Goal: Task Accomplishment & Management: Use online tool/utility

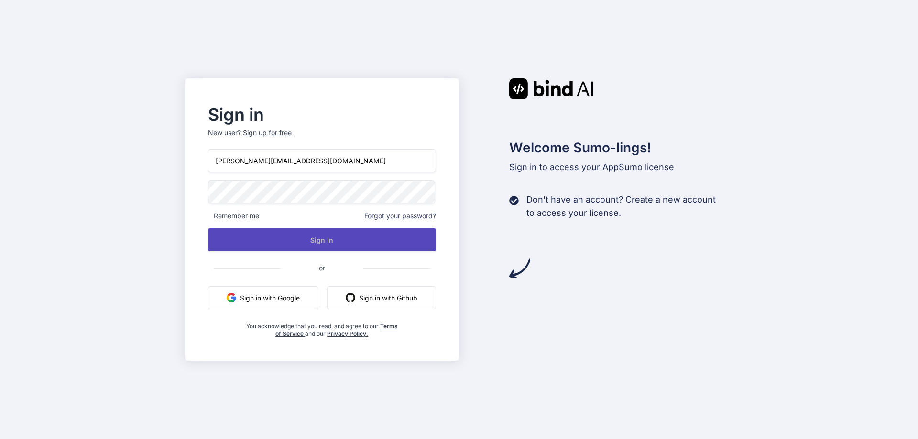
click at [383, 238] on button "Sign In" at bounding box center [322, 239] width 228 height 23
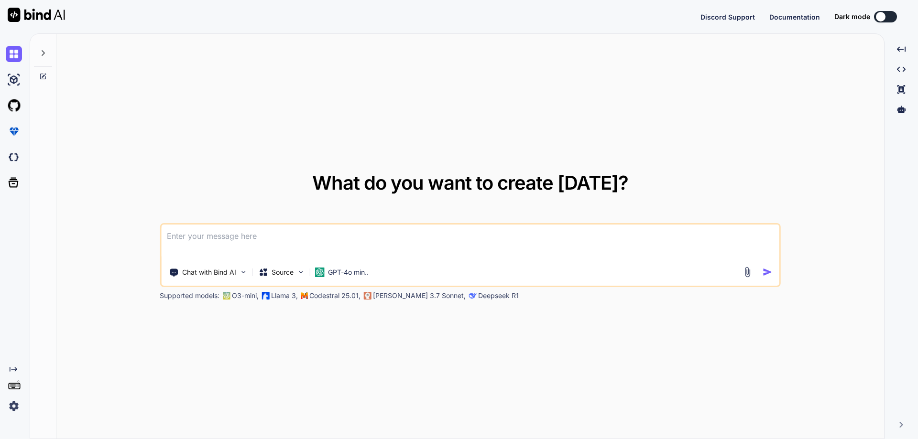
click at [887, 22] on button at bounding box center [885, 16] width 23 height 11
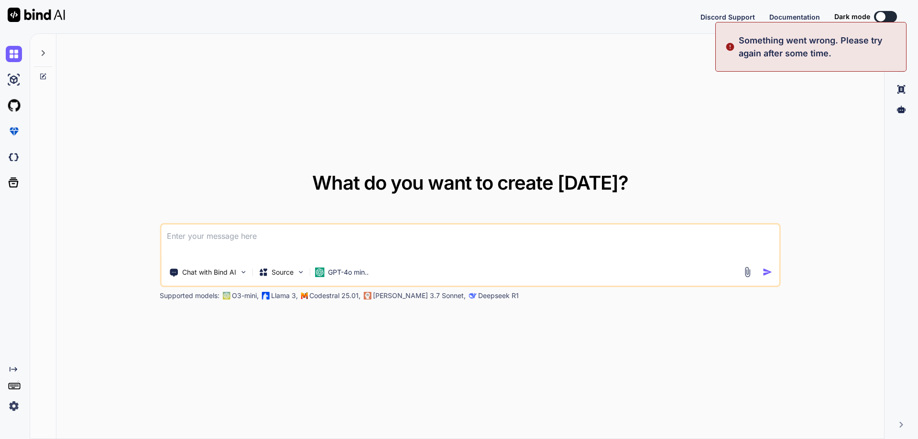
click at [886, 16] on button at bounding box center [885, 16] width 23 height 11
click at [43, 22] on div at bounding box center [32, 16] width 65 height 33
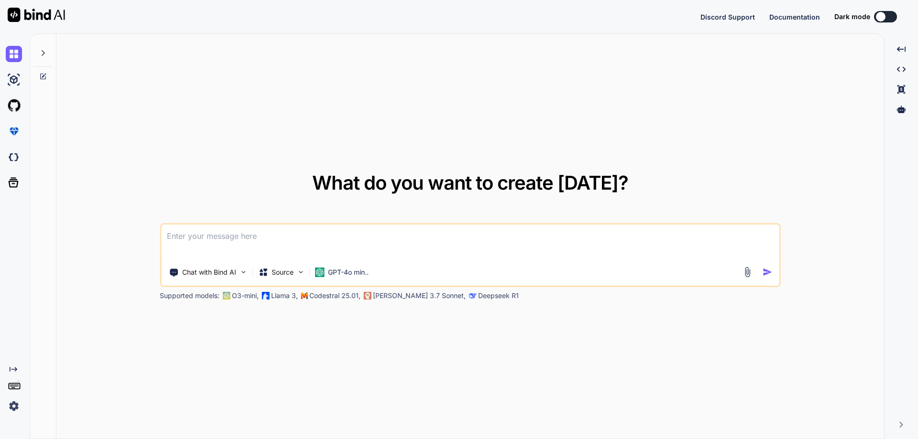
click at [49, 10] on img at bounding box center [36, 15] width 57 height 14
type textarea "x"
click at [13, 406] on img at bounding box center [14, 406] width 16 height 16
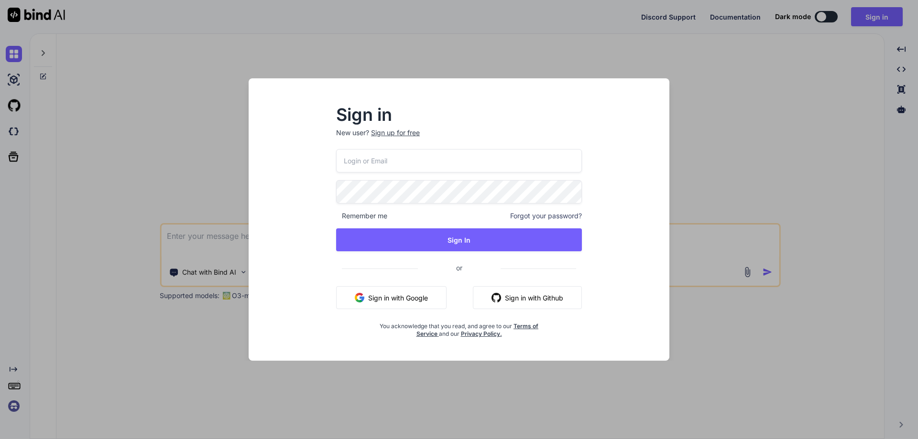
type input "eric@trafficbasics.com"
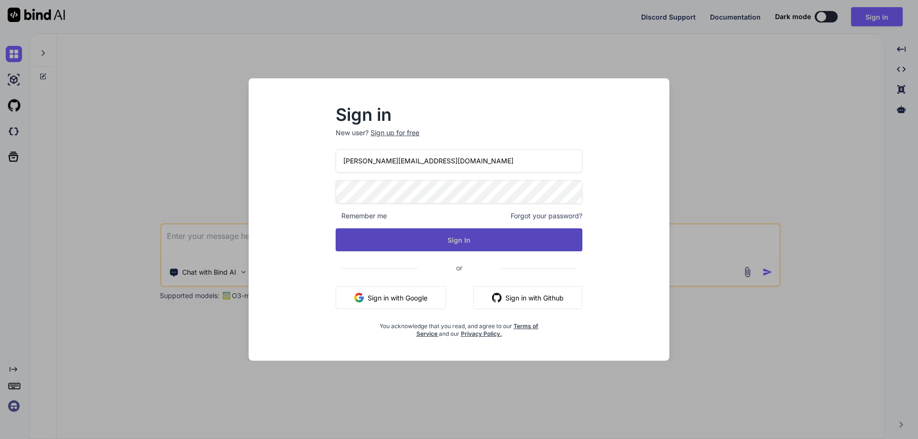
click at [432, 241] on button "Sign In" at bounding box center [458, 239] width 247 height 23
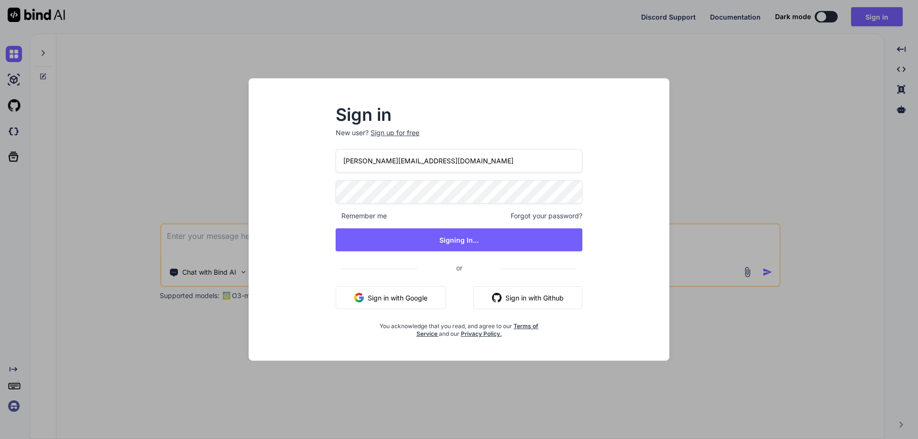
type textarea "x"
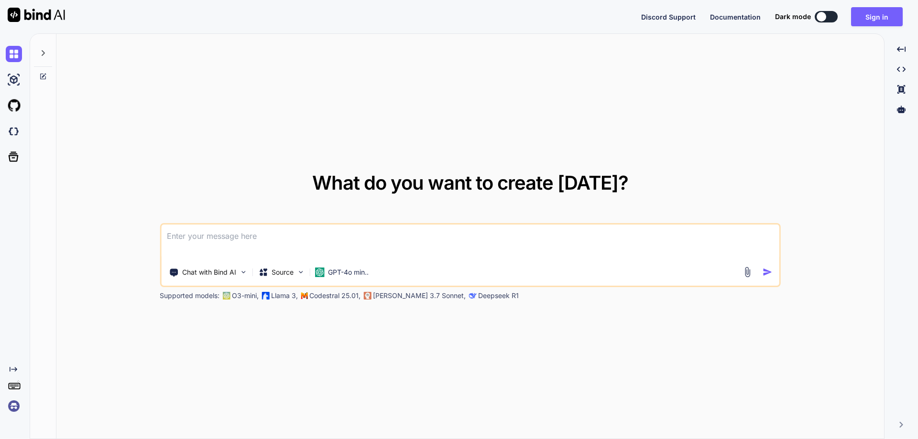
click at [46, 54] on icon at bounding box center [43, 53] width 8 height 8
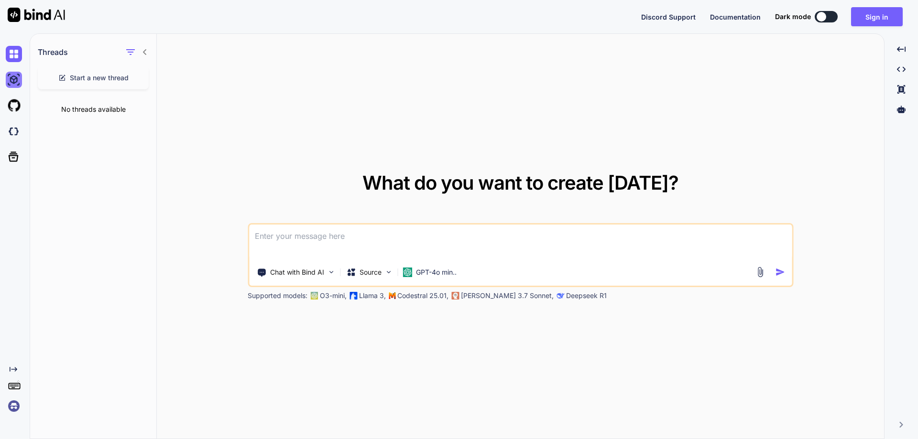
click at [18, 87] on img at bounding box center [14, 80] width 16 height 16
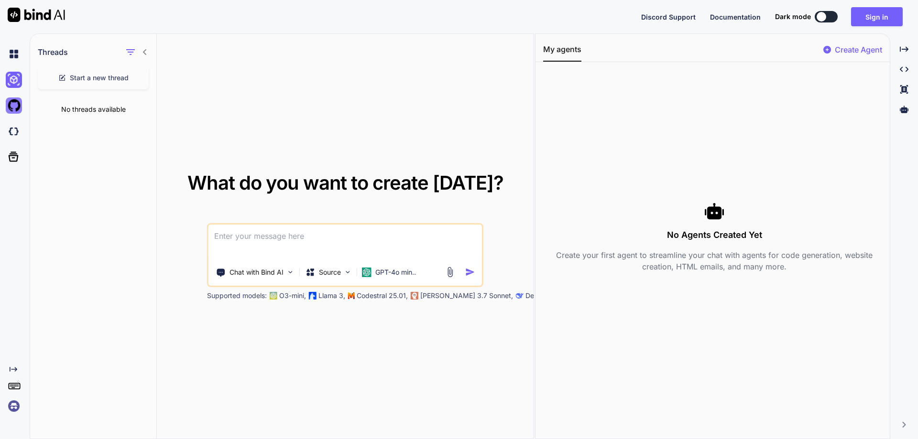
click at [8, 110] on img at bounding box center [14, 105] width 16 height 16
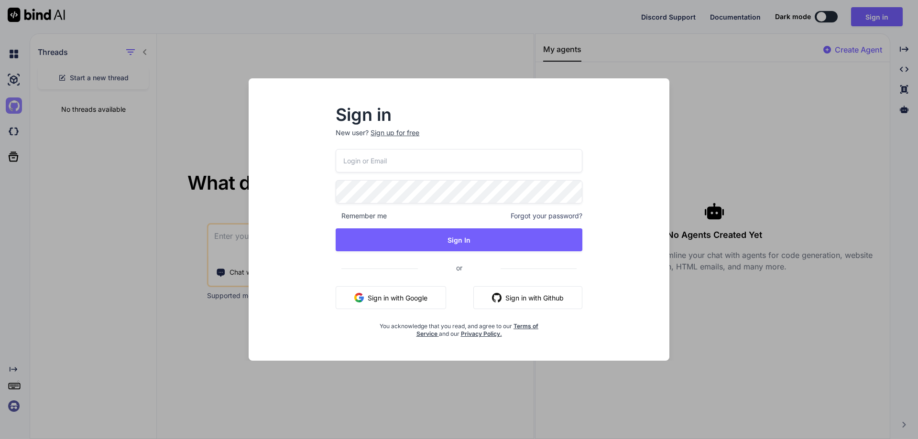
type input "eric@trafficbasics.com"
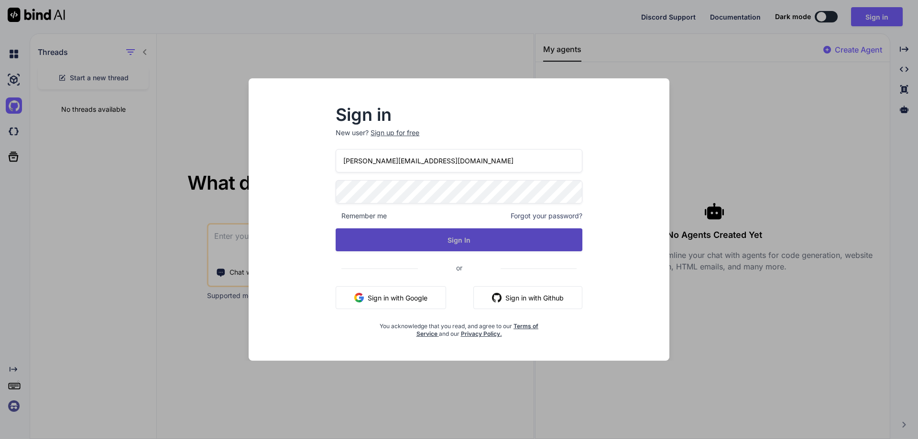
click at [401, 238] on button "Sign In" at bounding box center [458, 239] width 247 height 23
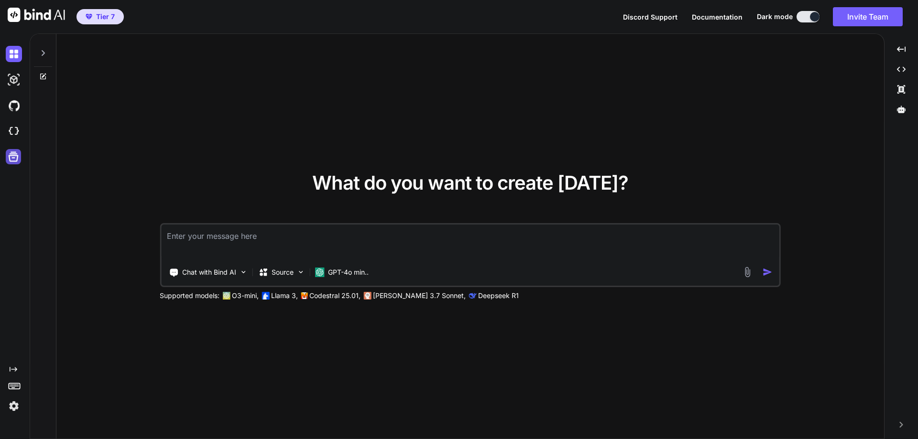
click at [12, 156] on icon at bounding box center [13, 156] width 13 height 13
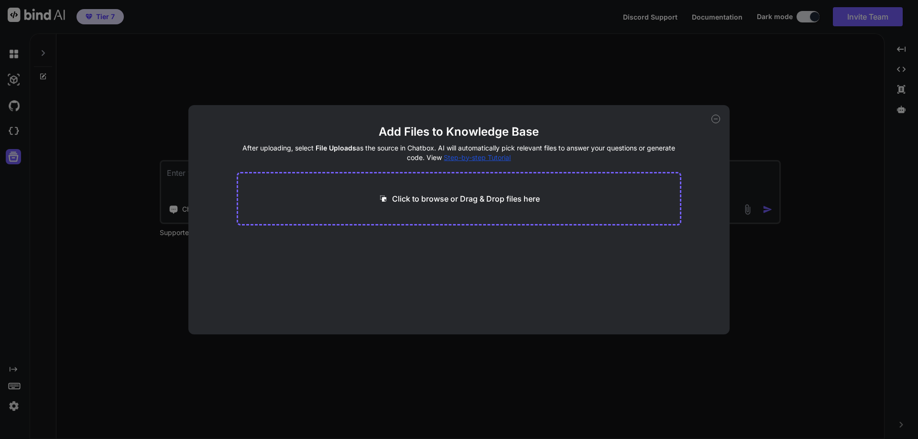
click at [15, 124] on div "Add Files to Knowledge Base After uploading, select File Uploads as the source …" at bounding box center [459, 219] width 918 height 439
type textarea "x"
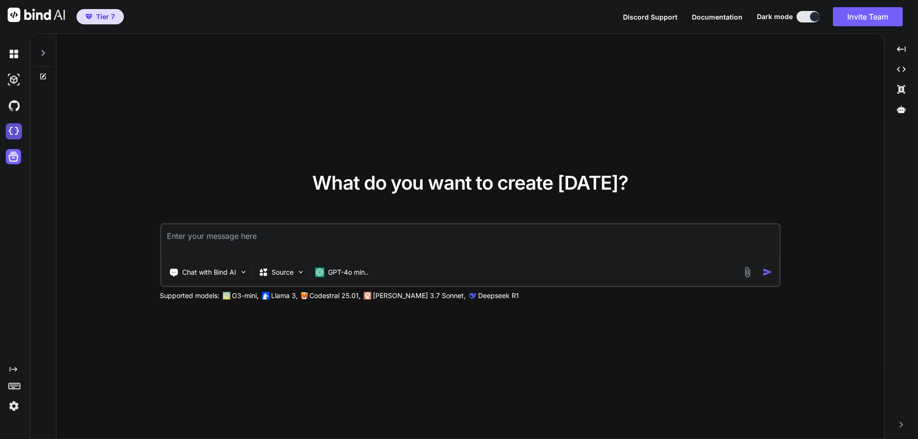
click at [15, 131] on img at bounding box center [14, 131] width 16 height 16
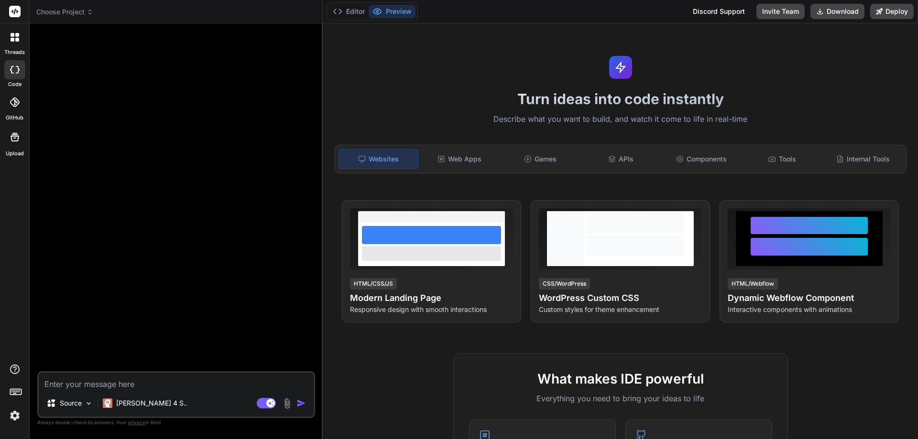
click at [15, 394] on icon at bounding box center [15, 391] width 13 height 13
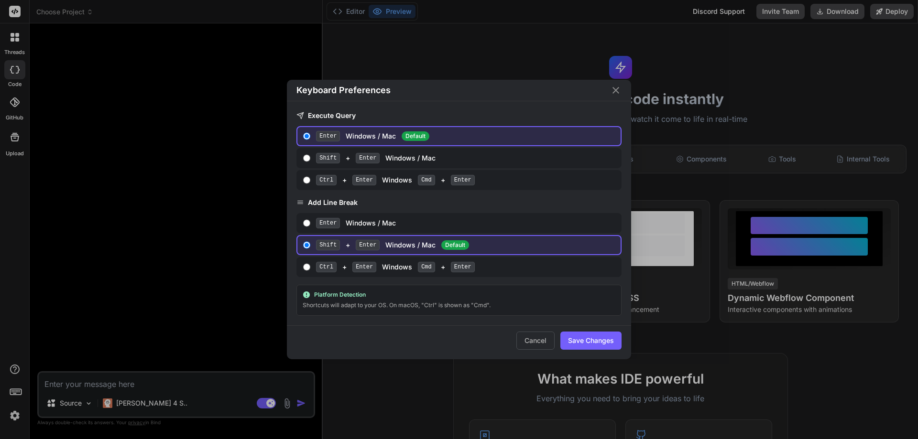
click at [614, 91] on icon "Close" at bounding box center [615, 90] width 11 height 11
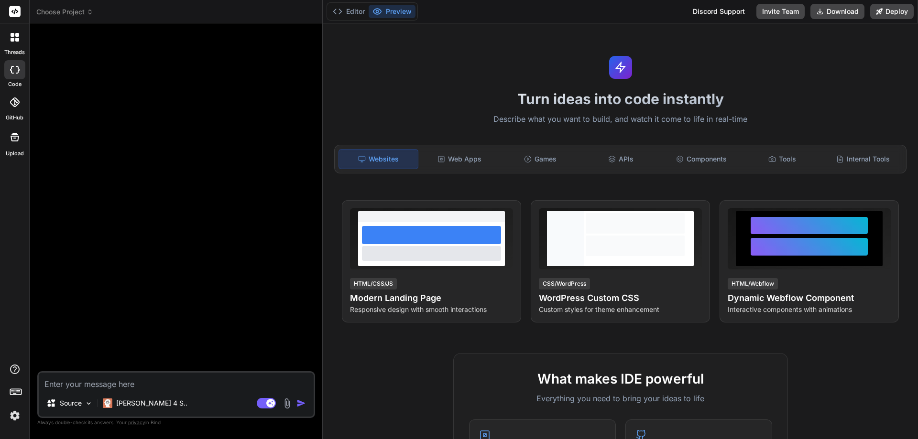
click at [11, 414] on img at bounding box center [15, 416] width 16 height 16
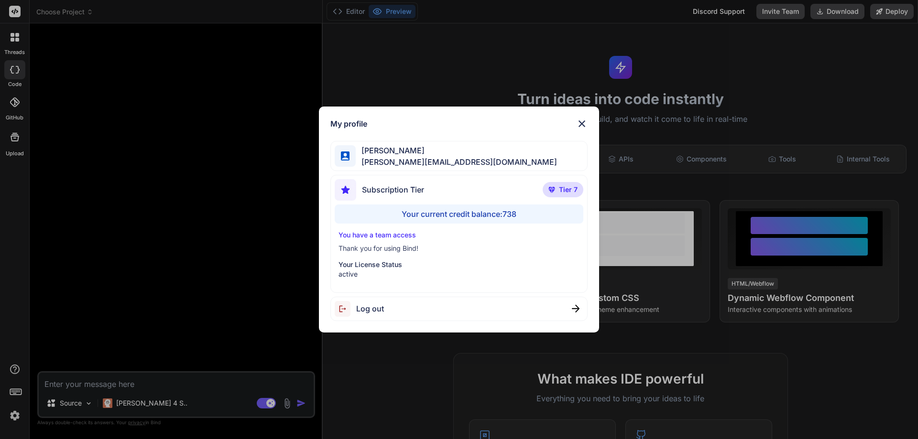
click at [446, 215] on div "Your current credit balance: 738" at bounding box center [459, 214] width 249 height 19
click at [378, 185] on span "Subscription Tier" at bounding box center [393, 189] width 62 height 11
click at [390, 155] on span "Eric Sullivan" at bounding box center [456, 150] width 201 height 11
click at [21, 42] on div "My profile Eric Sullivan eric@trafficbasics.com Subscription Tier Tier 7 Your c…" at bounding box center [459, 219] width 918 height 439
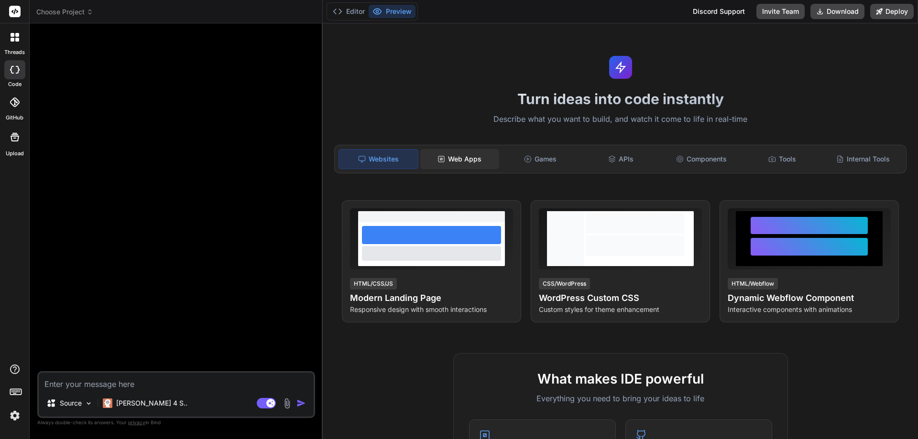
click at [440, 160] on rect at bounding box center [441, 159] width 2 height 2
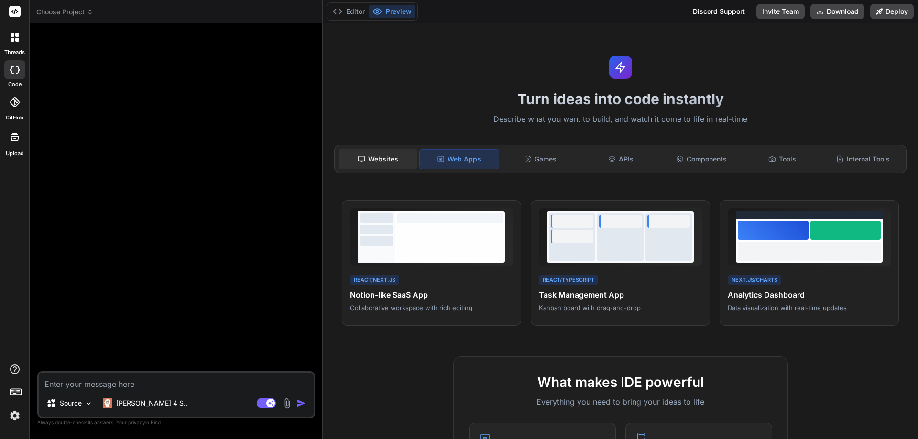
click at [368, 157] on div "Websites" at bounding box center [377, 159] width 79 height 20
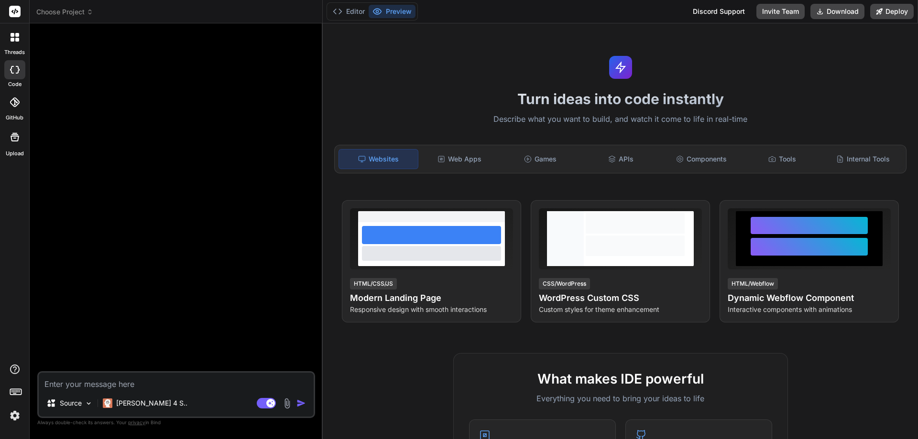
click at [877, 79] on div "Editor Preview Discord Support Invite Team Download Deploy Turn ideas into code…" at bounding box center [620, 219] width 595 height 439
click at [862, 160] on div "Internal Tools" at bounding box center [862, 159] width 79 height 20
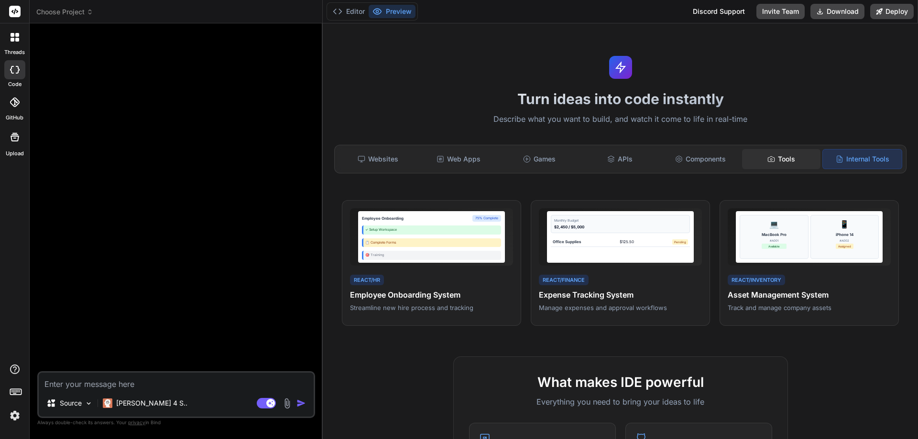
click at [760, 162] on div "Tools" at bounding box center [781, 159] width 79 height 20
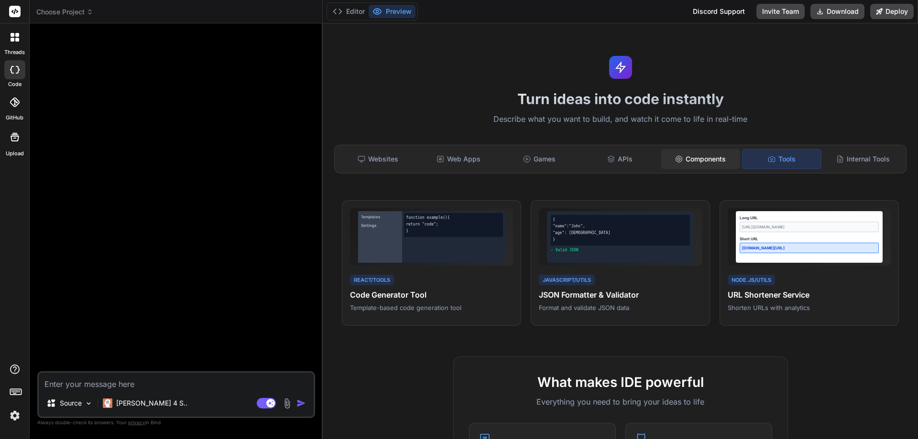
click at [681, 156] on div "Components" at bounding box center [700, 159] width 79 height 20
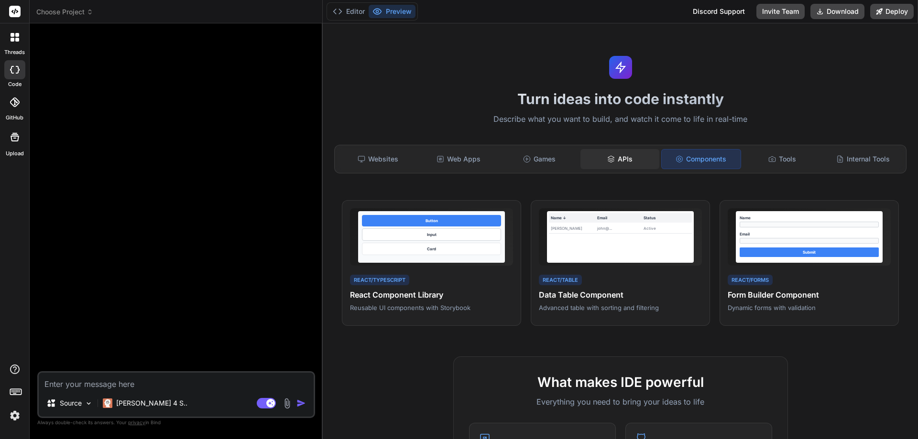
click at [631, 158] on div "APIs" at bounding box center [619, 159] width 79 height 20
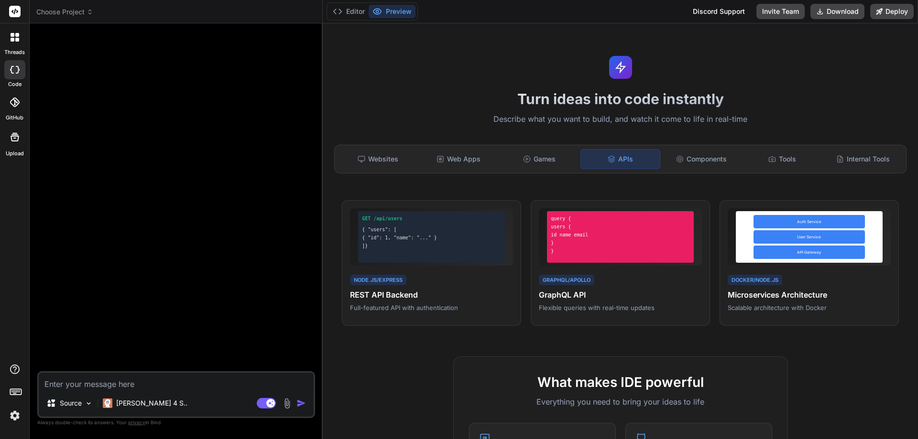
click at [14, 40] on icon at bounding box center [13, 40] width 4 height 4
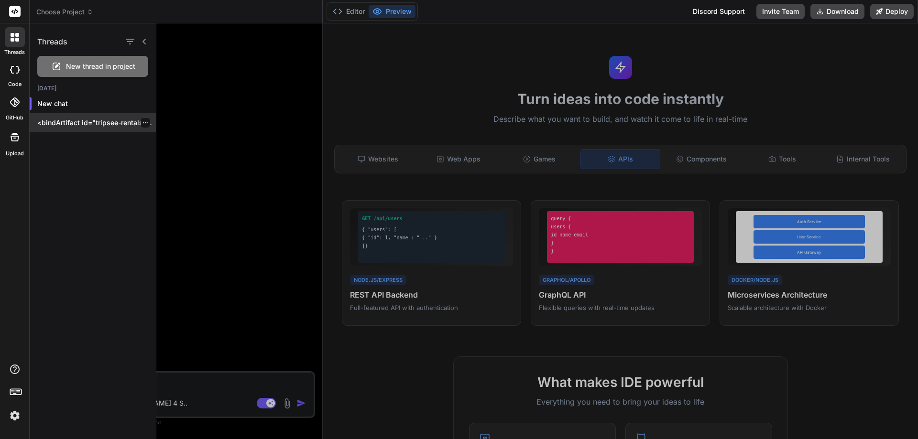
click at [68, 127] on p "<bindArtifact id="tripsee-rentals-platform" title="TripSee Rentals - Complete P…" at bounding box center [96, 123] width 119 height 10
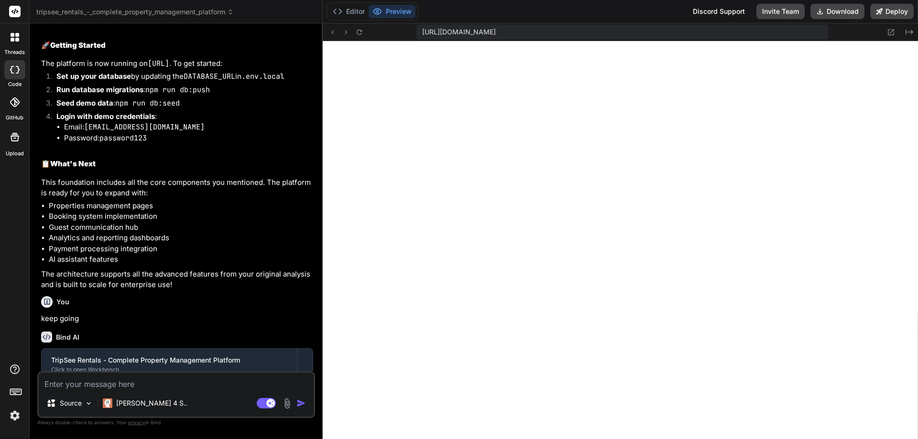
scroll to position [2457, 0]
drag, startPoint x: 170, startPoint y: 235, endPoint x: 86, endPoint y: 237, distance: 83.7
click at [86, 134] on li "Email: demo@tripseerentals.com" at bounding box center [188, 128] width 249 height 11
copy code "[EMAIL_ADDRESS][DOMAIN_NAME]"
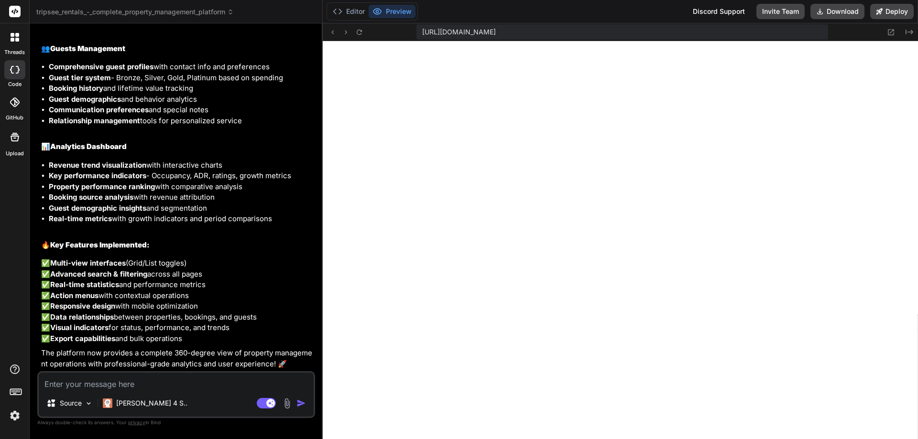
scroll to position [3851, 0]
click at [139, 389] on textarea at bounding box center [176, 381] width 275 height 17
click at [141, 381] on textarea at bounding box center [176, 381] width 275 height 17
type textarea "x"
type textarea "I"
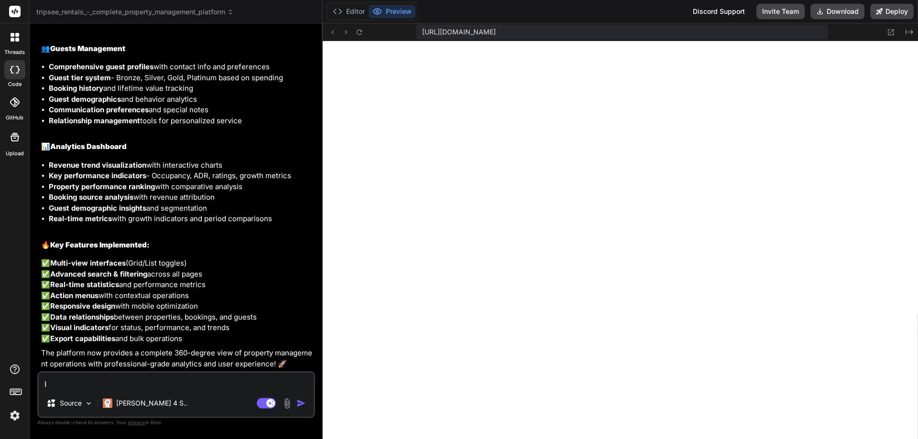
type textarea "x"
type textarea "I"
type textarea "x"
type textarea "I a"
type textarea "x"
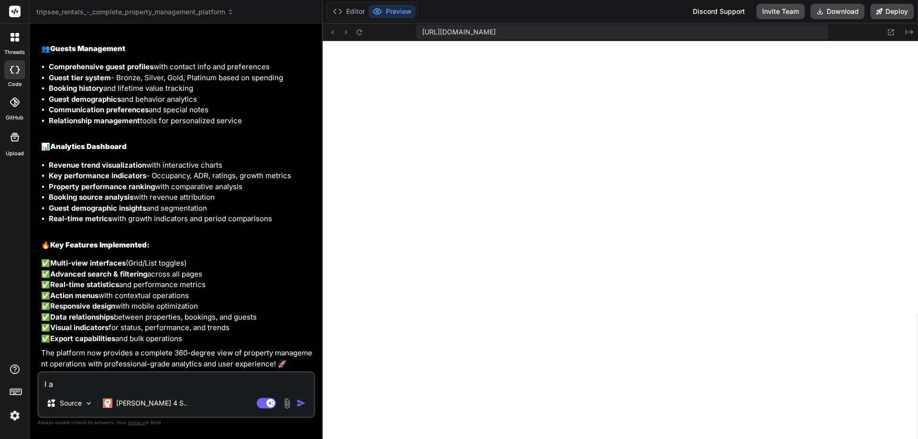
type textarea "I am"
type textarea "x"
type textarea "I am"
type textarea "x"
type textarea "I am g"
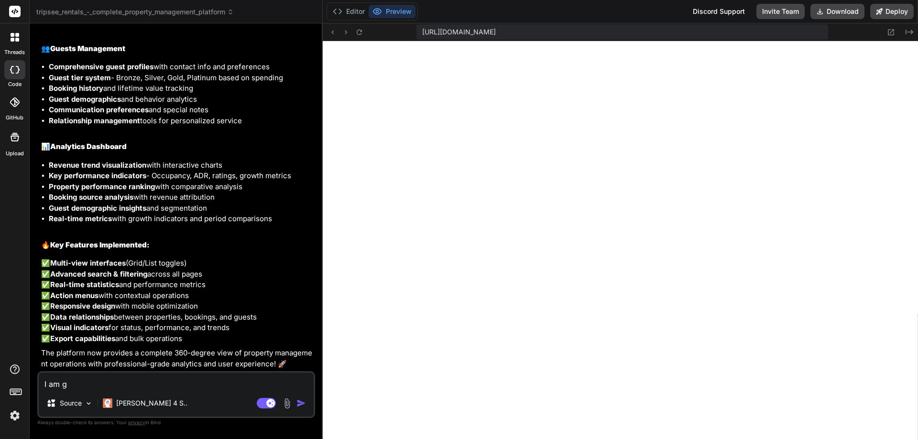
type textarea "x"
type textarea "I am ge"
type textarea "x"
type textarea "I am get"
type textarea "x"
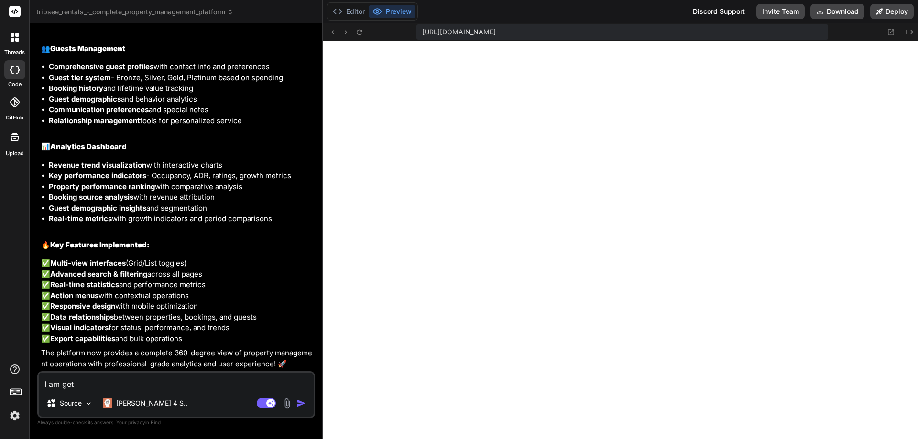
type textarea "I am gett"
type textarea "x"
type textarea "I am getti"
type textarea "x"
type textarea "I am gettin"
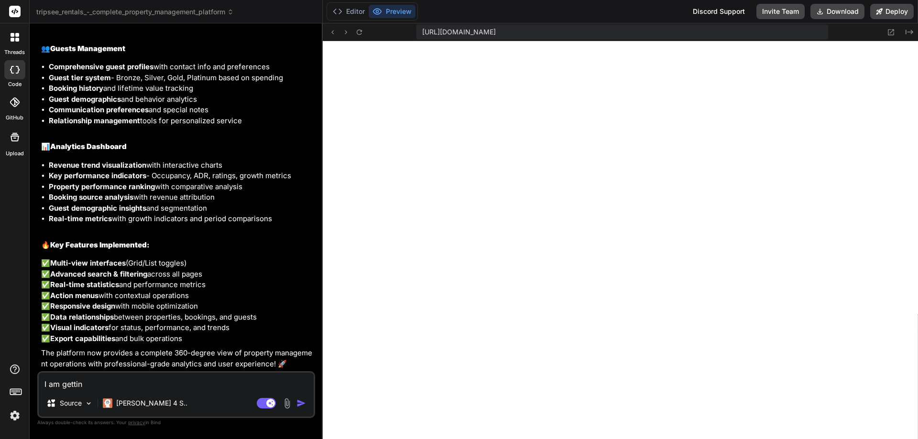
type textarea "x"
type textarea "I am getting"
type textarea "x"
type textarea "I am getting"
type textarea "x"
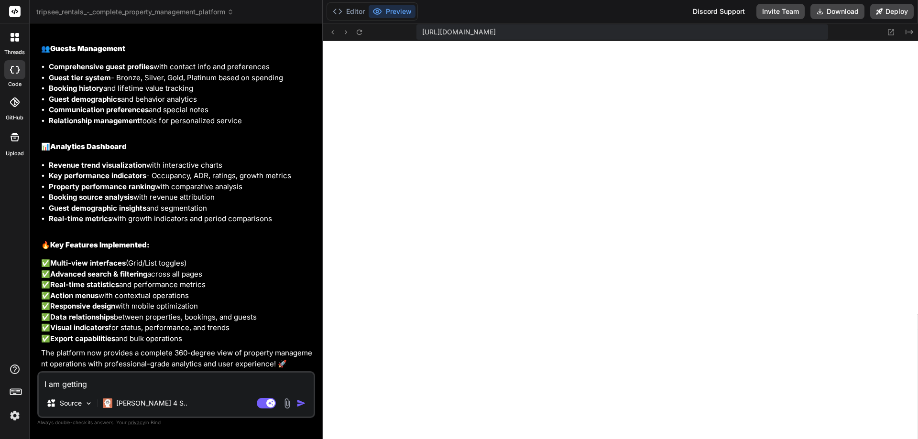
type textarea "I am getting t"
type textarea "x"
type textarea "I am getting th"
type textarea "x"
type textarea "I am getting the"
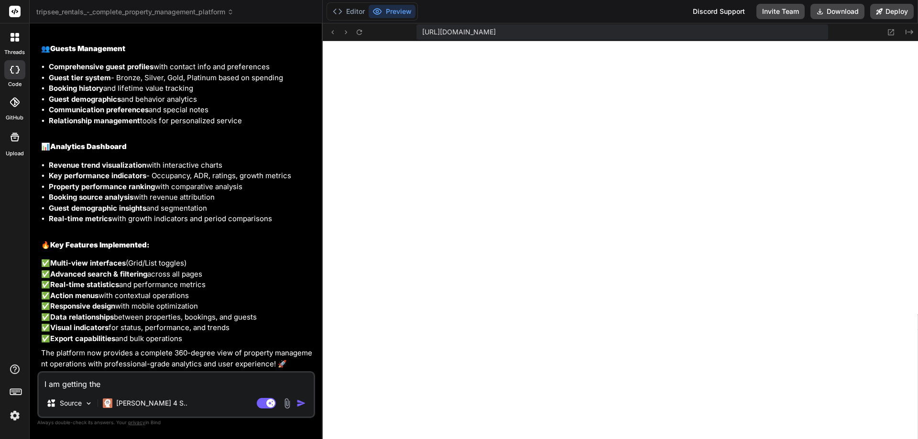
type textarea "x"
type textarea "I am getting the"
type textarea "x"
type textarea "I am getting the f"
type textarea "x"
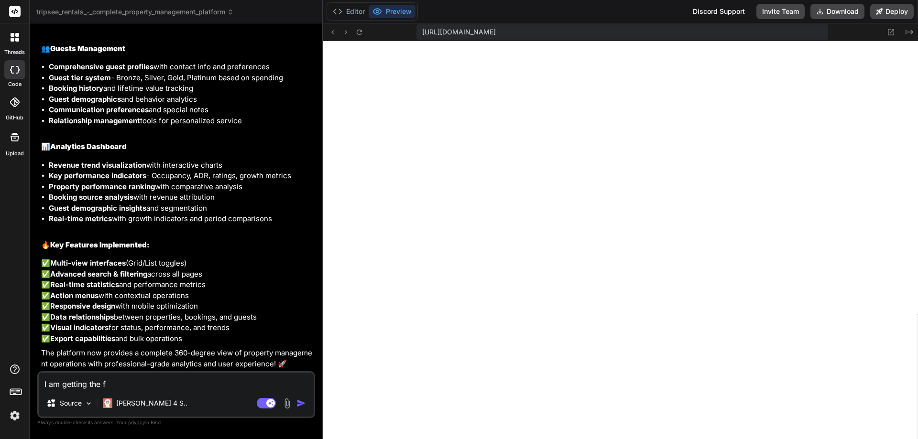
type textarea "I am getting the fo"
type textarea "x"
type textarea "I am getting the fol"
type textarea "x"
type textarea "I am getting the foll"
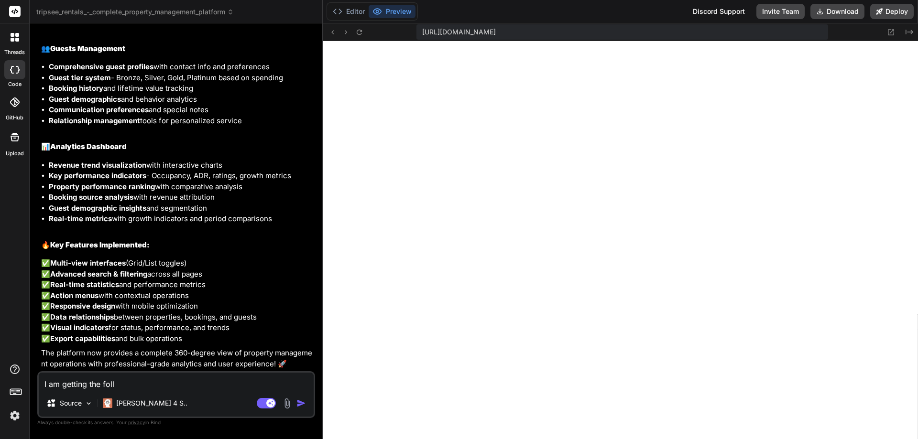
type textarea "x"
type textarea "I am getting the follo"
type textarea "x"
type textarea "I am getting the follow"
type textarea "x"
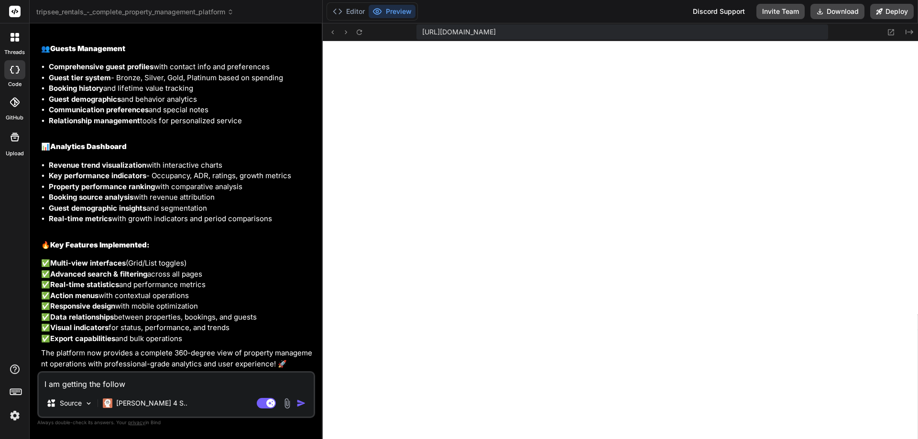
type textarea "I am getting the followi"
type textarea "x"
type textarea "I am getting the followin"
type textarea "x"
type textarea "I am getting the following"
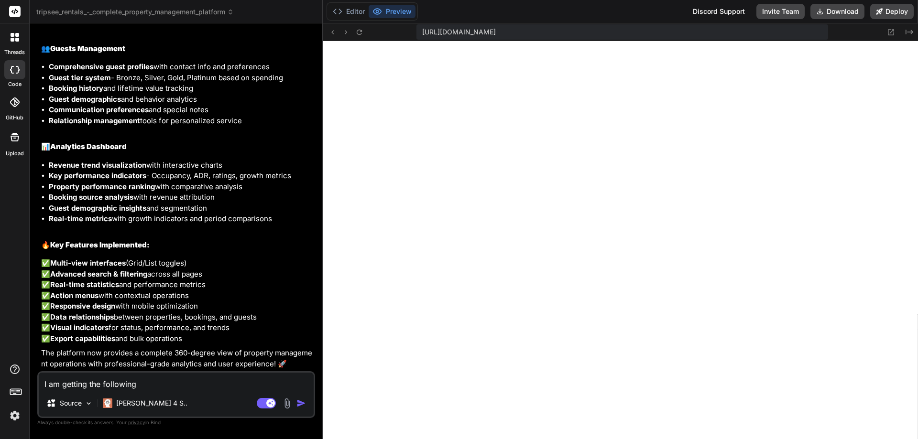
type textarea "x"
type textarea "I am getting the following"
type textarea "x"
type textarea "I am getting the following e"
type textarea "x"
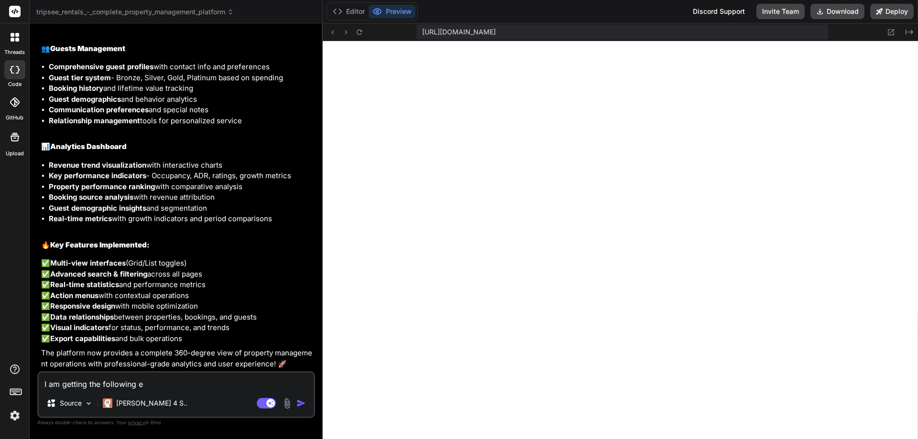
type textarea "I am getting the following er"
type textarea "x"
type textarea "I am getting the following err"
type textarea "x"
type textarea "I am getting the following erro"
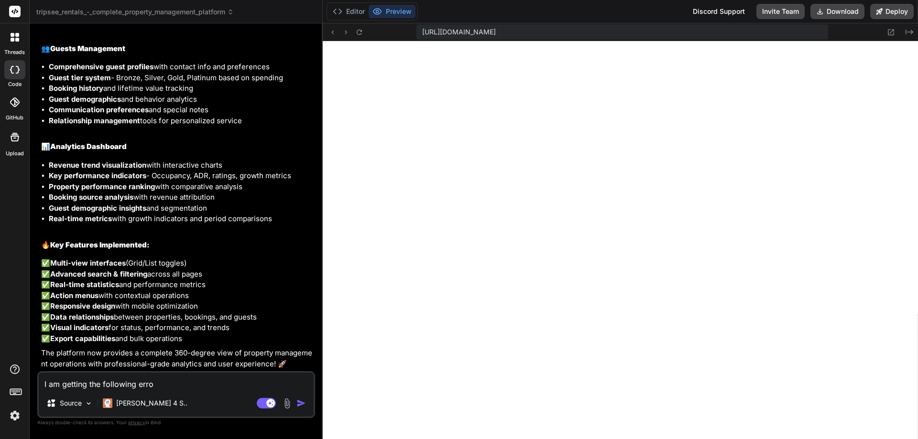
type textarea "x"
type textarea "I am getting the following error"
type textarea "x"
type textarea "I am getting the following error:"
type textarea "x"
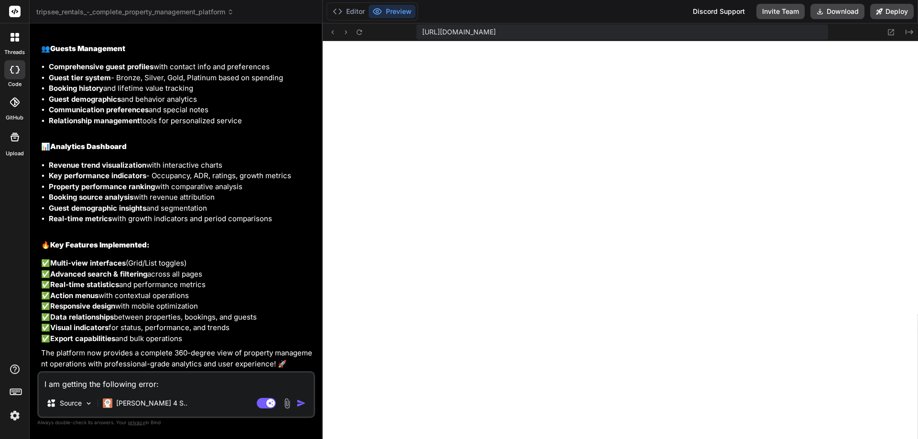
type textarea "I am getting the following error"
type textarea "x"
type textarea "I am getting the following erro"
type textarea "x"
type textarea "I am getting the following err"
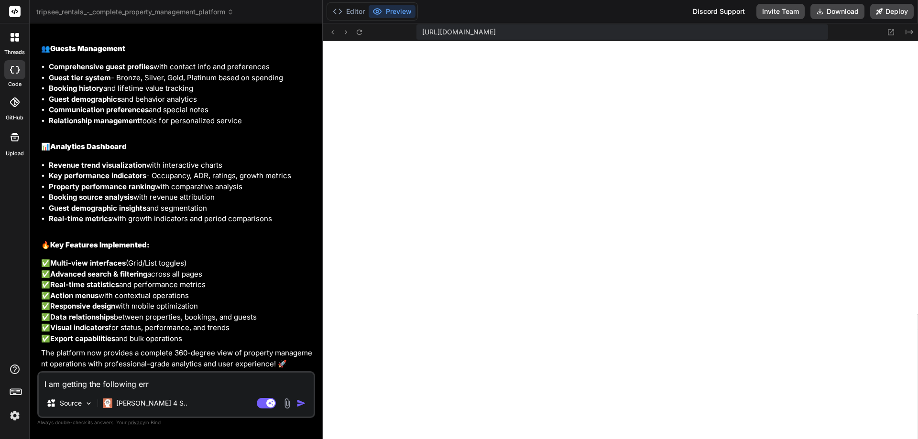
type textarea "x"
type textarea "I am getting the following er"
type textarea "x"
type textarea "I am getting the following e"
type textarea "x"
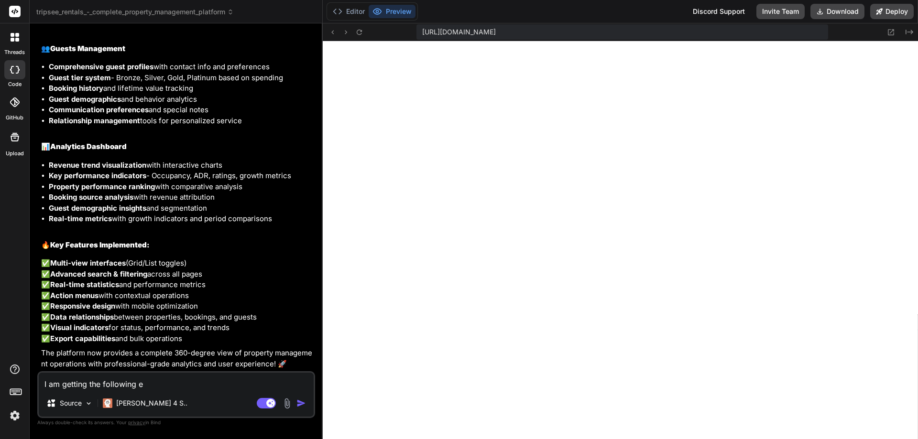
type textarea "I am getting the following"
type textarea "x"
type textarea "I am getting the following e"
type textarea "x"
type textarea "I am getting the following er"
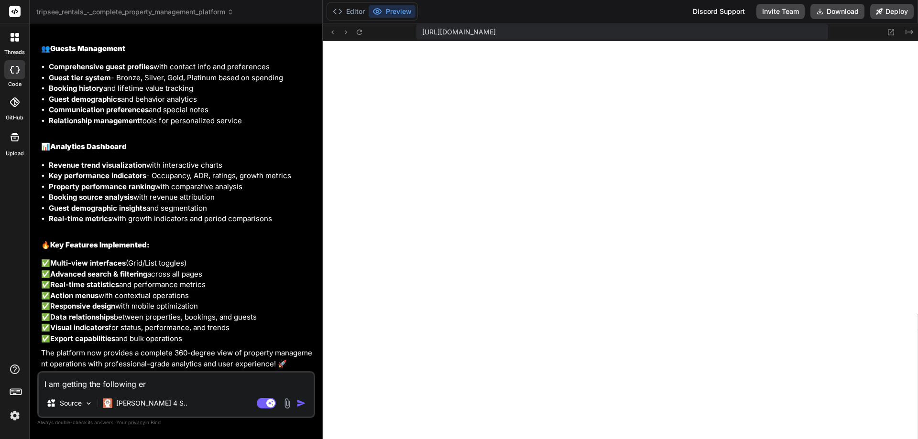
type textarea "x"
type textarea "I am getting the following err"
type textarea "x"
type textarea "I am getting the following erro"
type textarea "x"
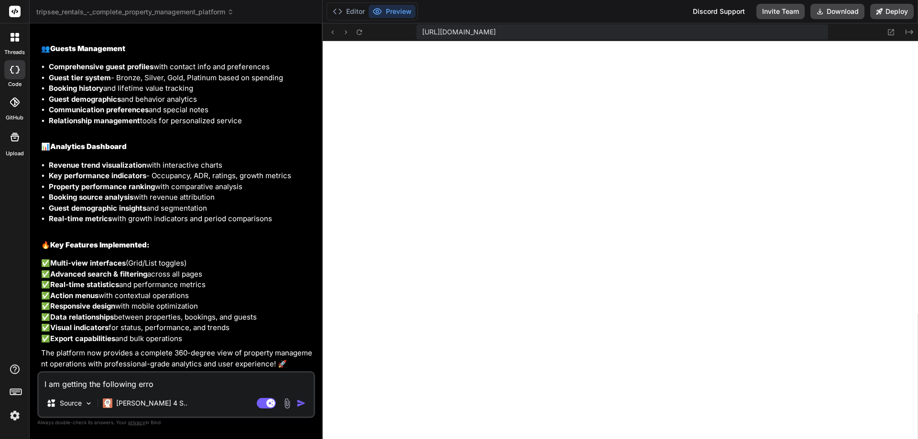
type textarea "I am getting the following error"
type textarea "x"
type textarea "I am getting the following error"
type textarea "x"
type textarea "I am getting the following error w"
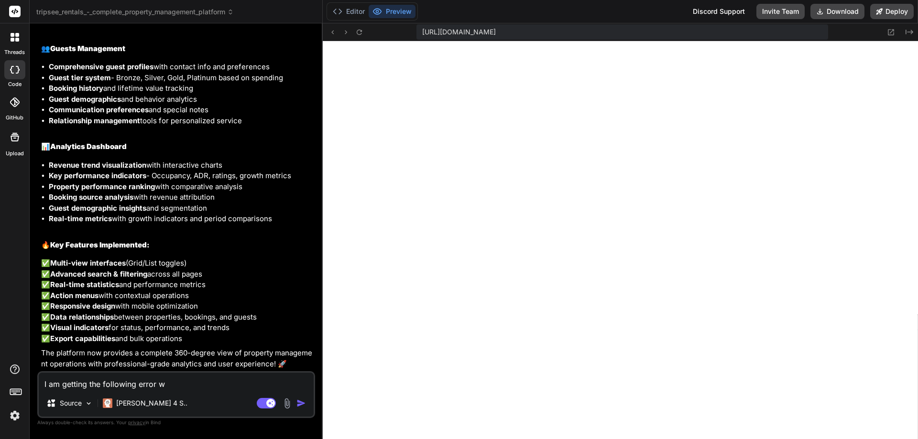
type textarea "x"
type textarea "I am getting the following error wh"
type textarea "x"
type textarea "I am getting the following error whe"
type textarea "x"
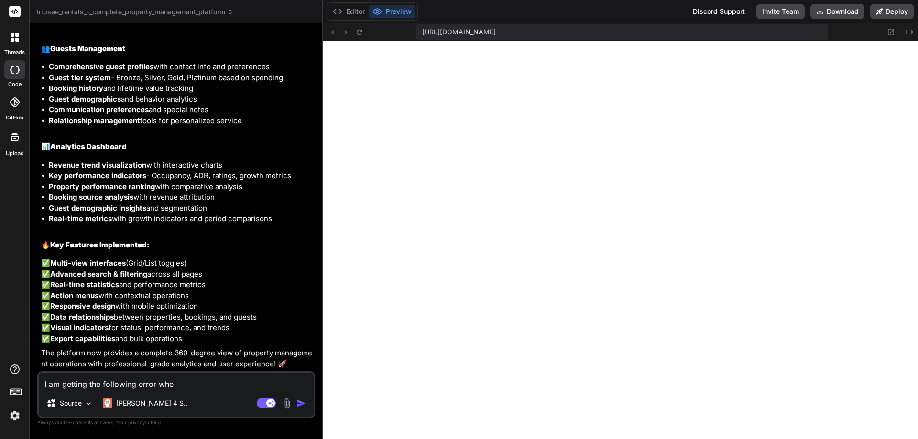
type textarea "I am getting the following error when"
type textarea "x"
type textarea "I am getting the following error when"
type textarea "x"
type textarea "I am getting the following error when I"
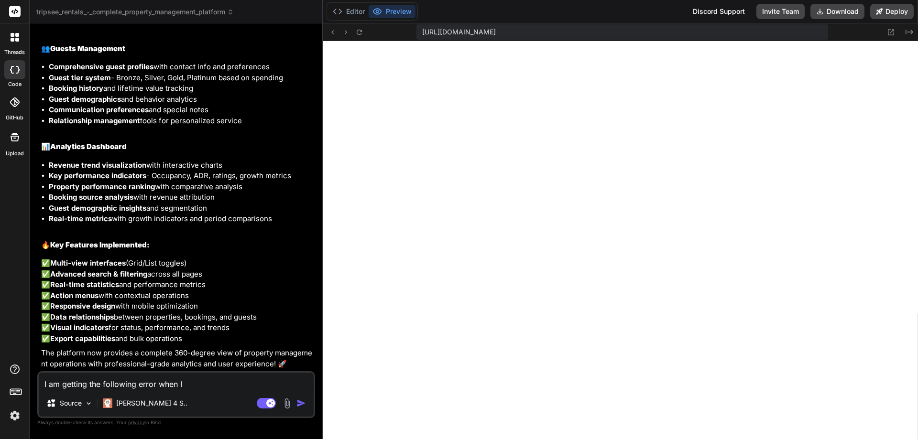
type textarea "x"
type textarea "I am getting the following error when I"
type textarea "x"
type textarea "I am getting the following error when I l"
type textarea "x"
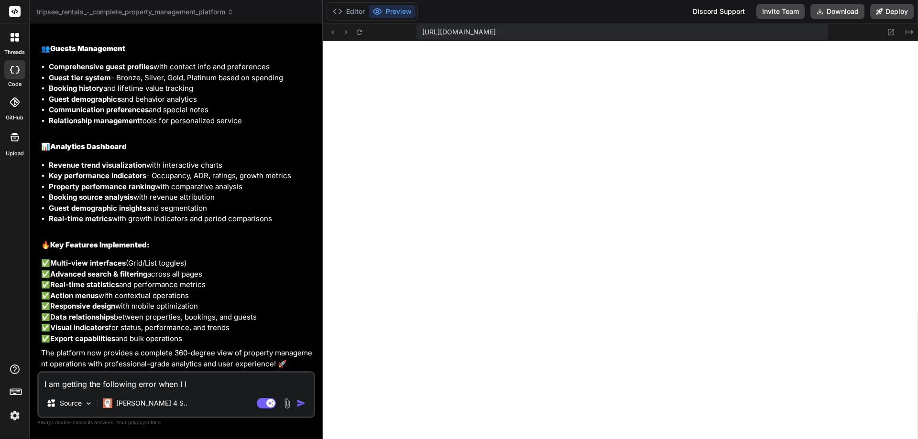
type textarea "I am getting the following error when I lo"
type textarea "x"
type textarea "I am getting the following error when I log"
type textarea "x"
type textarea "I am getting the following error when I logi"
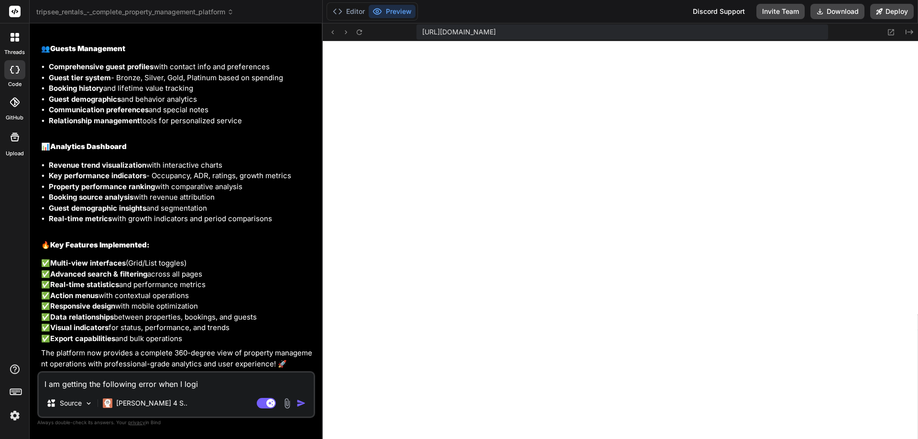
type textarea "x"
type textarea "I am getting the following error when I login"
type textarea "x"
type textarea "I am getting the following error when I login:"
type textarea "x"
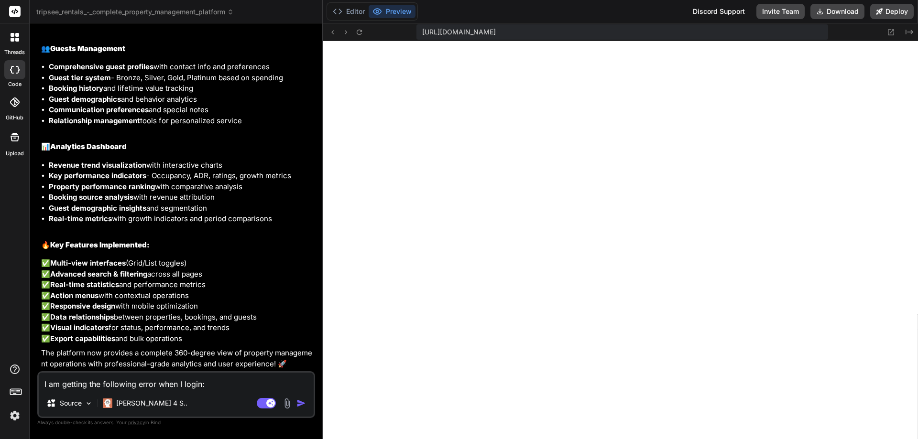
type textarea "I am getting the following error when I login:"
paste textarea "Server Error Error: Cannot find module '.prisma/client/default' Require stack: …"
type textarea "x"
type textarea "I am getting the following error when I login: Server Error Error: Cannot find …"
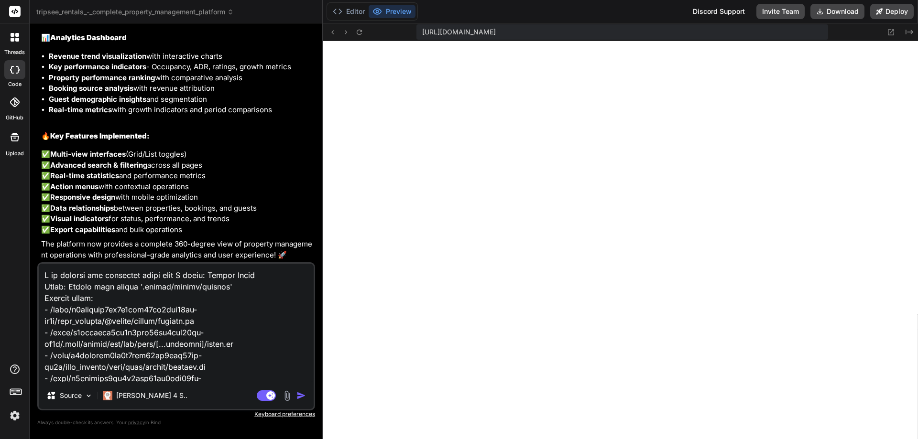
scroll to position [1653, 0]
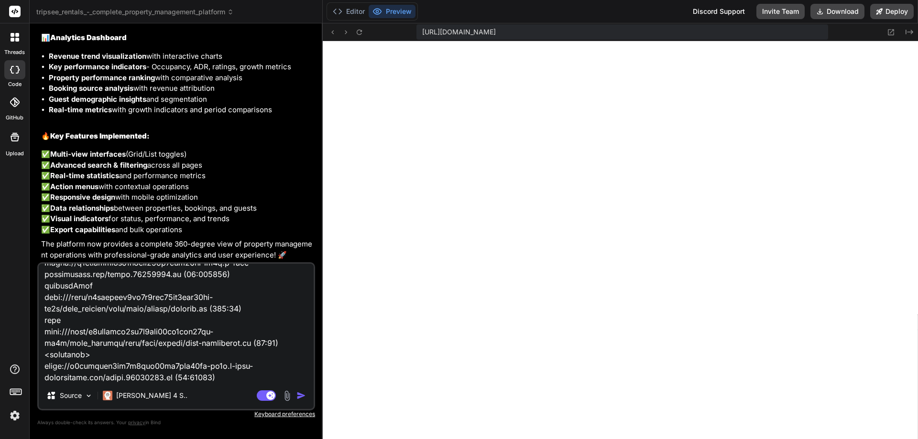
type textarea "x"
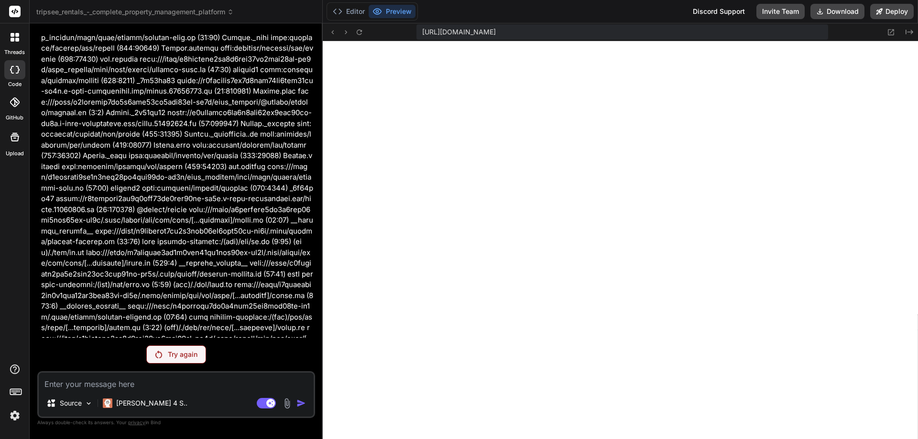
scroll to position [4191, 0]
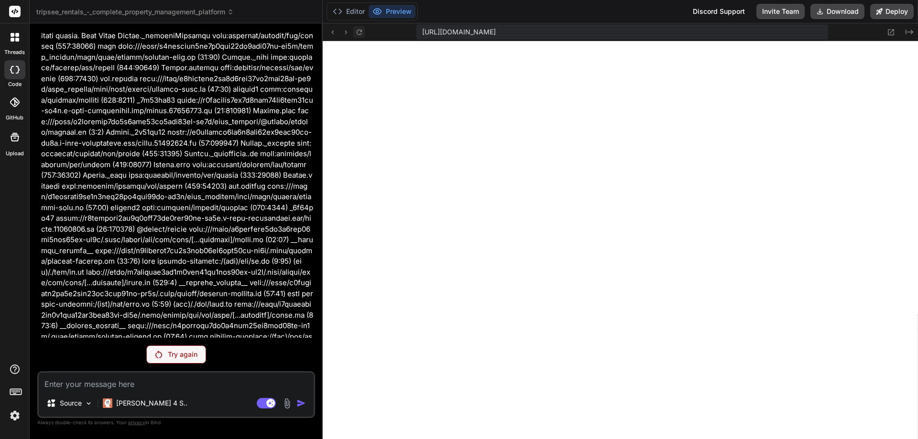
click at [357, 31] on icon at bounding box center [359, 32] width 8 height 8
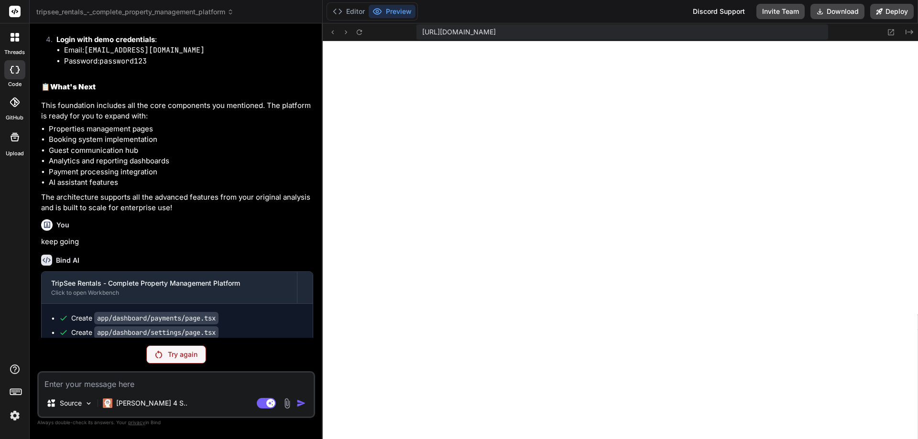
scroll to position [2518, 0]
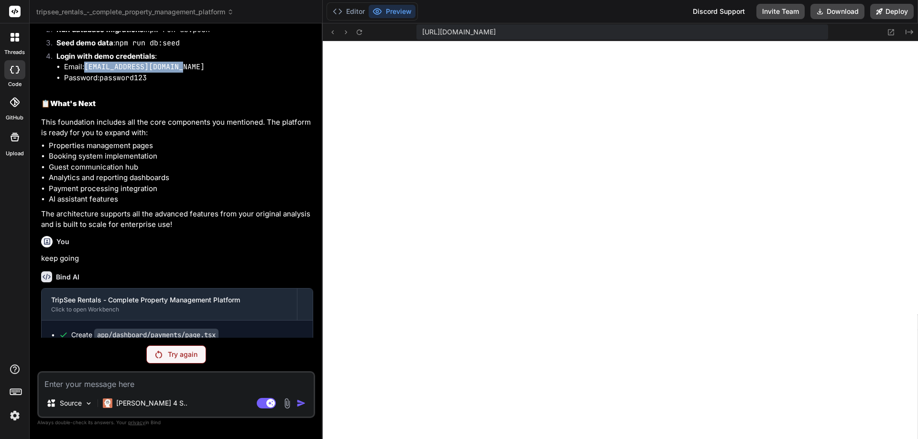
drag, startPoint x: 183, startPoint y: 173, endPoint x: 88, endPoint y: 170, distance: 95.1
click at [88, 72] on code "[EMAIL_ADDRESS][DOMAIN_NAME]" at bounding box center [144, 67] width 120 height 10
copy code "[EMAIL_ADDRESS][DOMAIN_NAME]"
click at [353, 9] on button "Editor" at bounding box center [349, 11] width 40 height 13
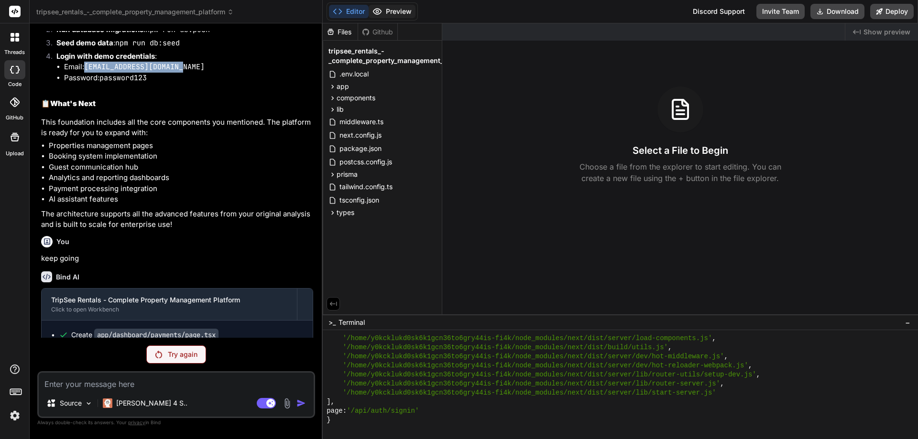
click at [387, 8] on button "Preview" at bounding box center [391, 11] width 47 height 13
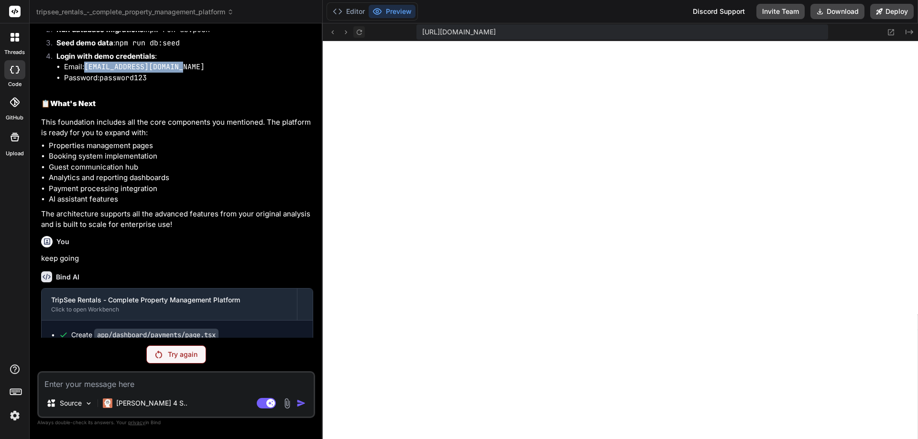
click at [357, 31] on icon at bounding box center [359, 32] width 8 height 8
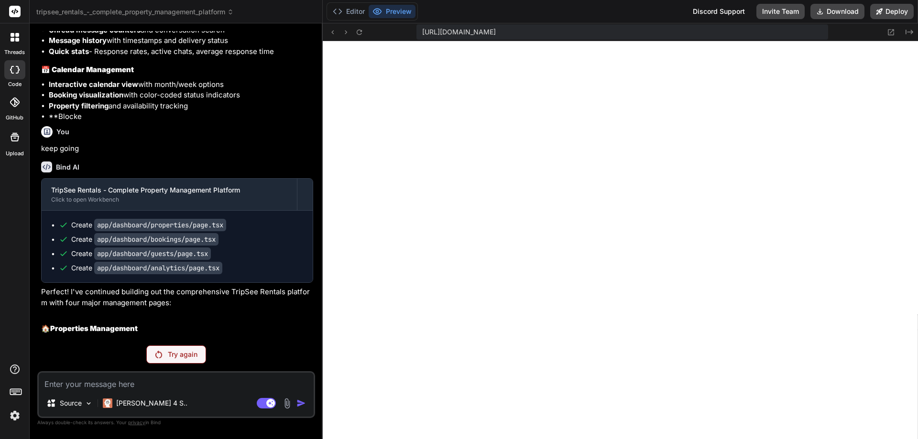
scroll to position [3331, 0]
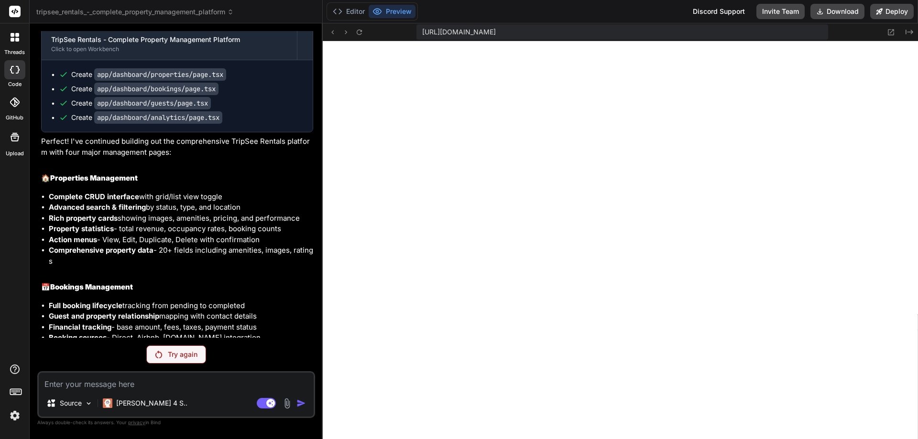
click at [174, 350] on p "Try again" at bounding box center [183, 355] width 30 height 10
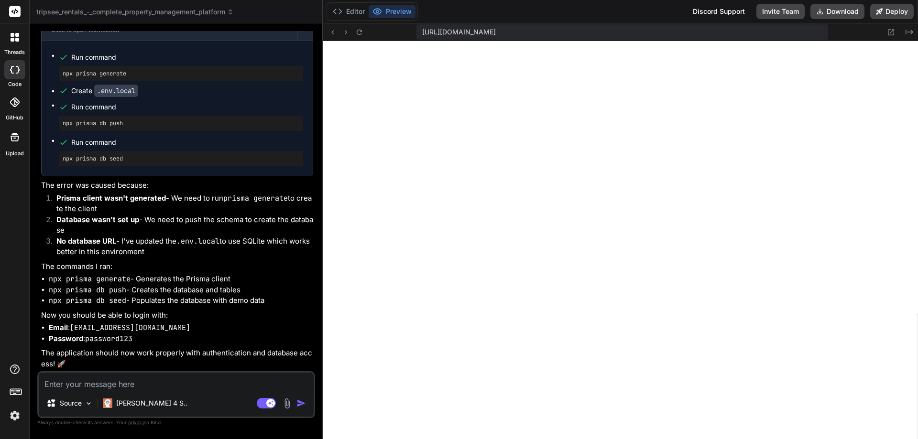
scroll to position [5089, 0]
click at [197, 389] on textarea at bounding box center [176, 381] width 275 height 17
type textarea "x"
type textarea "s"
type textarea "x"
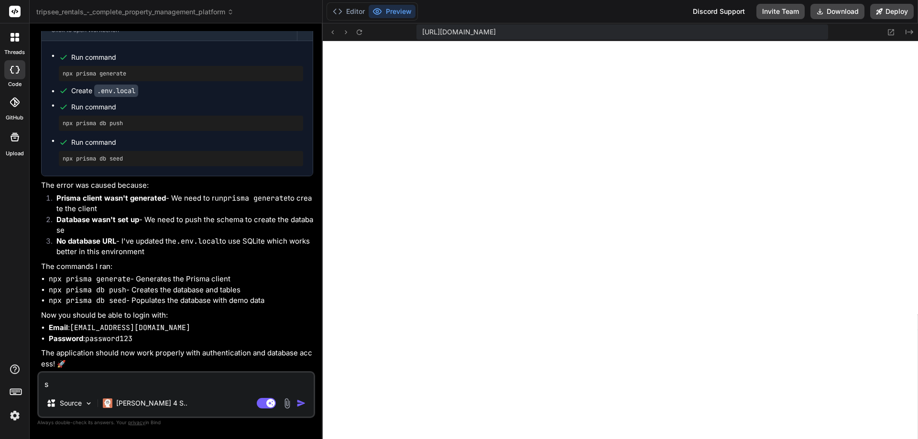
type textarea "st"
type textarea "x"
type textarea "sti"
type textarea "x"
type textarea "stil"
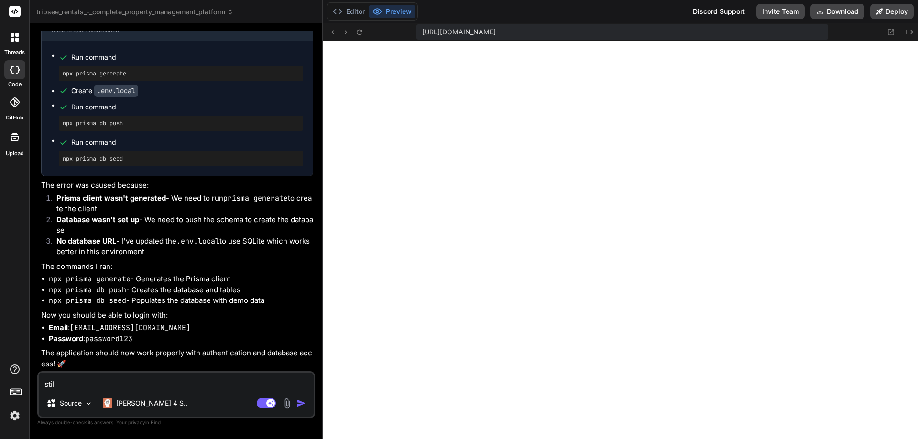
type textarea "x"
type textarea "still"
type textarea "x"
type textarea "still"
type textarea "x"
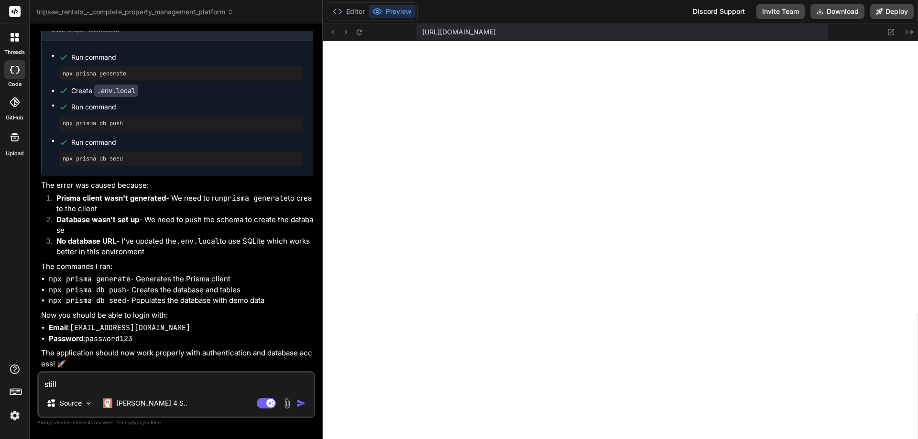
type textarea "still e"
type textarea "x"
type textarea "still er"
type textarea "x"
type textarea "still err"
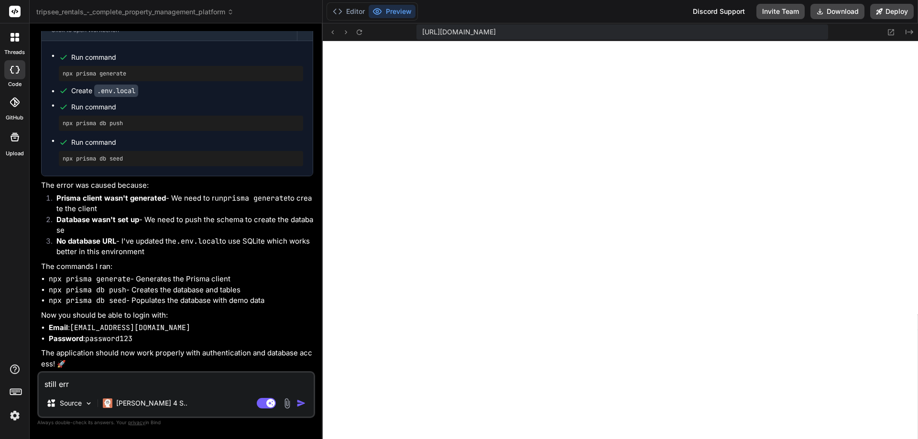
type textarea "x"
type textarea "still erro"
type textarea "x"
type textarea "still error"
type textarea "x"
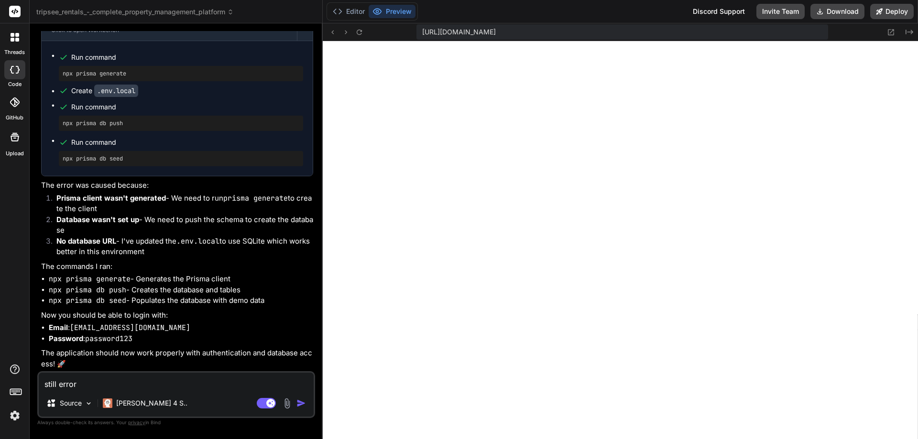
type textarea "still errors"
type textarea "x"
type textarea "still errors"
type textarea "x"
type textarea "still errors o"
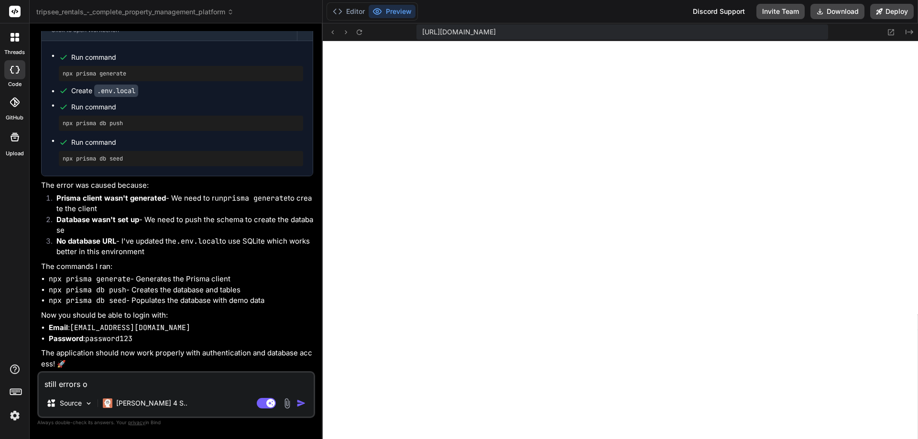
type textarea "x"
type textarea "still errors on"
type textarea "x"
type textarea "still errors on"
type textarea "x"
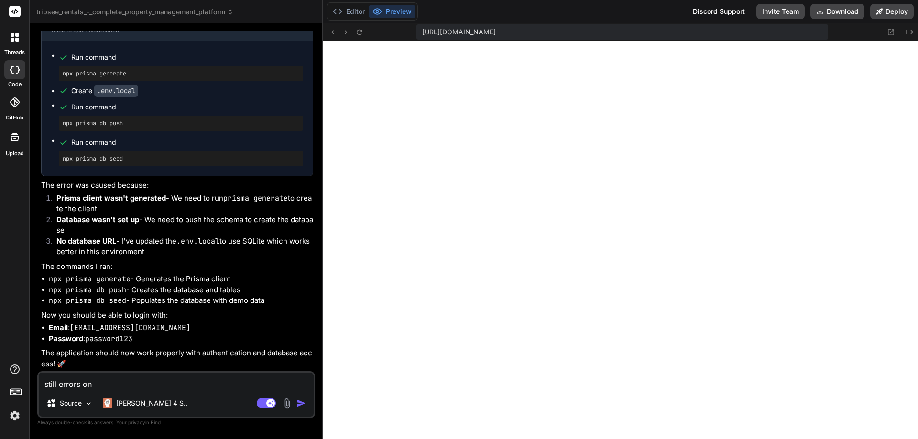
type textarea "still errors on l"
type textarea "x"
type textarea "still errors on lo"
type textarea "x"
type textarea "still errors on log"
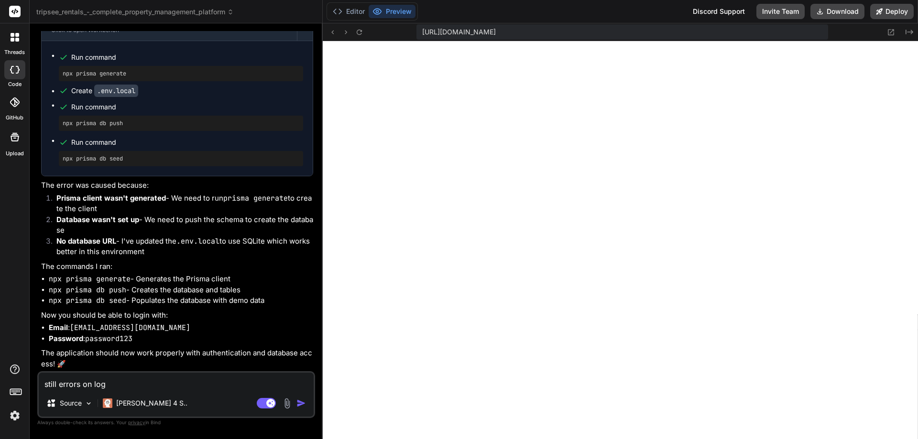
type textarea "x"
type textarea "still errors on logi"
type textarea "x"
type textarea "still errors on login"
type textarea "x"
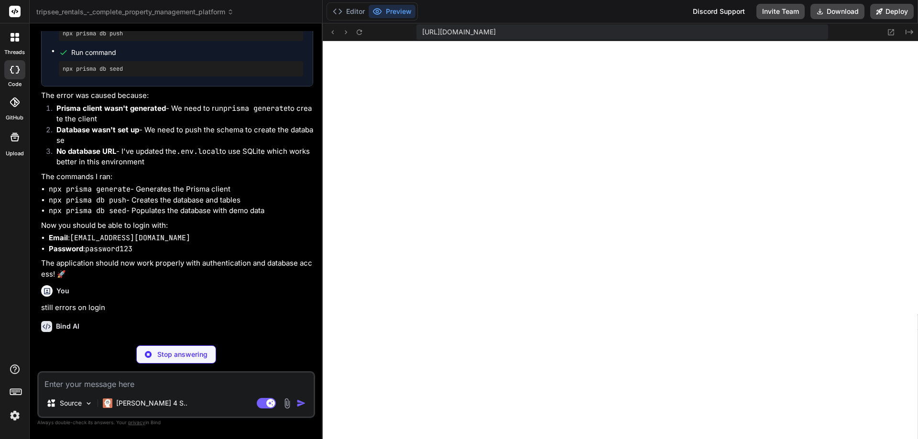
scroll to position [5188, 0]
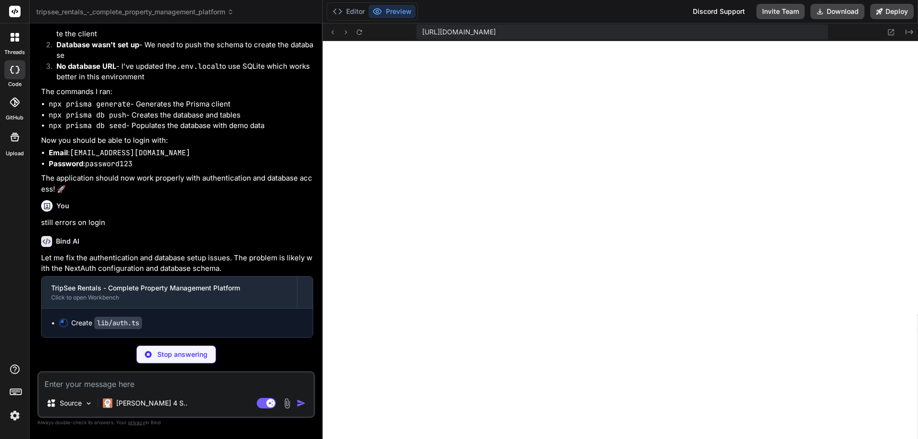
type textarea "x"
type textarea "}"
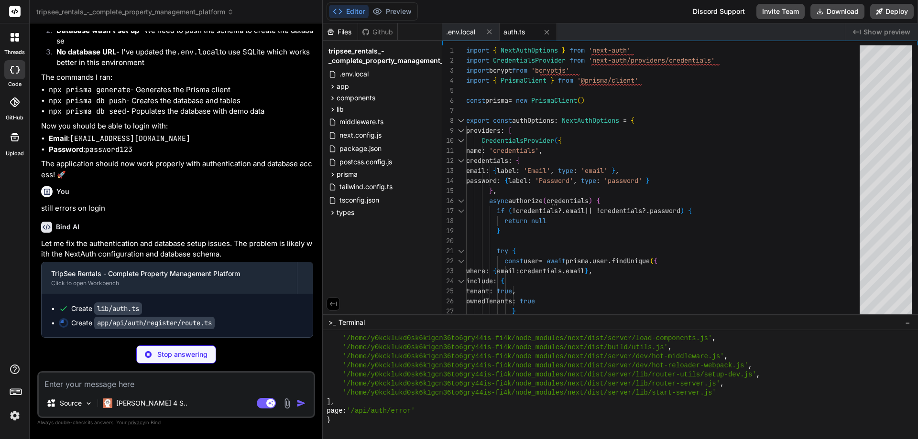
type textarea "x"
type textarea "return NextResponse.json( { error: 'Internal server error' }, { status: 500 } )…"
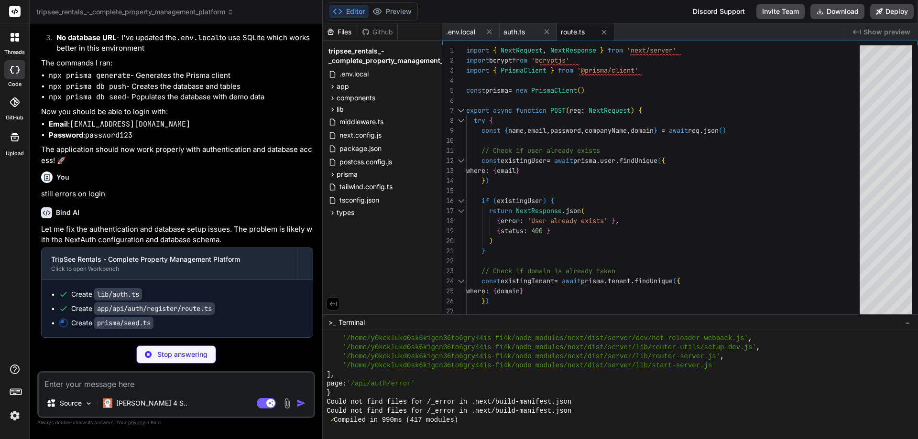
type textarea "x"
type textarea "console.error(e) process.exit(1) }) .finally(async () => { await prisma.$discon…"
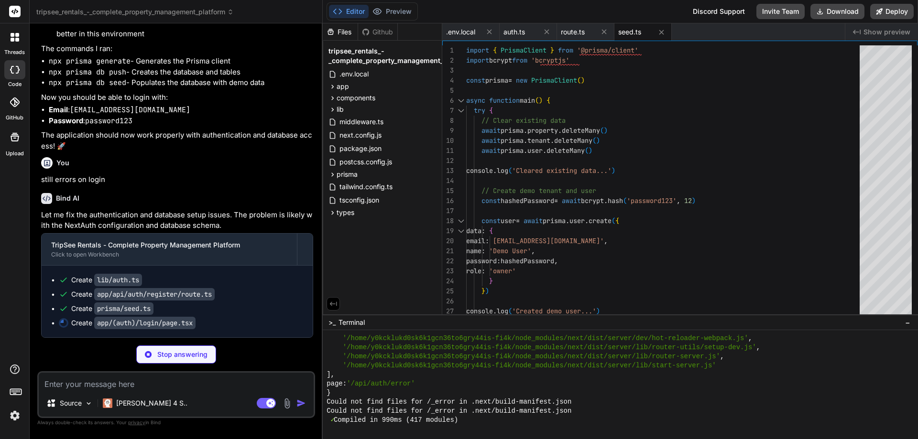
scroll to position [5307, 0]
type textarea "x"
type textarea "<a href="/register" className="font-medium text-primary hover:text-primary/90">…"
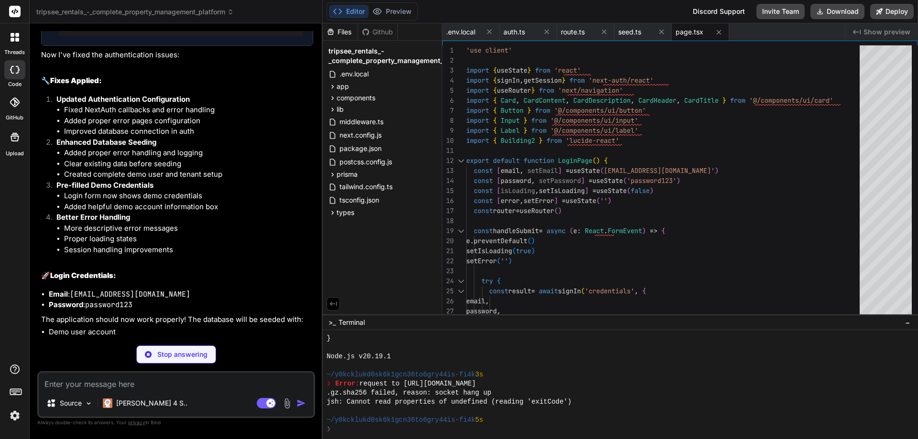
scroll to position [5705, 0]
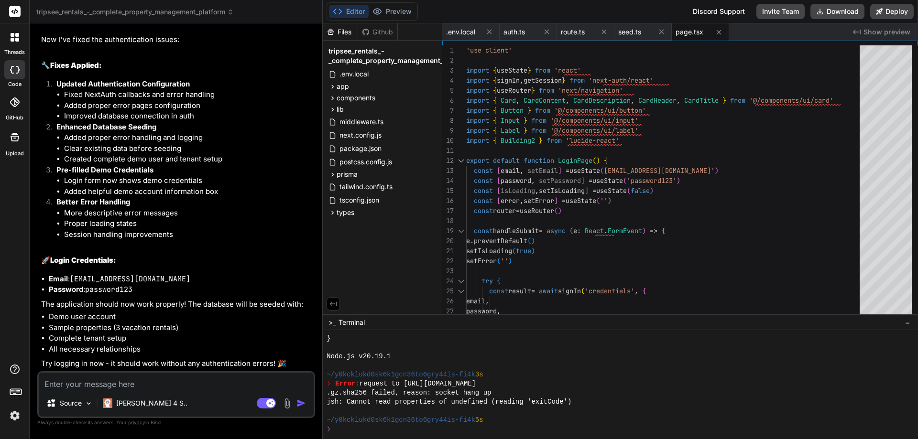
click at [167, 284] on code "demo@tripseerentals.com" at bounding box center [130, 279] width 120 height 10
type textarea "x"
drag, startPoint x: 169, startPoint y: 292, endPoint x: 73, endPoint y: 293, distance: 96.1
click at [73, 284] on code "demo@tripseerentals.com" at bounding box center [130, 279] width 120 height 10
copy code "demo@tripseerentals.com"
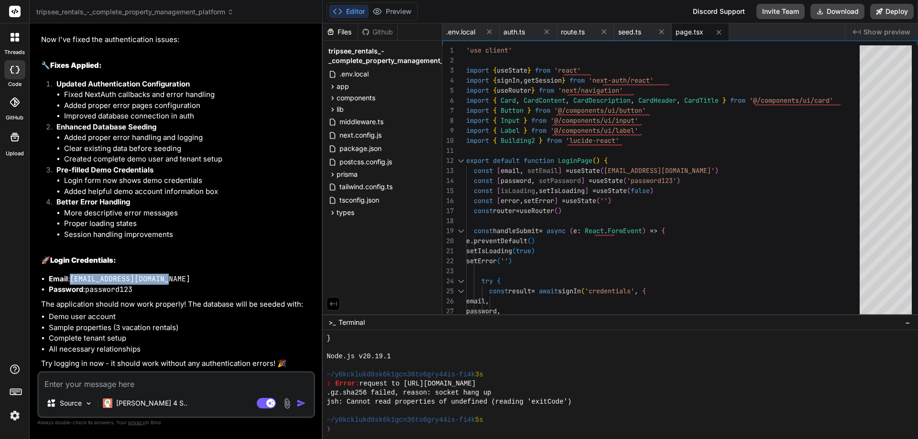
scroll to position [5720, 0]
click at [353, 54] on span "tripsee_rentals_-_complete_property_management_platform" at bounding box center [399, 55] width 143 height 19
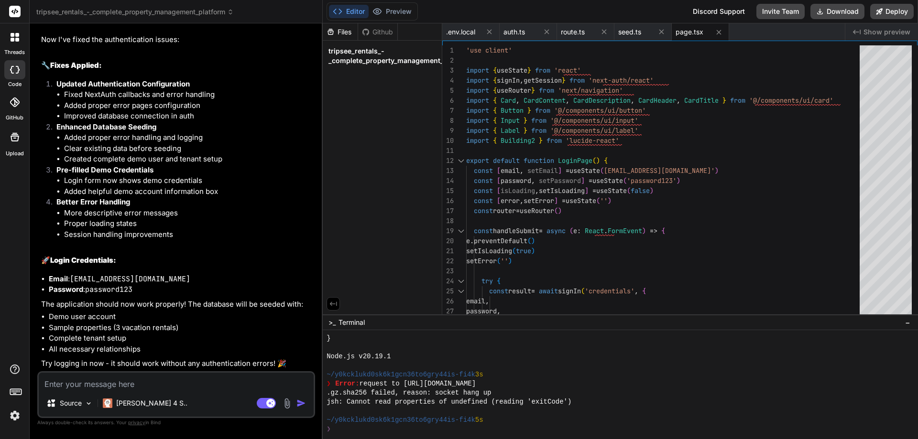
click at [340, 321] on span "Terminal" at bounding box center [351, 323] width 26 height 10
click at [353, 58] on span "tripsee_rentals_-_complete_property_management_platform" at bounding box center [399, 55] width 143 height 19
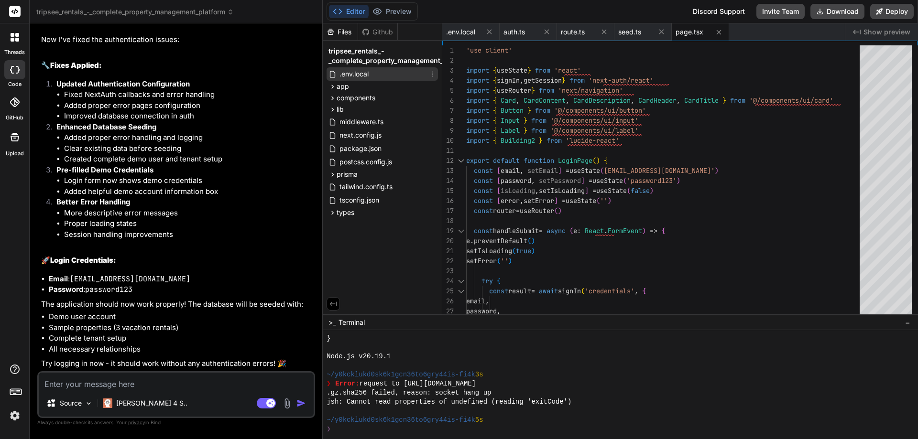
click at [352, 73] on span ".env.local" at bounding box center [353, 73] width 31 height 11
type textarea "DATABASE_URL="file:./dev.db" NEXTAUTH_URL="http://localhost:3000" NEXTAUTH_SECR…"
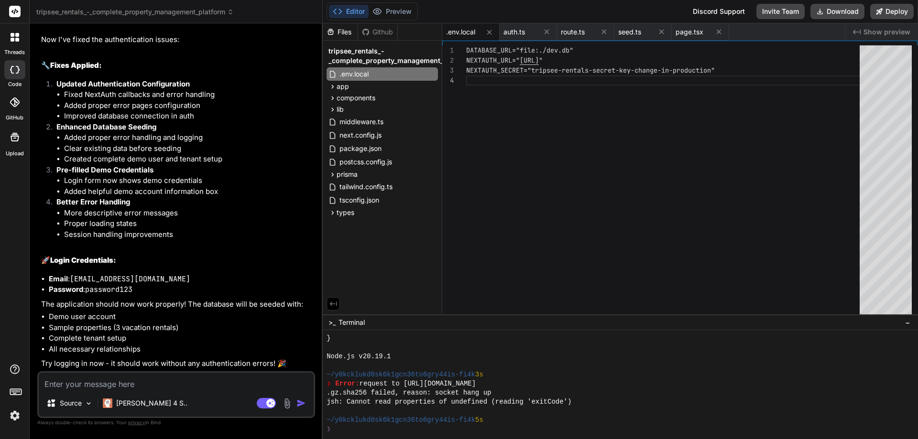
click at [359, 56] on span "tripsee_rentals_-_complete_property_management_platform" at bounding box center [399, 55] width 143 height 19
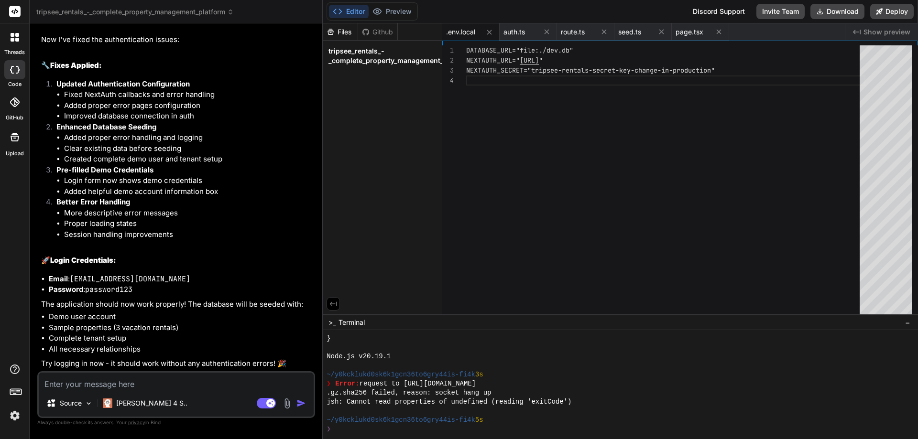
click at [343, 11] on button "Editor" at bounding box center [349, 11] width 40 height 13
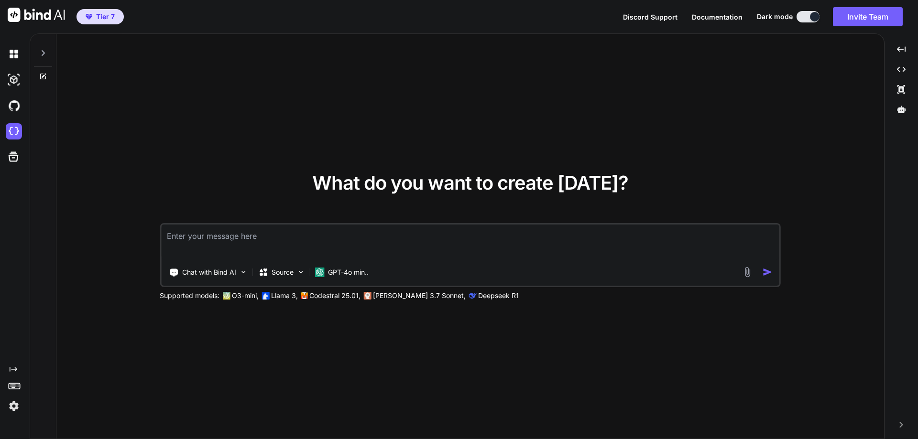
click at [106, 19] on span "Tier 7" at bounding box center [105, 17] width 19 height 10
click at [12, 54] on img at bounding box center [14, 54] width 16 height 16
click at [43, 55] on icon at bounding box center [43, 53] width 3 height 6
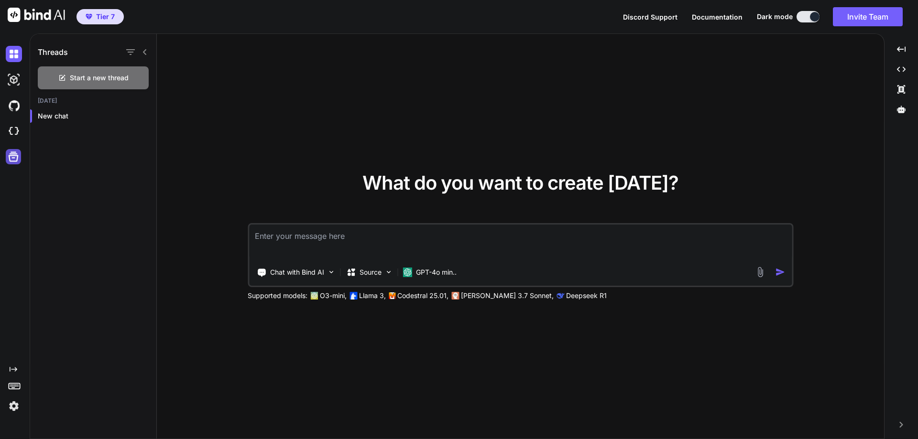
click at [11, 154] on icon at bounding box center [14, 157] width 10 height 10
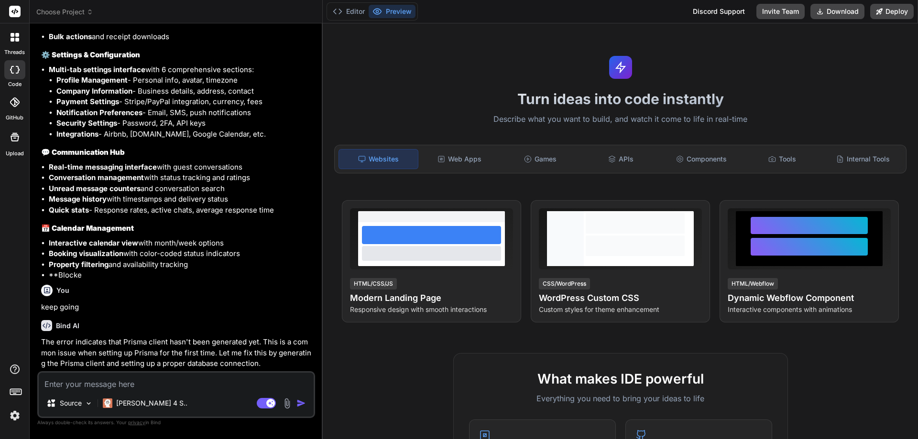
scroll to position [2093, 0]
click at [400, 13] on button "Preview" at bounding box center [391, 11] width 47 height 13
click at [14, 69] on icon at bounding box center [15, 70] width 10 height 8
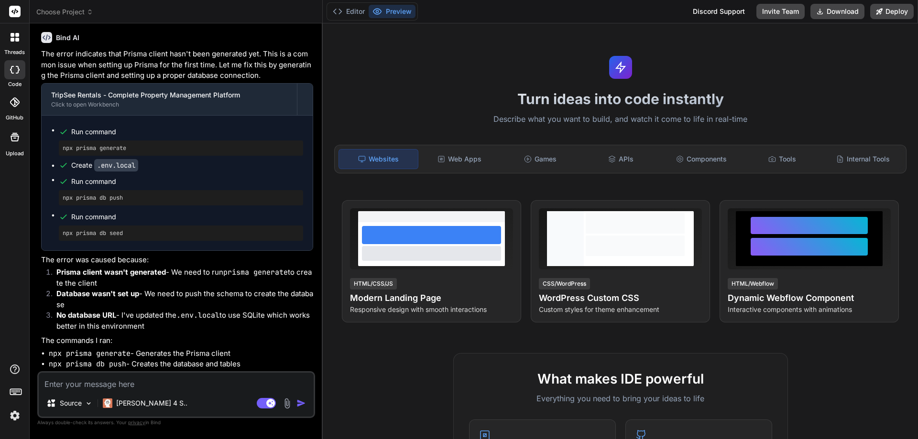
scroll to position [2666, 0]
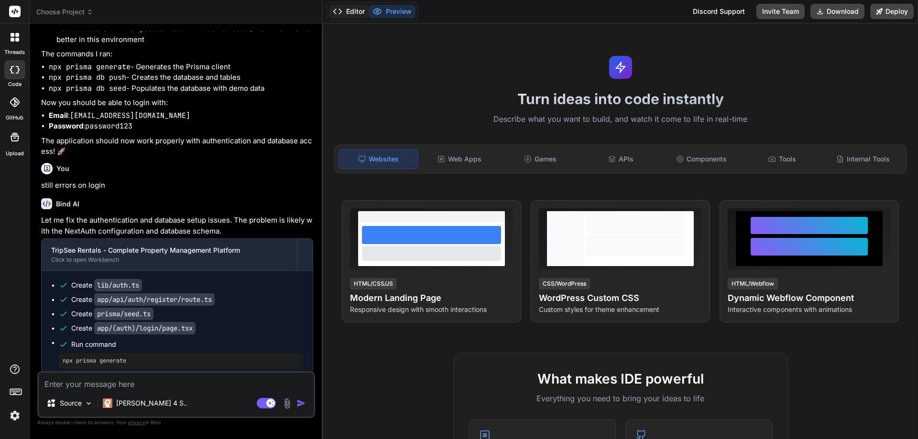
click at [358, 14] on button "Editor" at bounding box center [349, 11] width 40 height 13
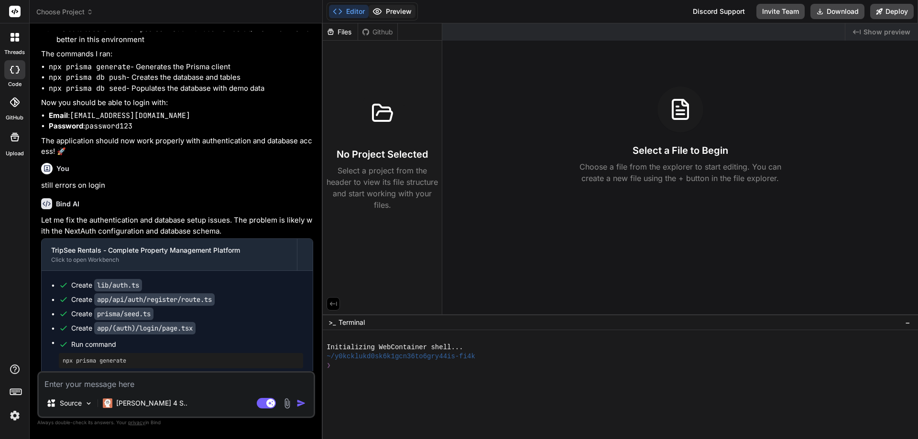
click at [390, 11] on button "Preview" at bounding box center [391, 11] width 47 height 13
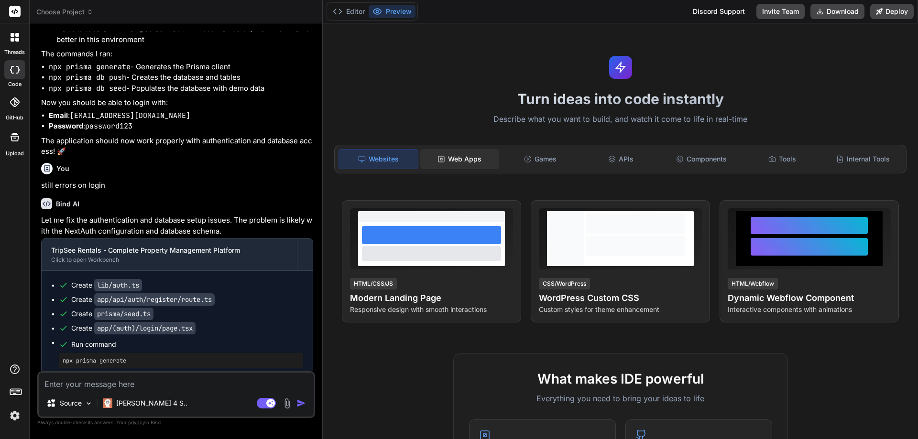
click at [459, 160] on div "Web Apps" at bounding box center [459, 159] width 79 height 20
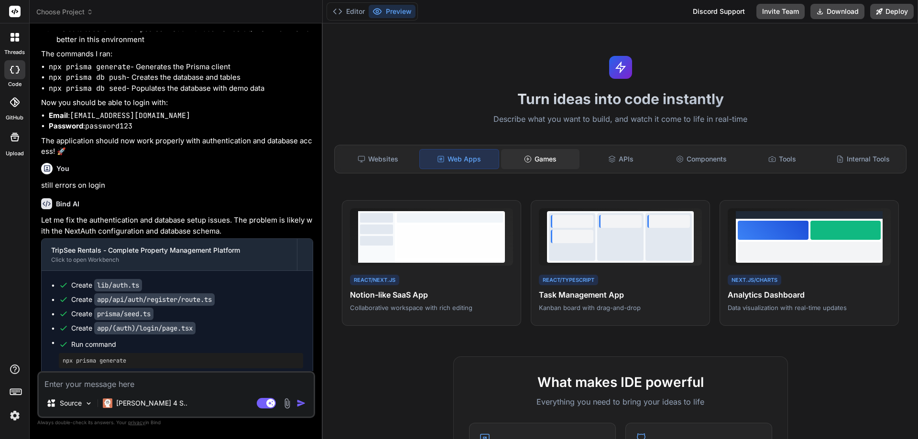
click at [552, 156] on div "Games" at bounding box center [540, 159] width 79 height 20
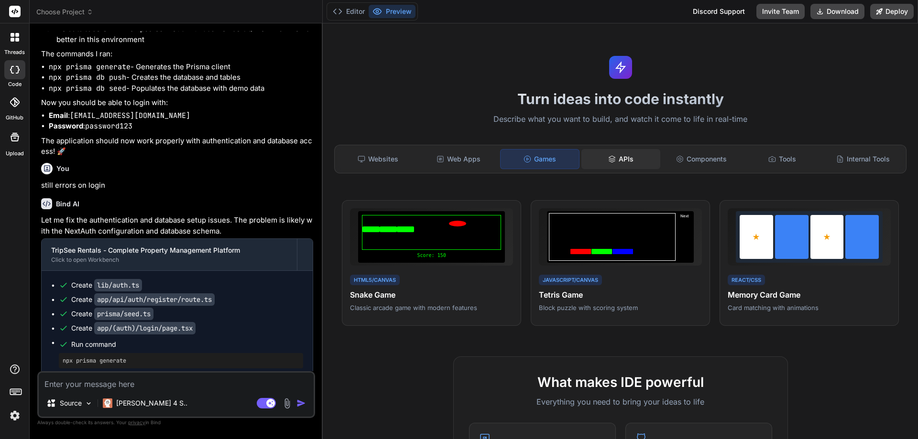
click at [609, 158] on icon at bounding box center [612, 159] width 8 height 8
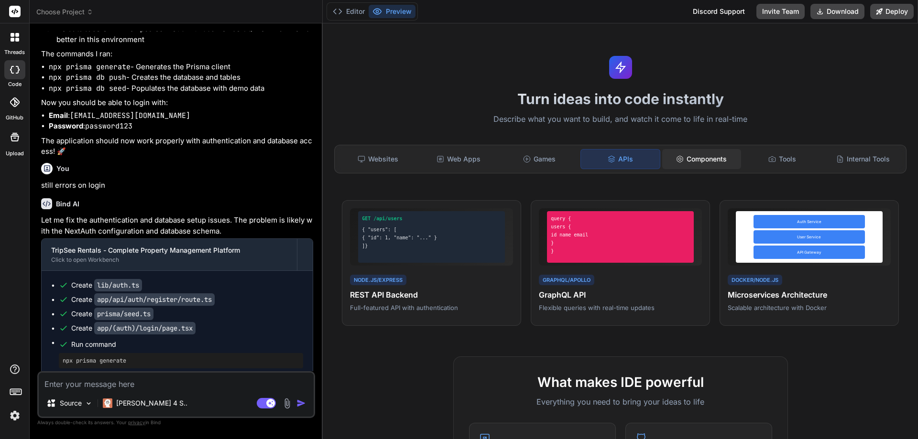
click at [681, 159] on div "Components" at bounding box center [701, 159] width 79 height 20
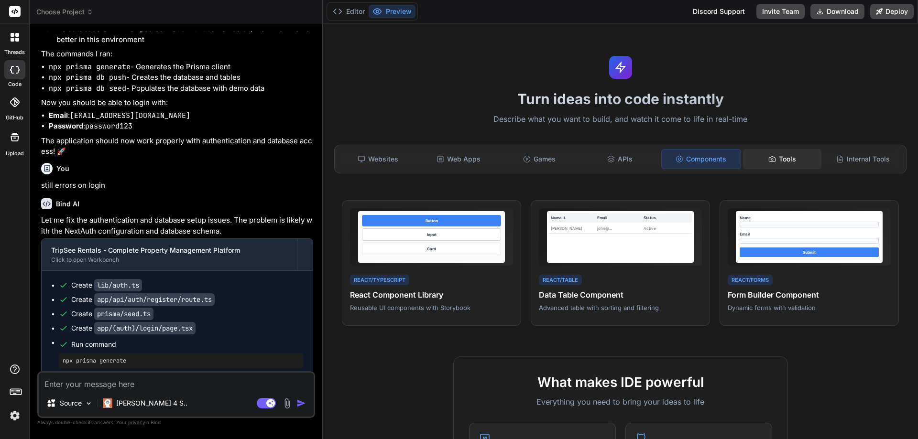
click at [752, 155] on div "Tools" at bounding box center [782, 159] width 79 height 20
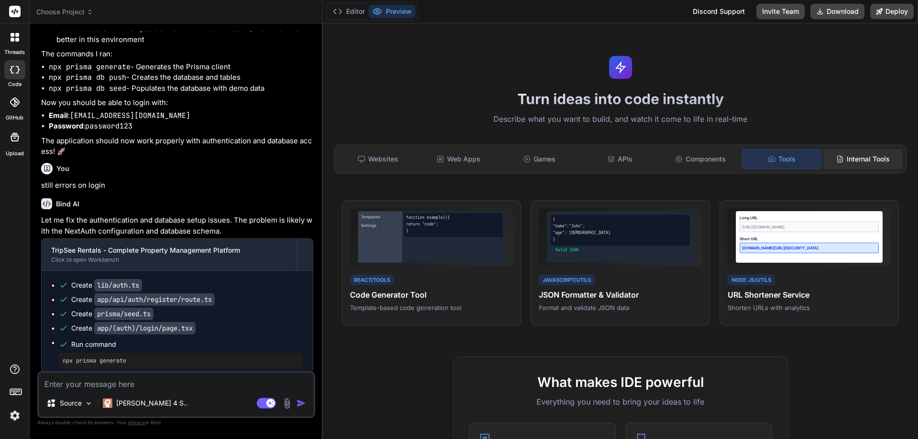
click at [848, 155] on div "Internal Tools" at bounding box center [862, 159] width 79 height 20
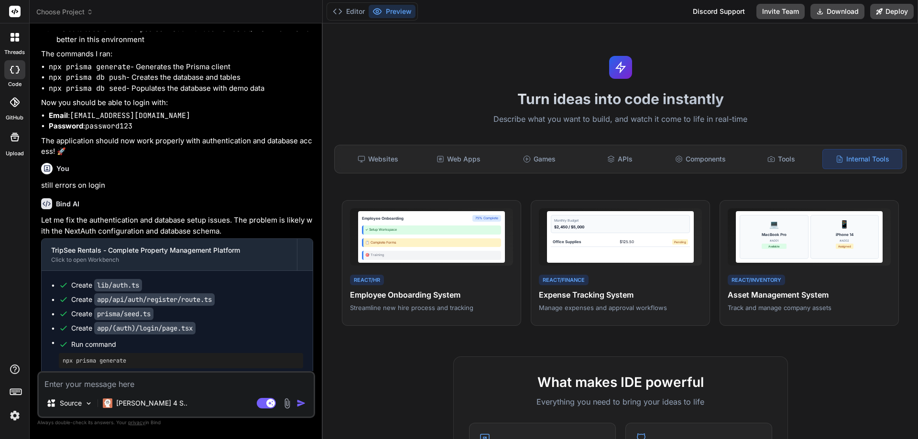
click at [374, 169] on div "Websites Web Apps Games APIs Components Tools Internal Tools" at bounding box center [620, 159] width 572 height 29
click at [397, 159] on div "Websites" at bounding box center [377, 159] width 79 height 20
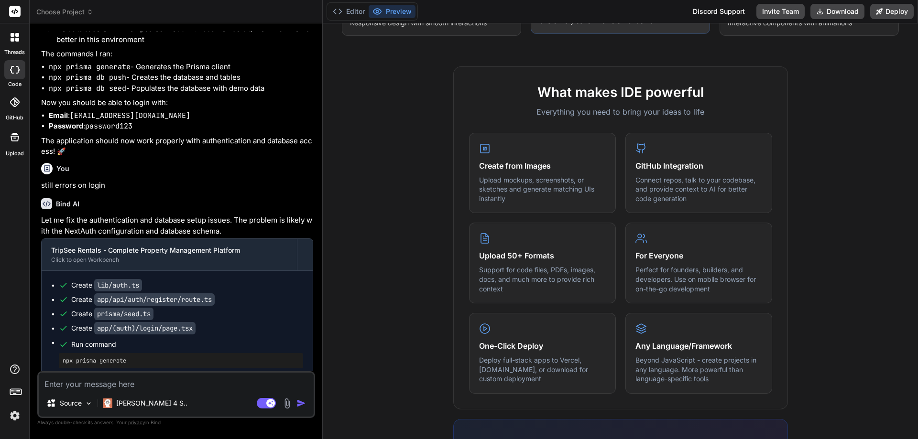
scroll to position [0, 0]
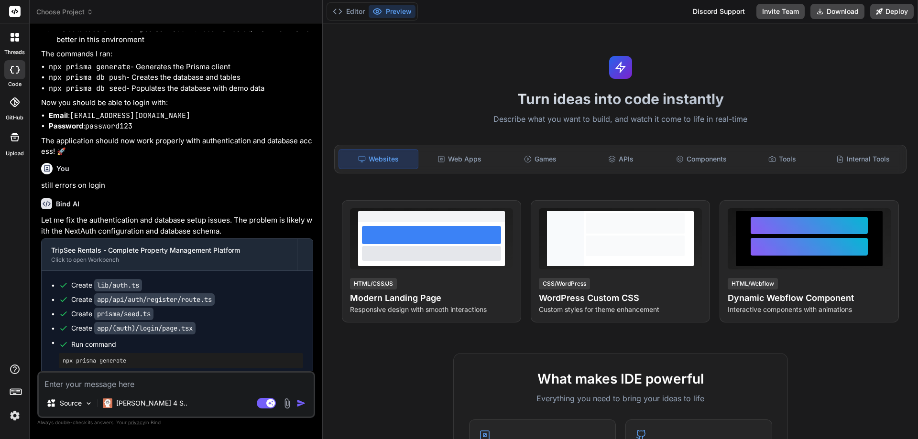
click at [13, 13] on rect at bounding box center [14, 11] width 11 height 11
click at [15, 36] on icon at bounding box center [17, 35] width 4 height 4
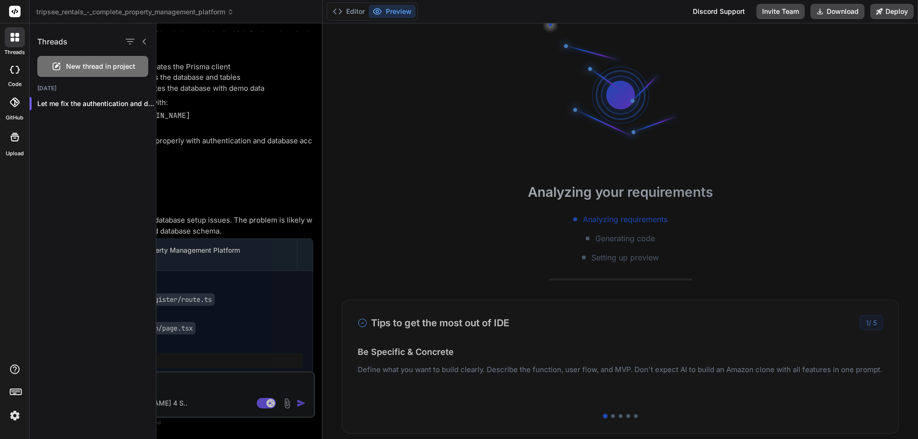
click at [861, 323] on div at bounding box center [536, 231] width 761 height 416
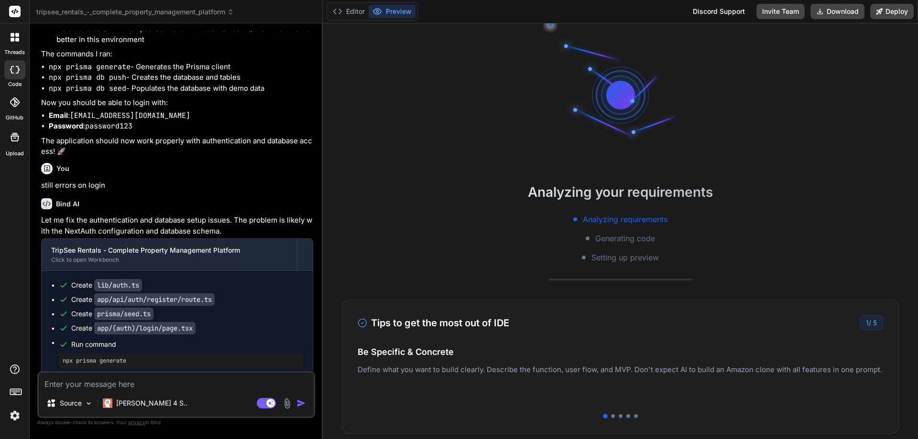
click at [859, 327] on div "1 / 5" at bounding box center [870, 322] width 23 height 15
click at [812, 348] on h4 "Be Specific & Concrete" at bounding box center [619, 352] width 525 height 13
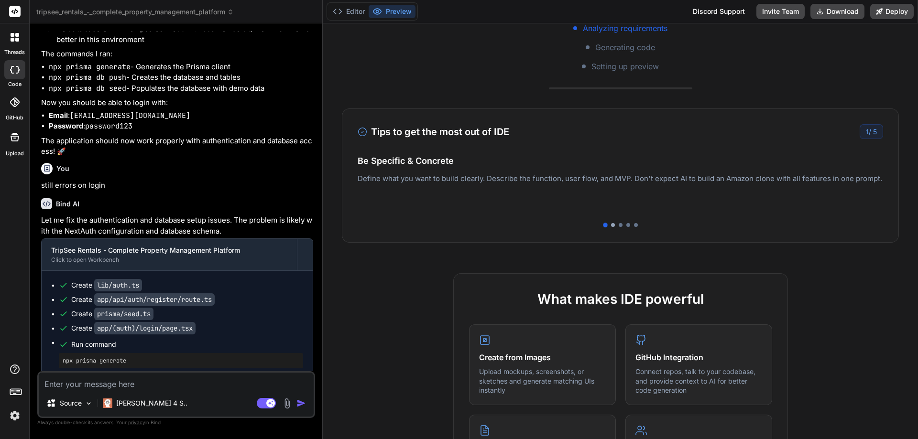
click at [611, 225] on div at bounding box center [613, 225] width 4 height 4
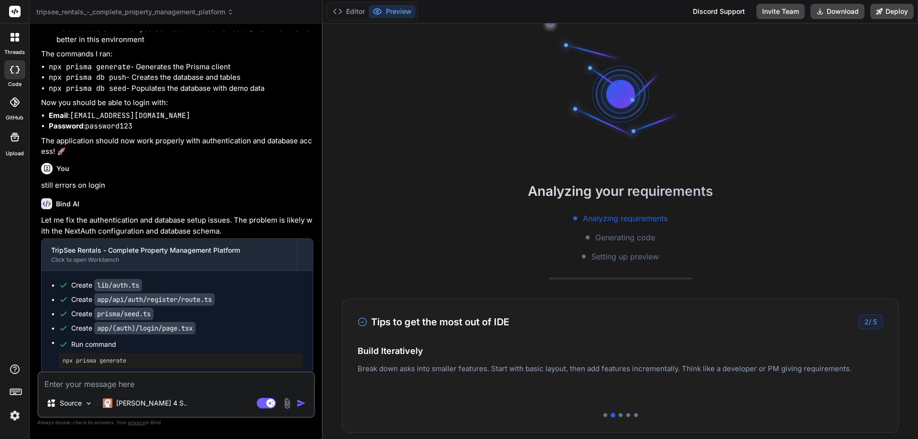
scroll to position [0, 0]
click at [618, 416] on div at bounding box center [620, 416] width 4 height 4
click at [626, 416] on div at bounding box center [628, 416] width 4 height 4
click at [634, 417] on div at bounding box center [636, 416] width 4 height 4
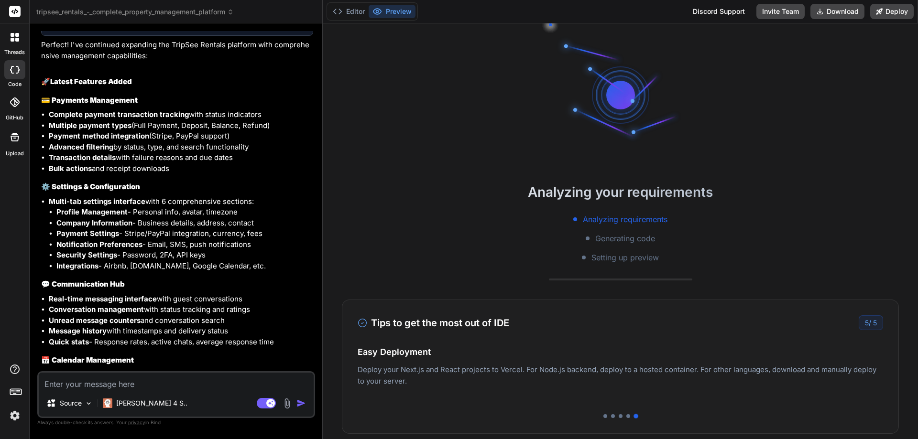
scroll to position [1673, 0]
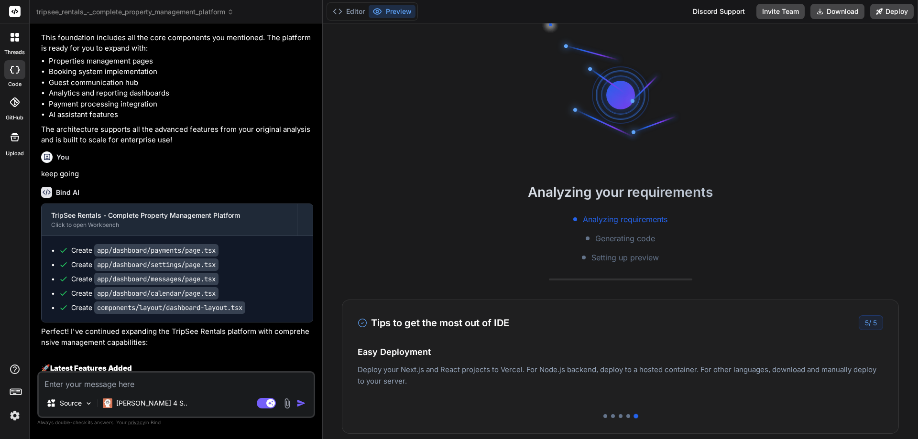
click at [14, 38] on icon at bounding box center [13, 40] width 4 height 4
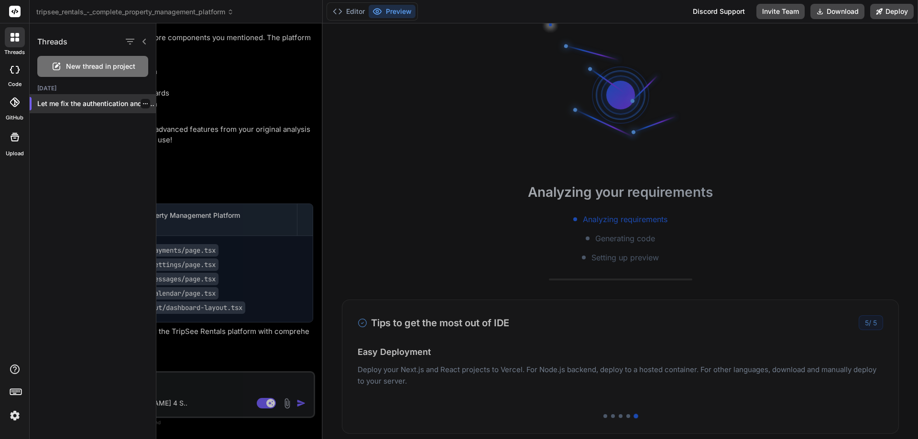
click at [89, 107] on p "Let me fix the authentication and database..." at bounding box center [96, 104] width 119 height 10
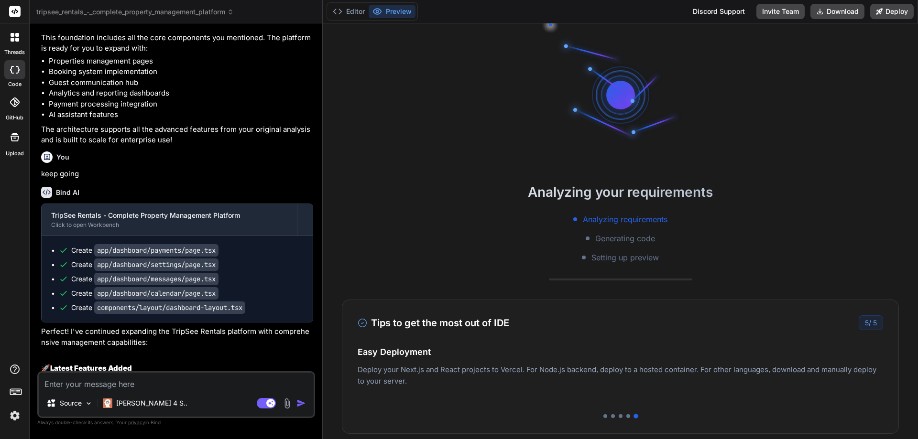
click at [13, 96] on div at bounding box center [14, 102] width 21 height 21
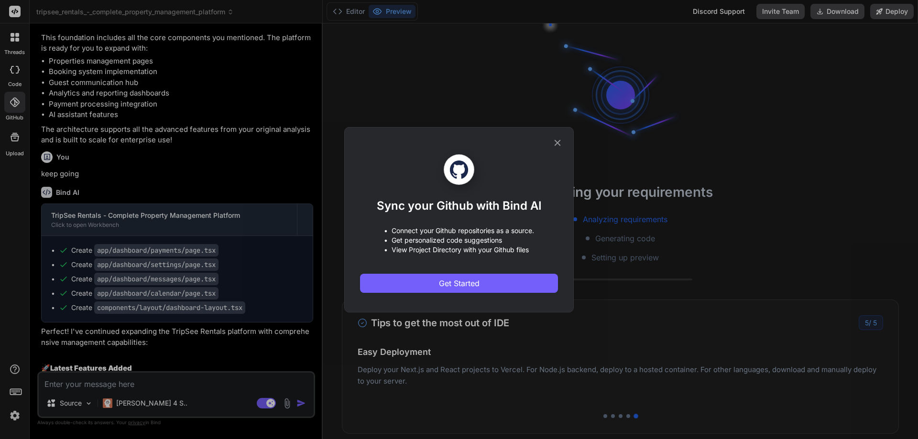
click at [19, 128] on div "Sync your Github with Bind AI • Connect your Github repositories as a source. •…" at bounding box center [459, 219] width 918 height 439
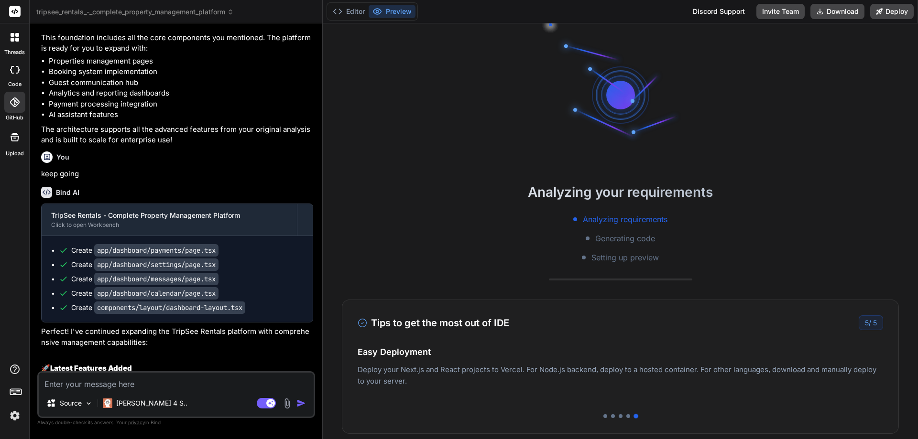
click at [16, 135] on icon at bounding box center [14, 136] width 11 height 11
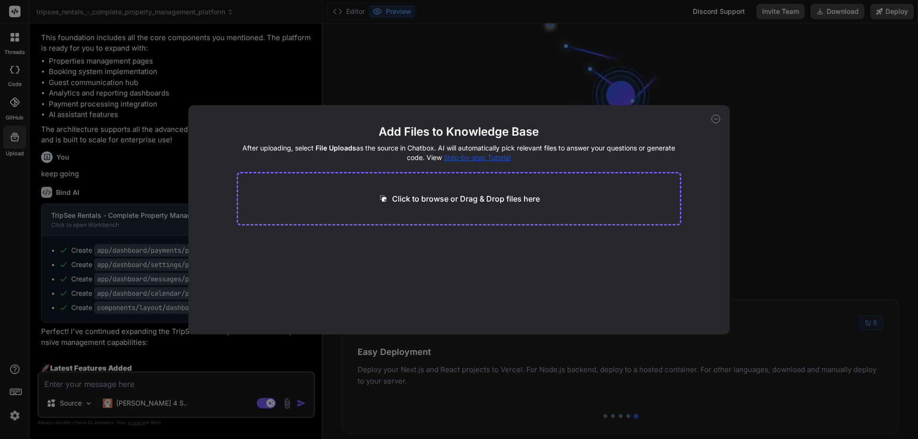
click at [16, 40] on div "Add Files to Knowledge Base After uploading, select File Uploads as the source …" at bounding box center [459, 219] width 918 height 439
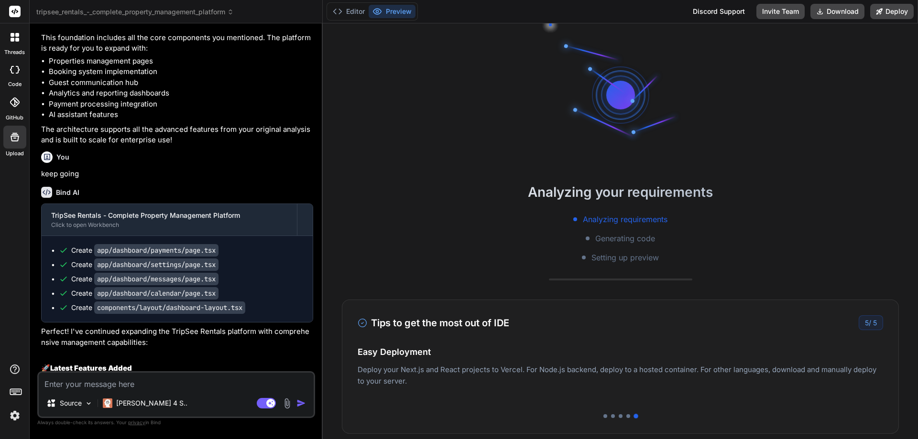
click at [18, 41] on icon at bounding box center [17, 40] width 4 height 4
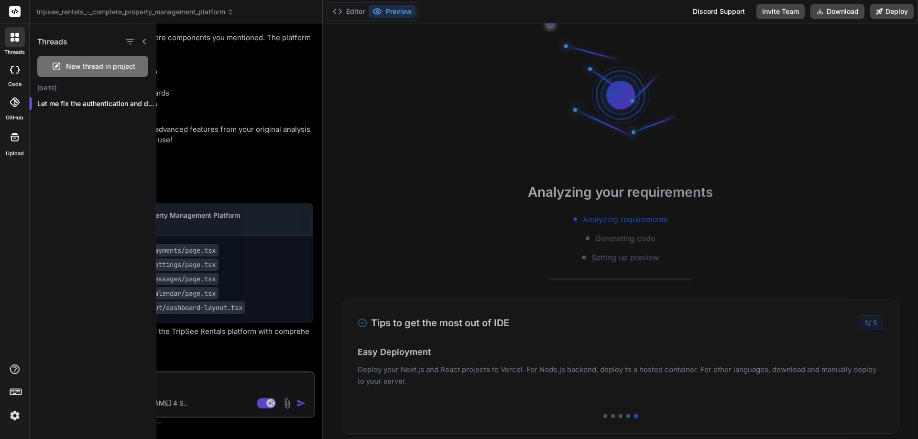
click at [601, 238] on div at bounding box center [536, 231] width 761 height 416
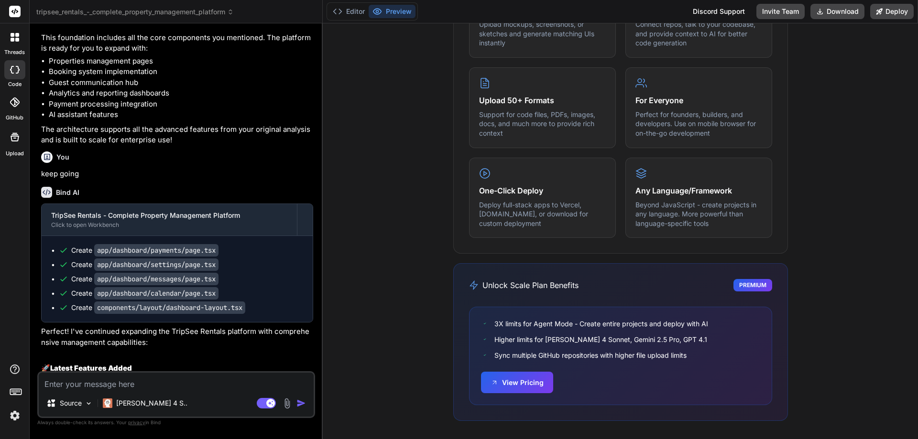
scroll to position [540, 0]
click at [514, 382] on button "View Pricing" at bounding box center [517, 381] width 72 height 22
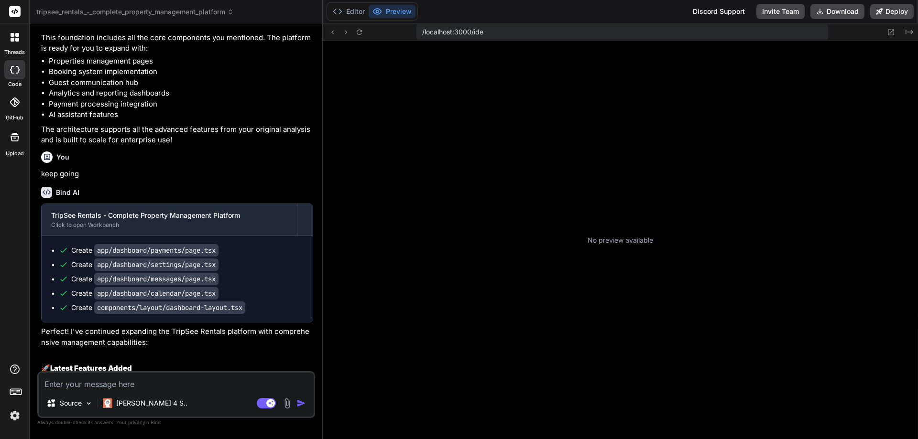
type textarea "x"
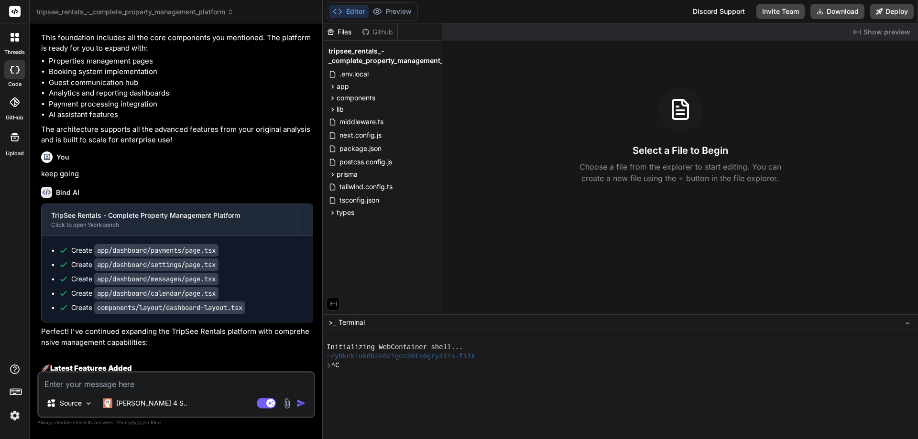
scroll to position [381, 0]
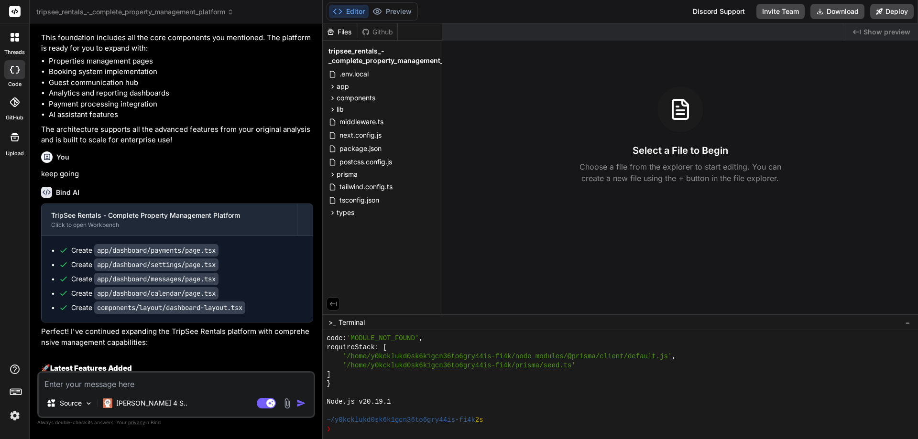
click at [383, 32] on div "Github" at bounding box center [377, 32] width 39 height 10
click at [337, 31] on div "Files" at bounding box center [340, 32] width 35 height 10
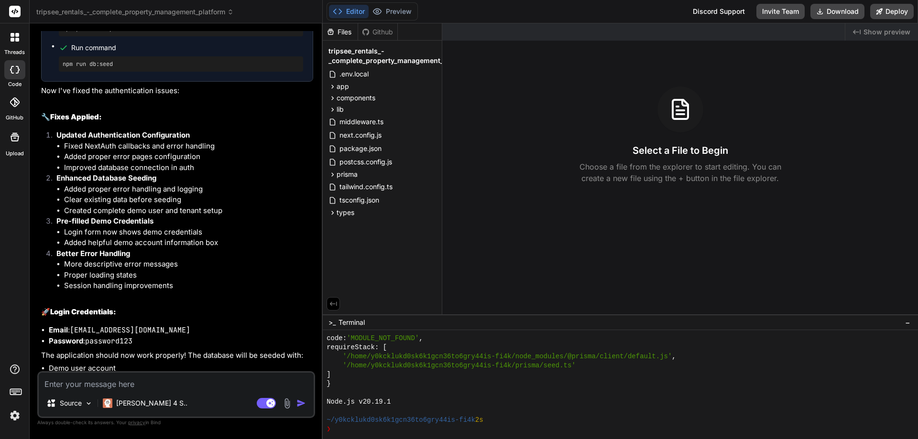
scroll to position [3106, 0]
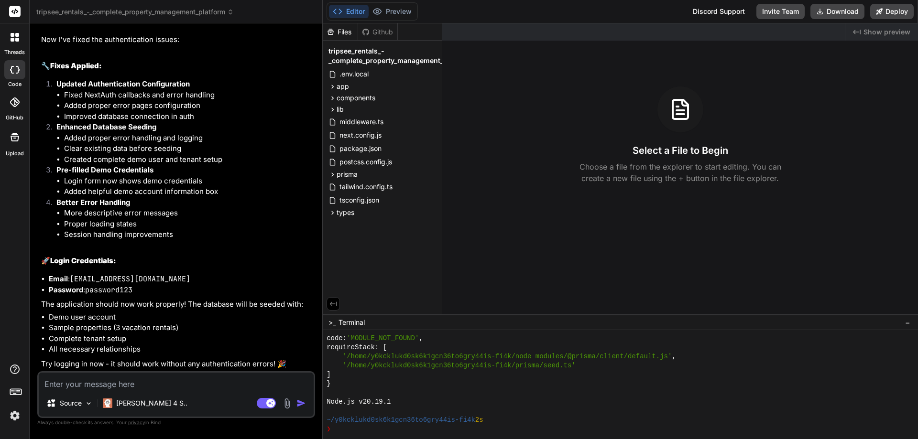
click at [874, 34] on span "Show preview" at bounding box center [886, 32] width 47 height 10
click at [858, 32] on icon "Created with Pixso." at bounding box center [857, 32] width 8 height 8
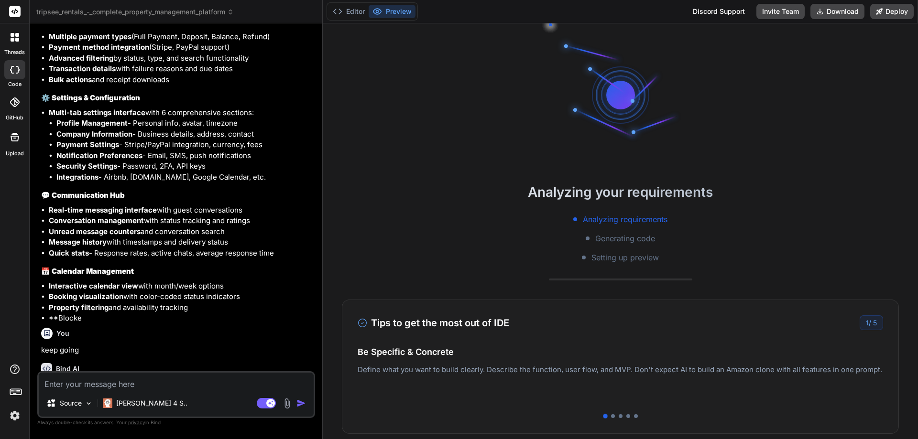
scroll to position [2093, 0]
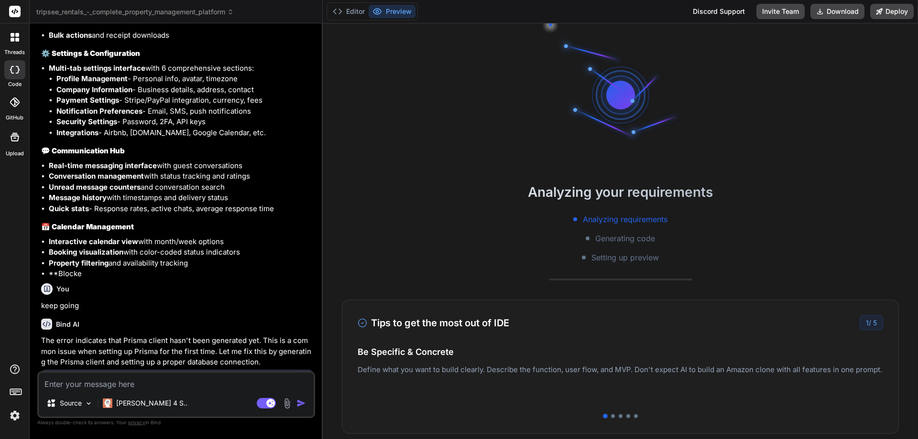
drag, startPoint x: 341, startPoint y: 94, endPoint x: 490, endPoint y: 125, distance: 152.2
drag, startPoint x: 490, startPoint y: 125, endPoint x: 474, endPoint y: 100, distance: 29.3
click at [474, 100] on div "Analyzing your requirements Analyzing requirements Generating code Setting up p…" at bounding box center [620, 231] width 595 height 416
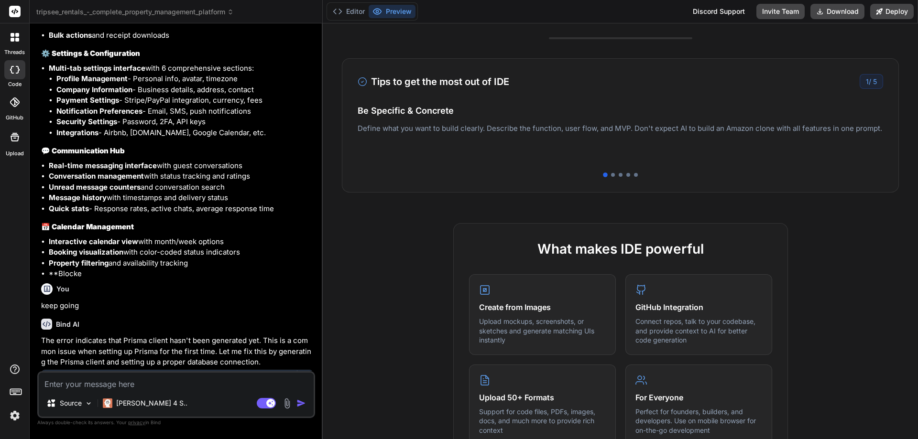
scroll to position [239, 0]
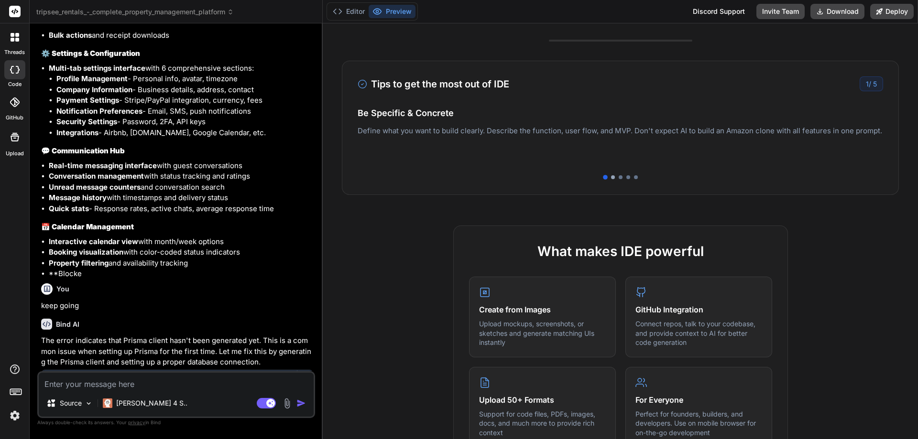
click at [611, 177] on div at bounding box center [613, 177] width 4 height 4
click at [619, 175] on div "Tips to get the most out of IDE 2 / 5 Be Specific & Concrete Define what you wa…" at bounding box center [620, 128] width 557 height 134
click at [618, 177] on div at bounding box center [620, 177] width 4 height 4
click at [626, 177] on div at bounding box center [628, 177] width 4 height 4
click at [634, 177] on div at bounding box center [636, 177] width 4 height 4
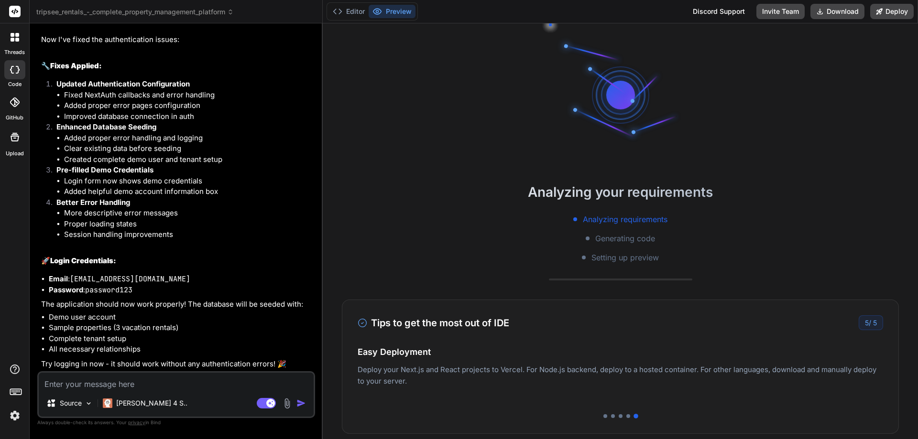
scroll to position [45, 0]
click at [12, 43] on div at bounding box center [15, 37] width 20 height 20
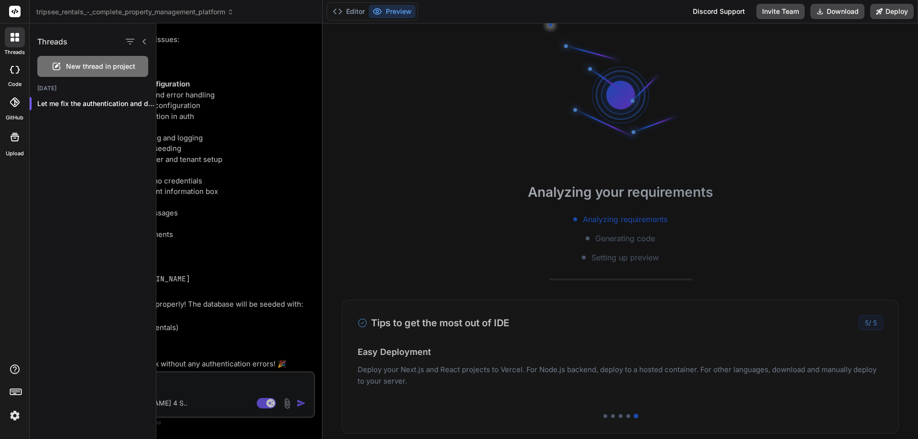
click at [66, 67] on span "New thread in project" at bounding box center [100, 67] width 69 height 10
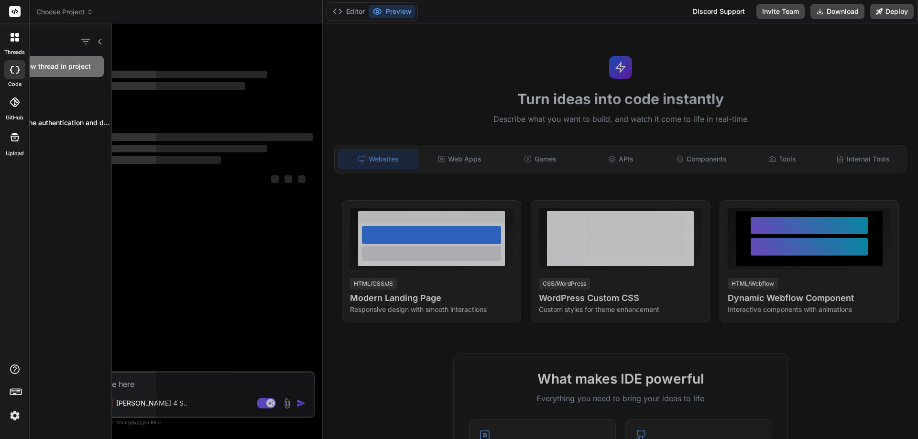
scroll to position [0, 0]
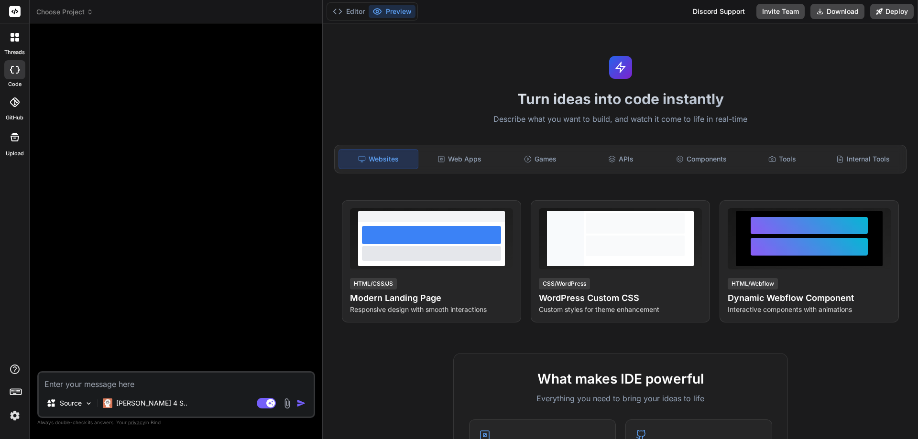
click at [12, 39] on icon at bounding box center [13, 40] width 4 height 4
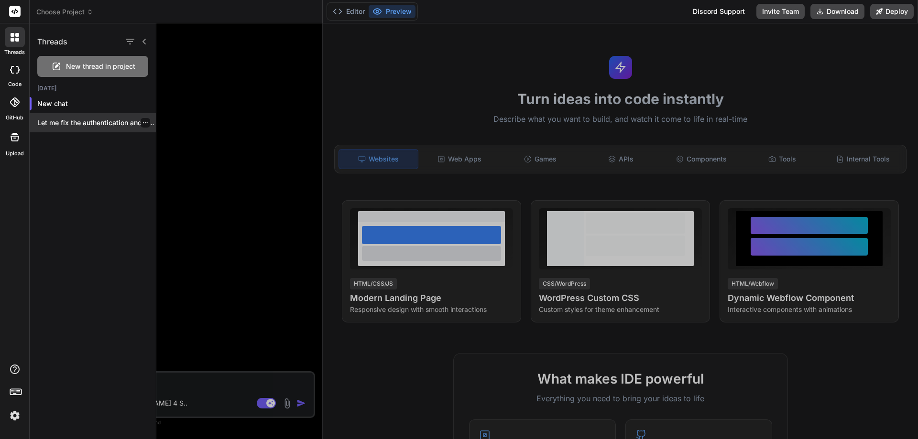
scroll to position [82, 0]
click at [62, 120] on p "Let me fix the authentication and database..." at bounding box center [96, 123] width 119 height 10
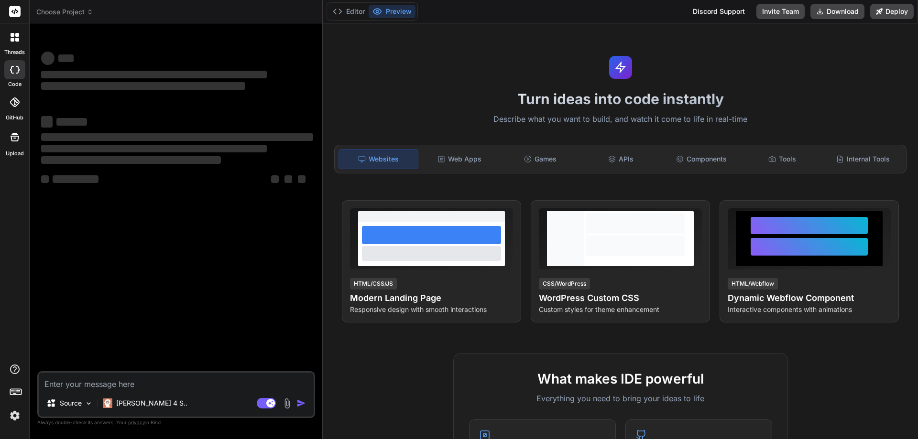
type textarea "x"
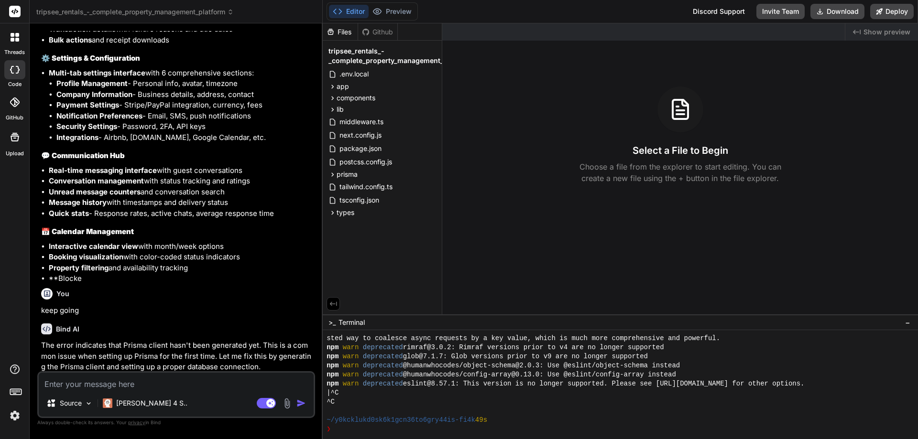
scroll to position [2093, 0]
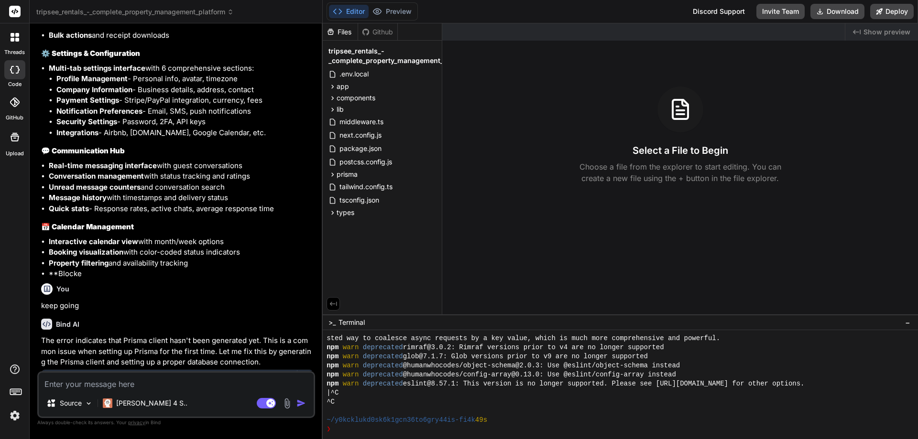
click at [379, 65] on div "tripsee_rentals_-_complete_property_management_platform" at bounding box center [381, 55] width 111 height 23
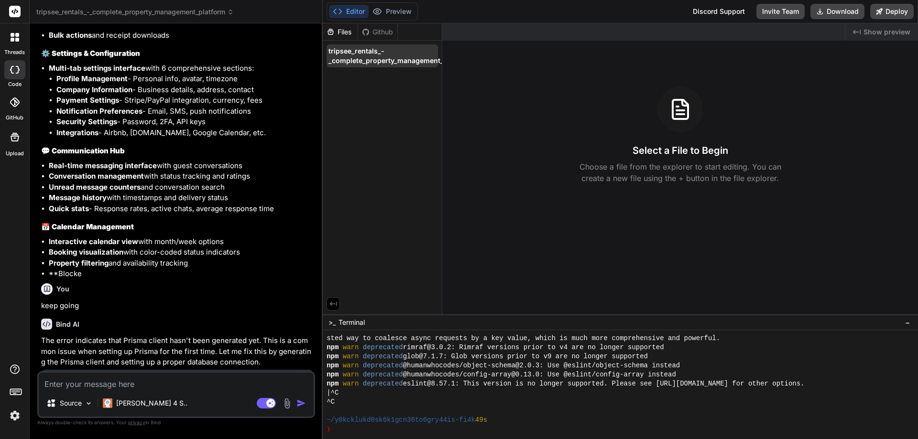
click at [379, 60] on span "tripsee_rentals_-_complete_property_management_platform" at bounding box center [399, 55] width 143 height 19
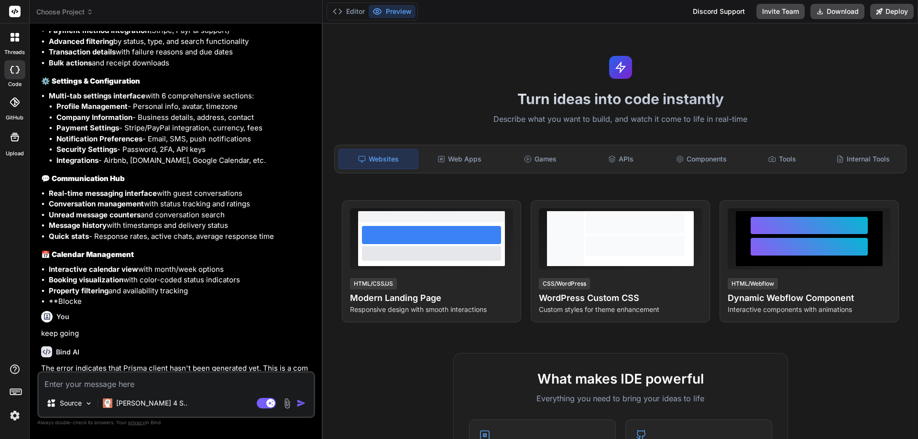
drag, startPoint x: 346, startPoint y: 66, endPoint x: 286, endPoint y: 94, distance: 66.3
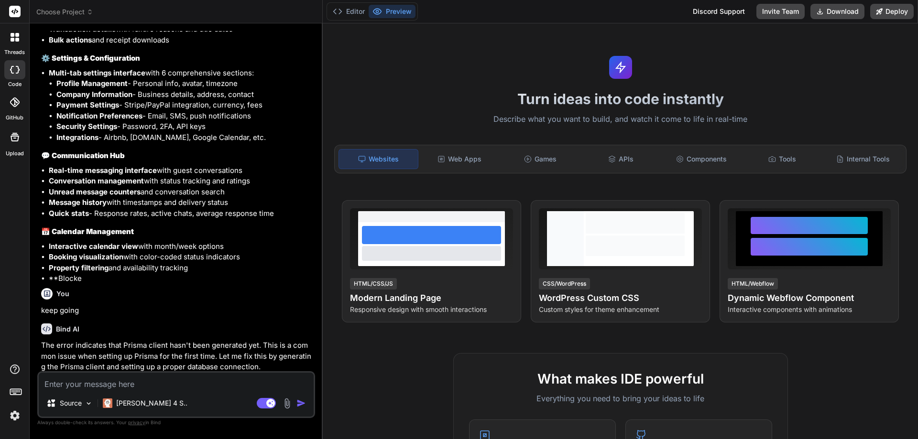
scroll to position [2093, 0]
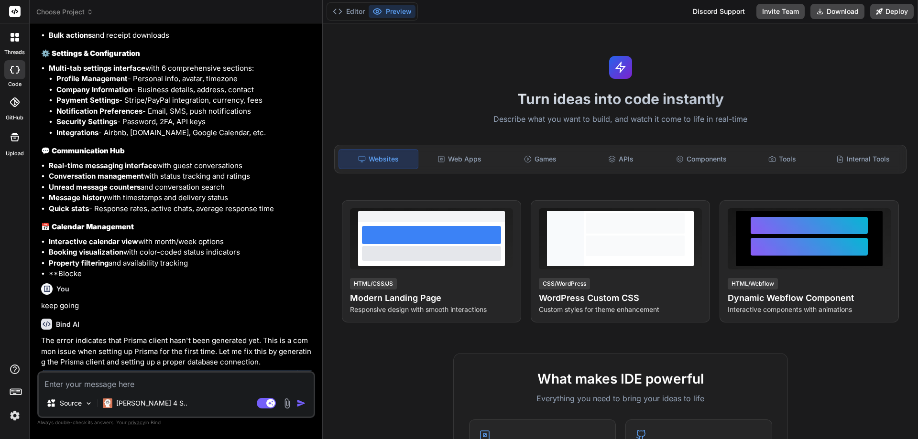
drag, startPoint x: 286, startPoint y: 94, endPoint x: 477, endPoint y: 13, distance: 208.1
click at [477, 13] on div "Editor Preview Discord Support Invite Team Download Deploy" at bounding box center [620, 11] width 595 height 23
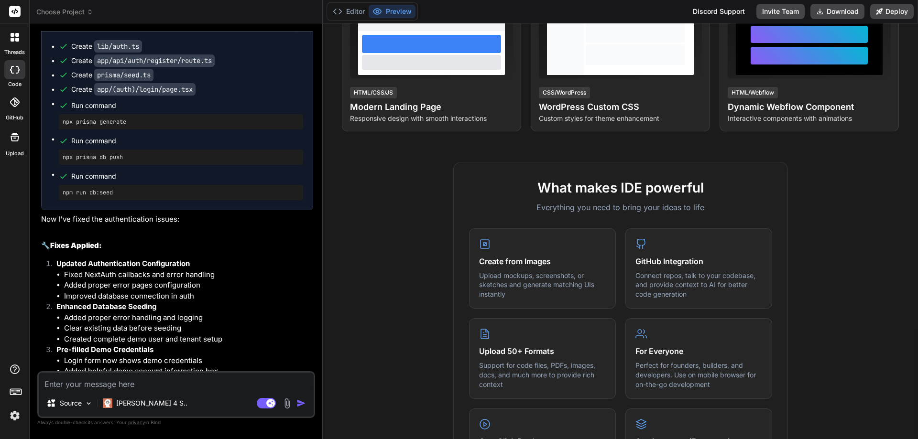
scroll to position [3106, 0]
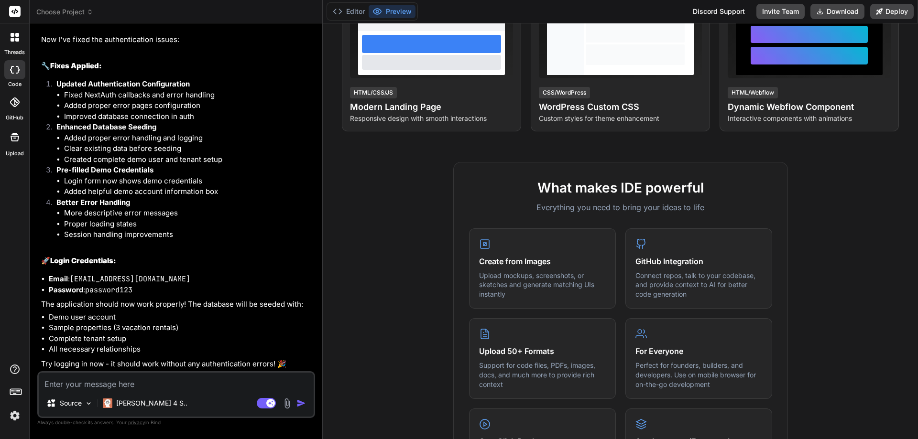
click at [11, 41] on icon at bounding box center [13, 40] width 4 height 4
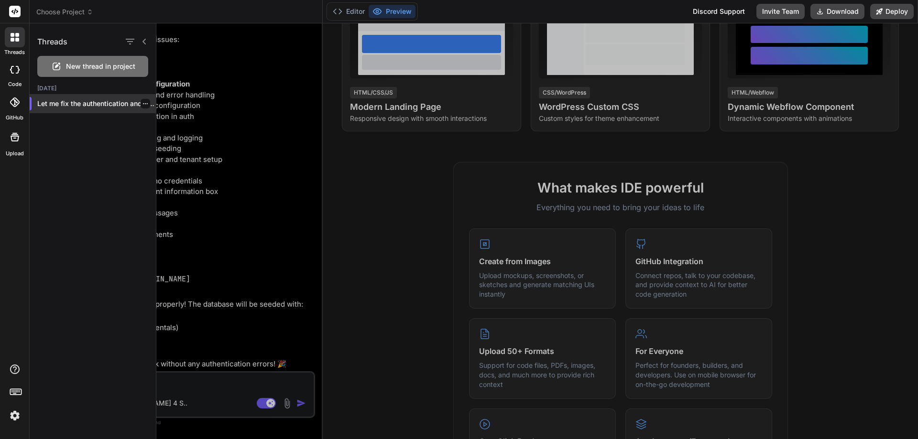
click at [66, 106] on p "Let me fix the authentication and database..." at bounding box center [96, 104] width 119 height 10
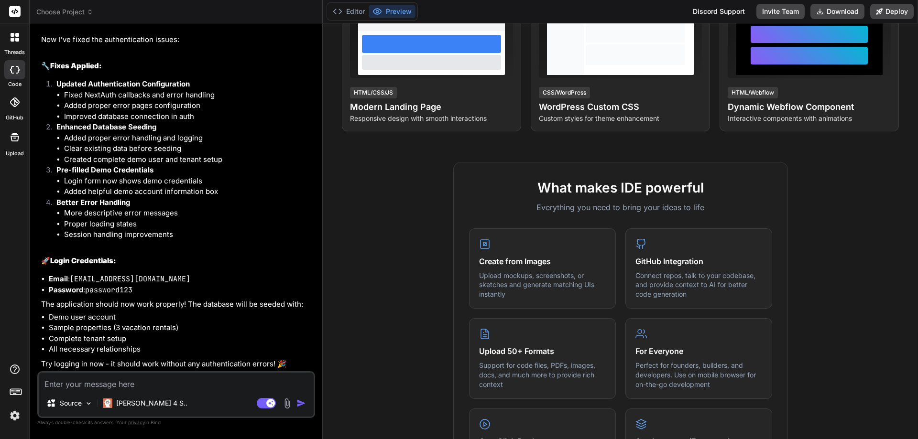
click at [14, 141] on icon at bounding box center [14, 136] width 11 height 11
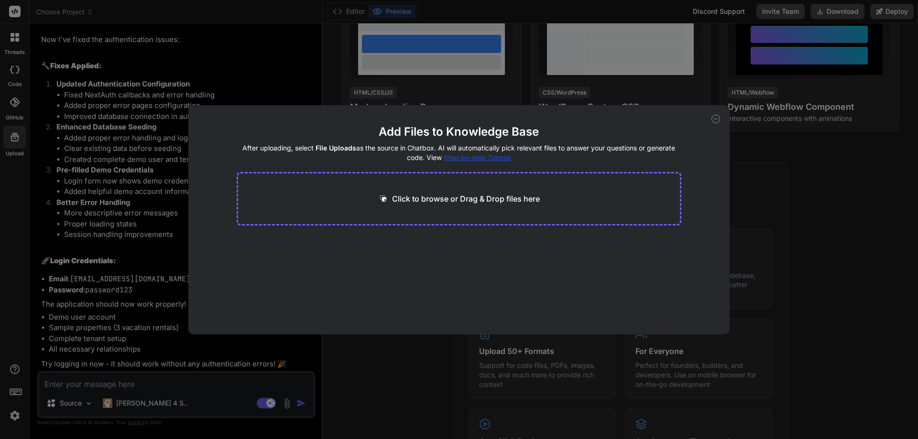
click at [14, 141] on div "Add Files to Knowledge Base After uploading, select File Uploads as the source …" at bounding box center [459, 219] width 918 height 439
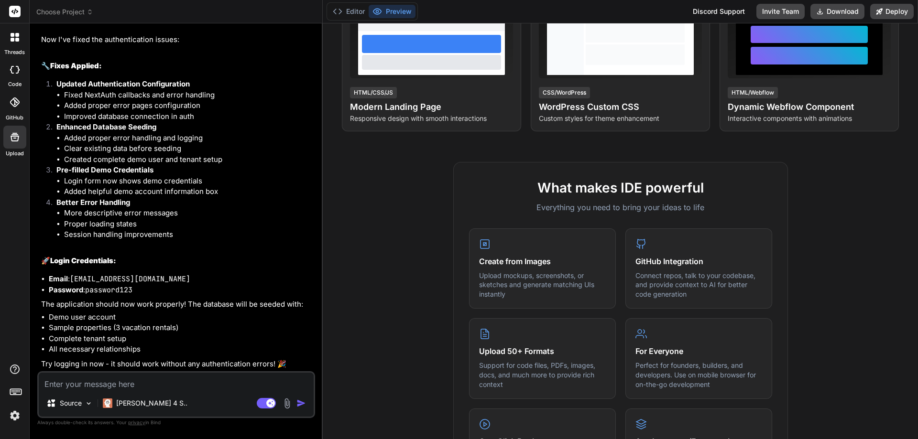
click at [20, 97] on div at bounding box center [14, 102] width 21 height 21
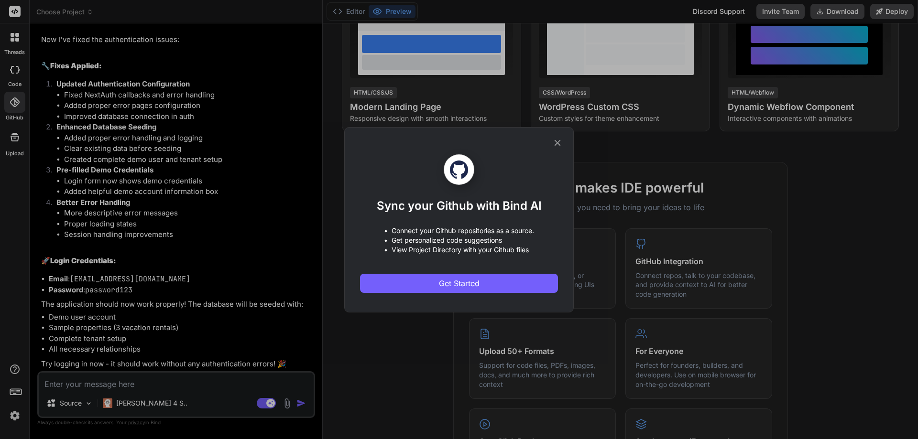
click at [20, 97] on div "Sync your Github with Bind AI • Connect your Github repositories as a source. •…" at bounding box center [459, 219] width 918 height 439
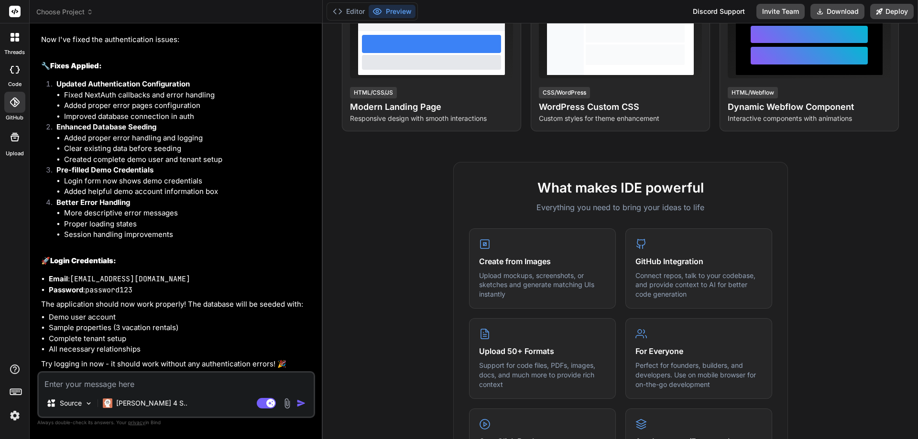
click at [18, 70] on icon at bounding box center [18, 70] width 4 height 8
click at [17, 37] on icon at bounding box center [17, 35] width 4 height 4
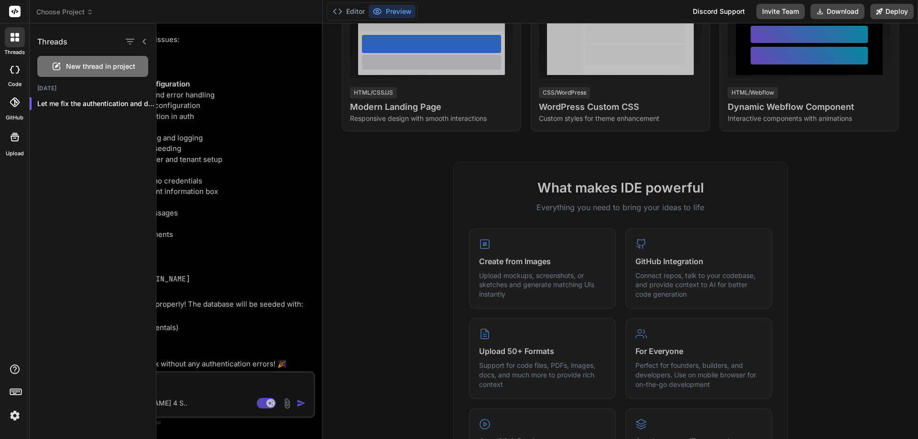
click at [15, 7] on rect at bounding box center [14, 11] width 11 height 11
click at [136, 43] on div at bounding box center [129, 41] width 13 height 13
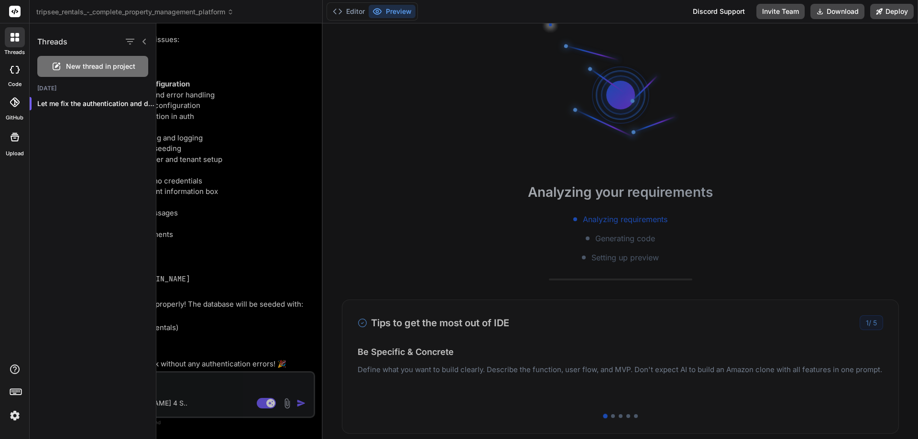
click at [145, 44] on icon at bounding box center [143, 42] width 3 height 6
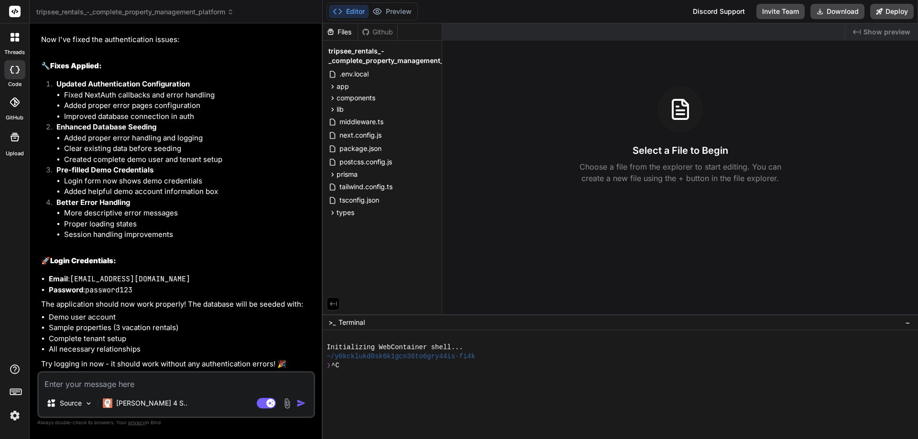
scroll to position [381, 0]
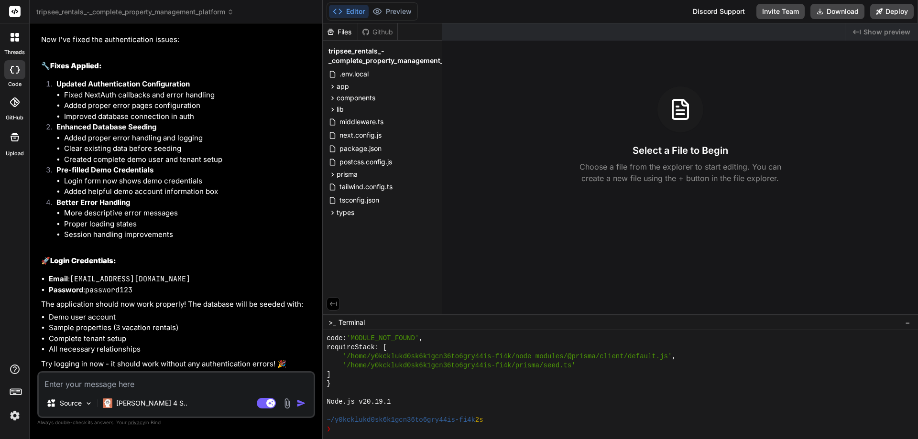
click at [882, 31] on span "Show preview" at bounding box center [886, 32] width 47 height 10
click at [109, 391] on div "Source Claude 4 S.. Agent Mode. When this toggle is activated, AI automatically…" at bounding box center [176, 394] width 278 height 47
click at [109, 385] on textarea at bounding box center [176, 381] width 275 height 17
drag, startPoint x: 378, startPoint y: 9, endPoint x: 111, endPoint y: 380, distance: 457.4
click at [111, 380] on textarea at bounding box center [176, 381] width 275 height 17
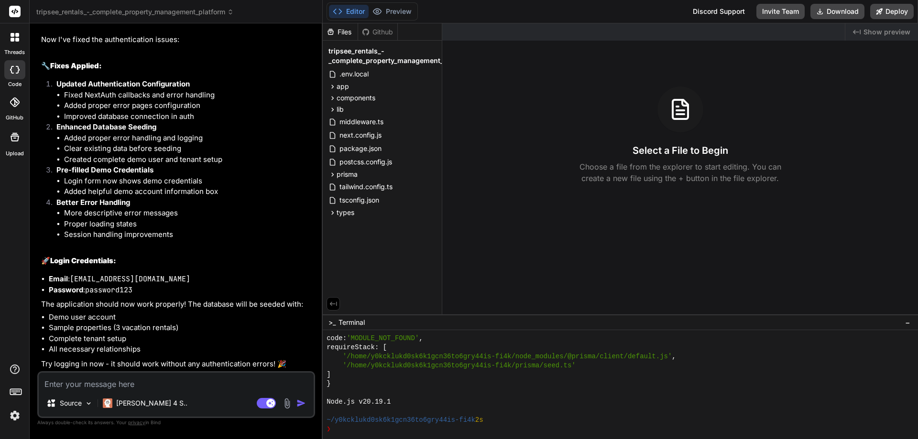
type textarea "x"
type textarea "C"
type textarea "x"
type textarea "Ca"
type textarea "x"
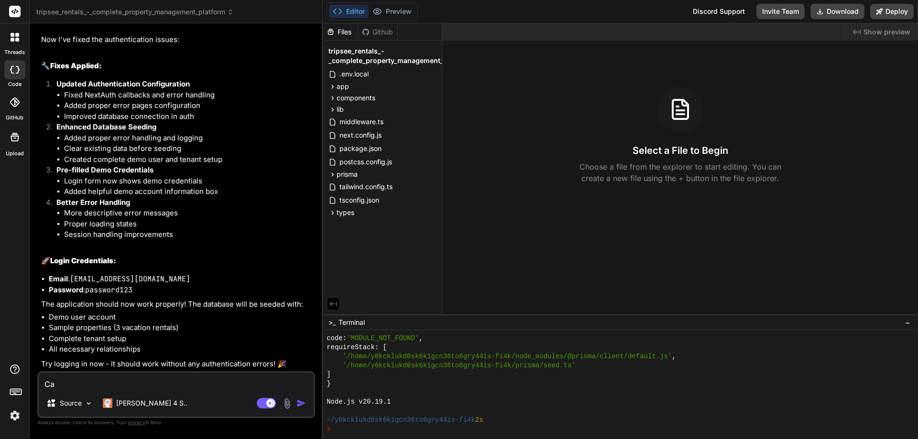
type textarea "Can"
type textarea "x"
type textarea "Can"
type textarea "x"
type textarea "Can y"
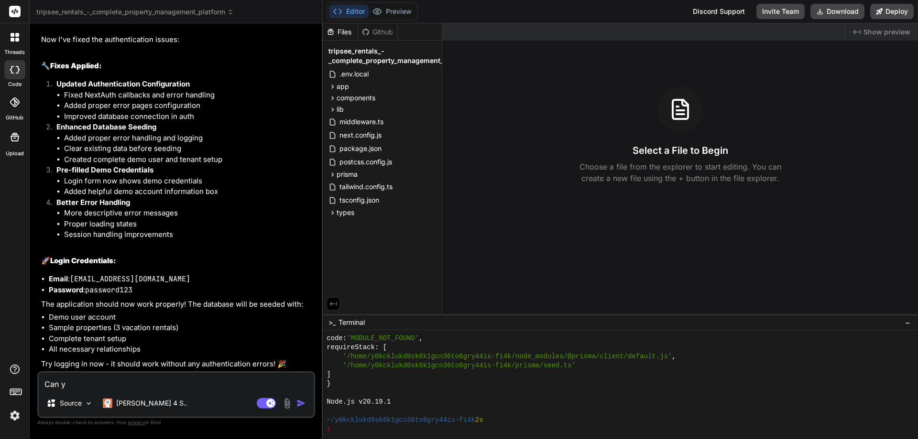
type textarea "x"
type textarea "Can yo"
type textarea "x"
type textarea "Can you"
type textarea "x"
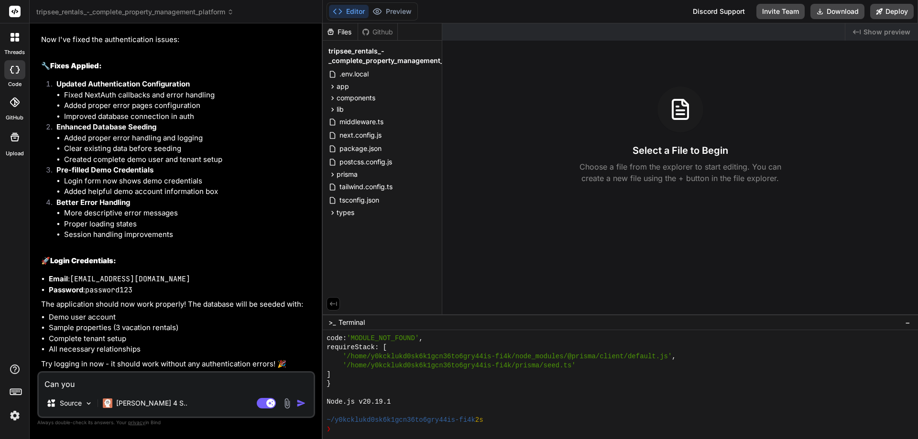
type textarea "Can you"
type textarea "x"
type textarea "Can you g"
type textarea "x"
type textarea "Can you ge"
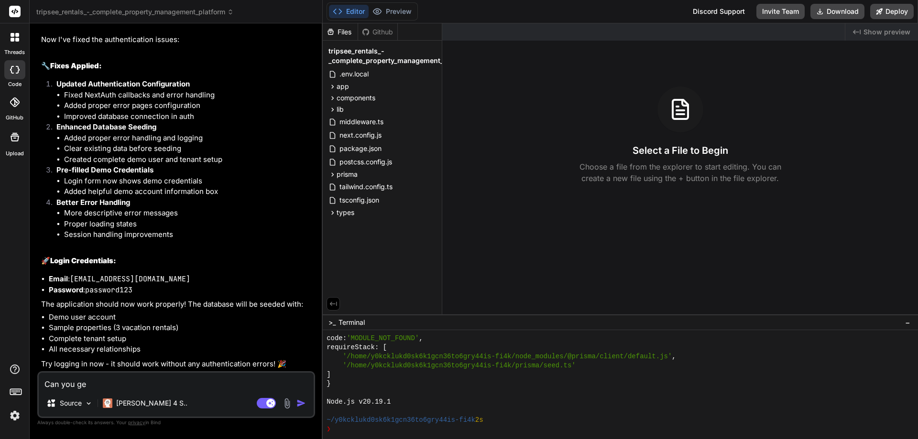
type textarea "x"
type textarea "Can you gen"
type textarea "x"
type textarea "Can you gene"
type textarea "x"
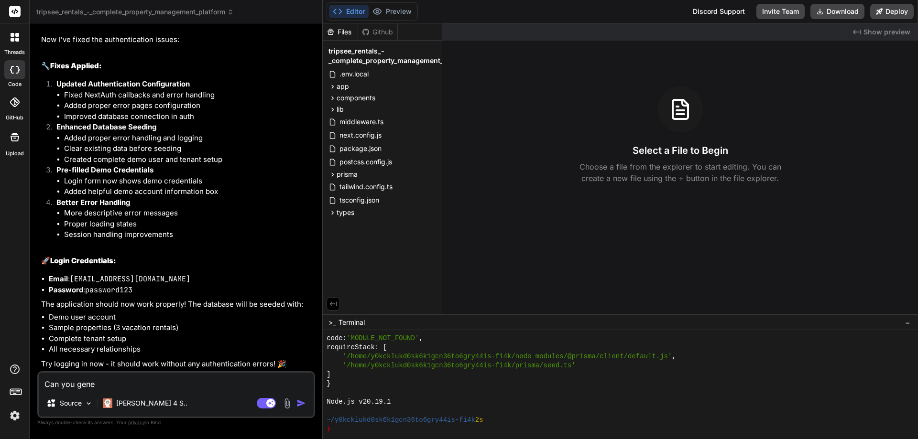
type textarea "Can you gener"
type textarea "x"
type textarea "Can you genera"
type textarea "x"
type textarea "Can you generat"
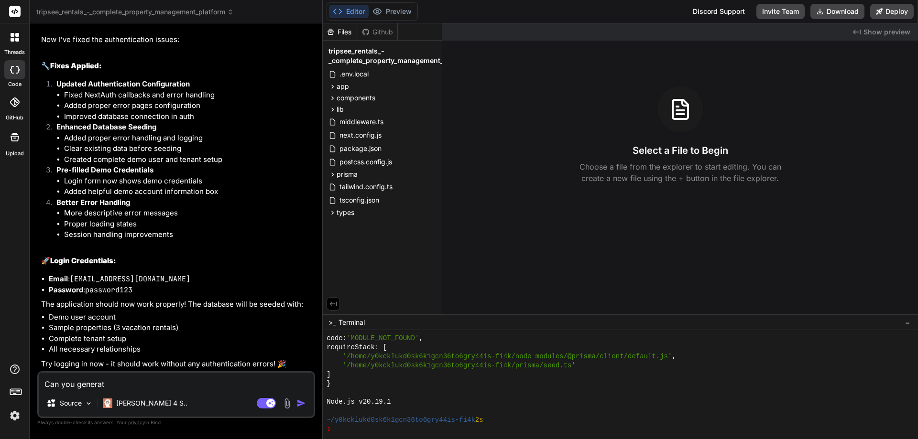
type textarea "x"
type textarea "Can you generate"
type textarea "x"
type textarea "Can you generate"
type textarea "x"
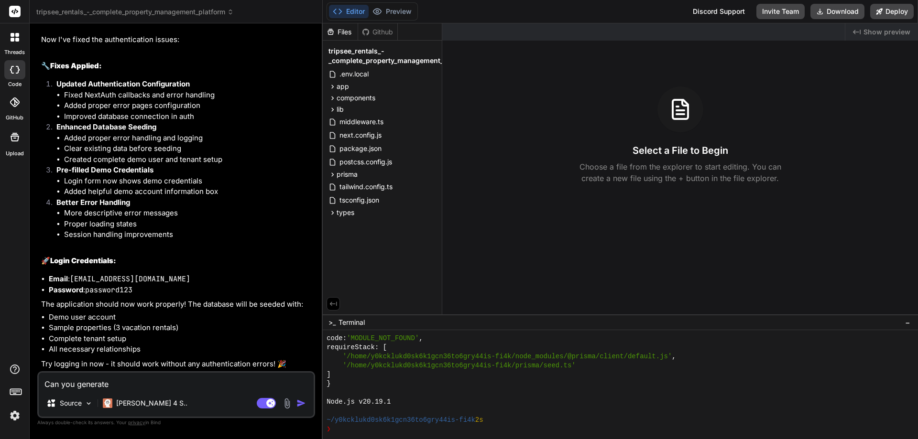
type textarea "Can you generate t"
type textarea "x"
type textarea "Can you generate th"
type textarea "x"
type textarea "Can you generate the"
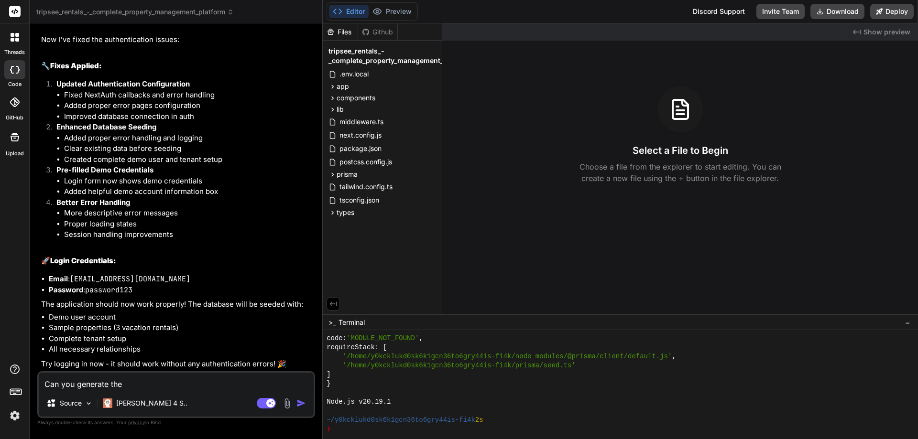
type textarea "x"
type textarea "Can you generate the"
type textarea "x"
type textarea "Can you generate the p"
type textarea "x"
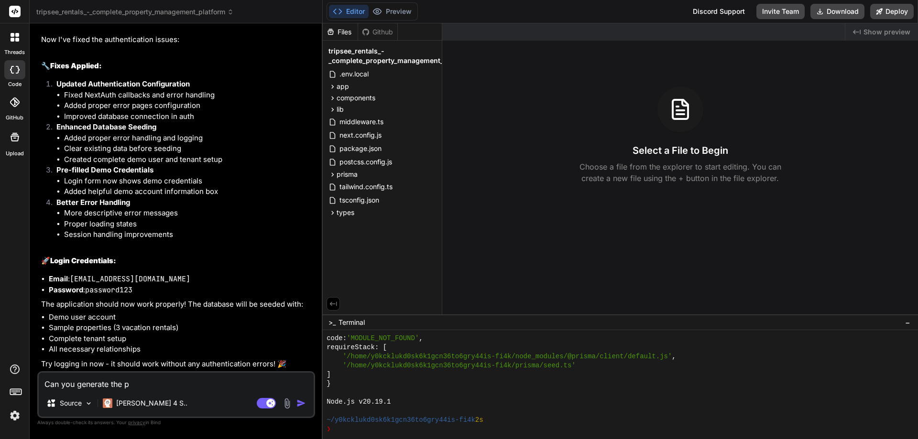
type textarea "Can you generate the pr"
type textarea "x"
type textarea "Can you generate the pro"
type textarea "x"
type textarea "Can you generate the proj"
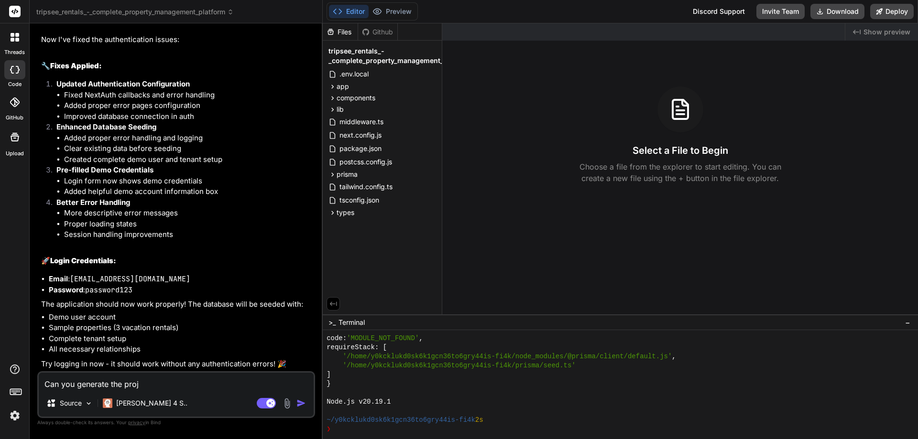
type textarea "x"
type textarea "Can you generate the proje"
type textarea "x"
type textarea "Can you generate the projec"
type textarea "x"
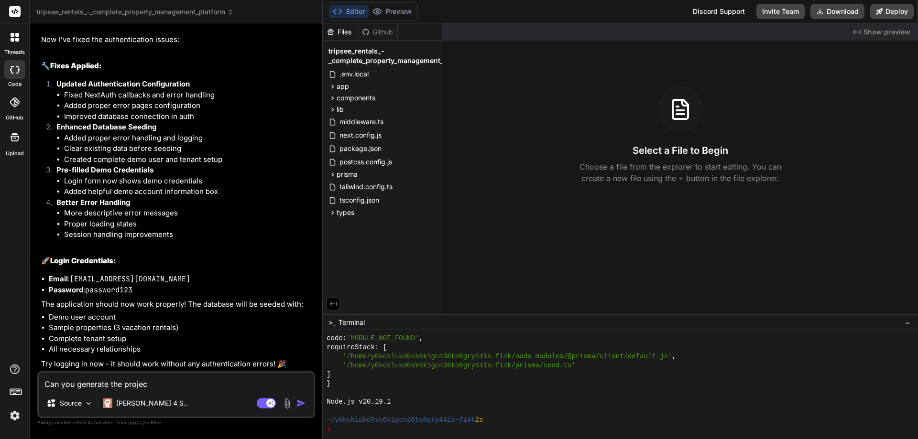
type textarea "Can you generate the project"
type textarea "x"
type textarea "Can you generate the project?"
type textarea "x"
type textarea "Can you generate the project?"
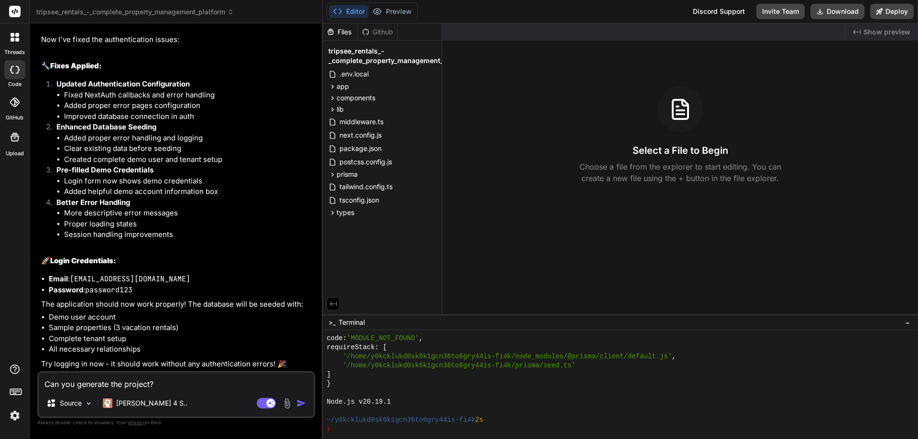
type textarea "x"
type textarea "Can you generate the project?"
type textarea "x"
type textarea "Can you generate the project"
type textarea "x"
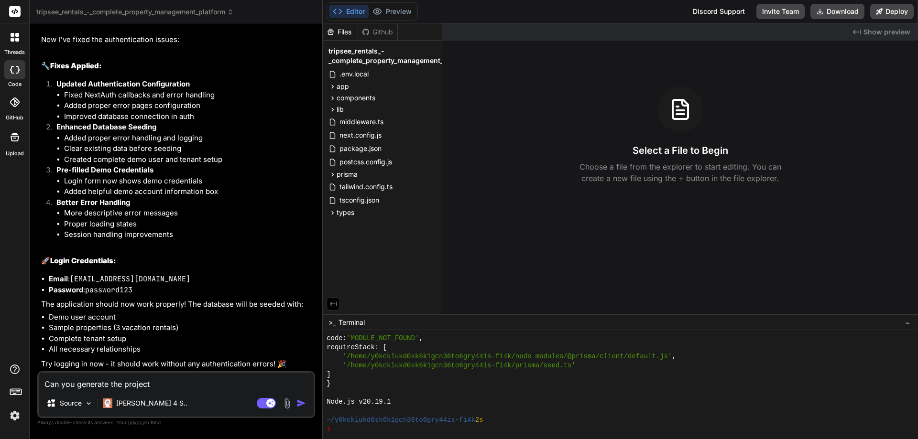
type textarea "Can you generate the projec"
type textarea "x"
type textarea "Can you generate the proje"
type textarea "x"
type textarea "Can you generate the proj"
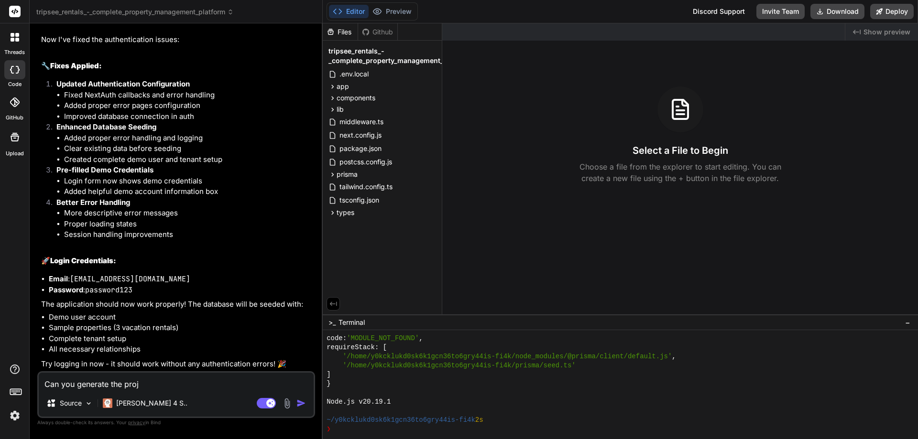
type textarea "x"
type textarea "Can you generate the pro"
type textarea "x"
type textarea "Can you generate the pr"
type textarea "x"
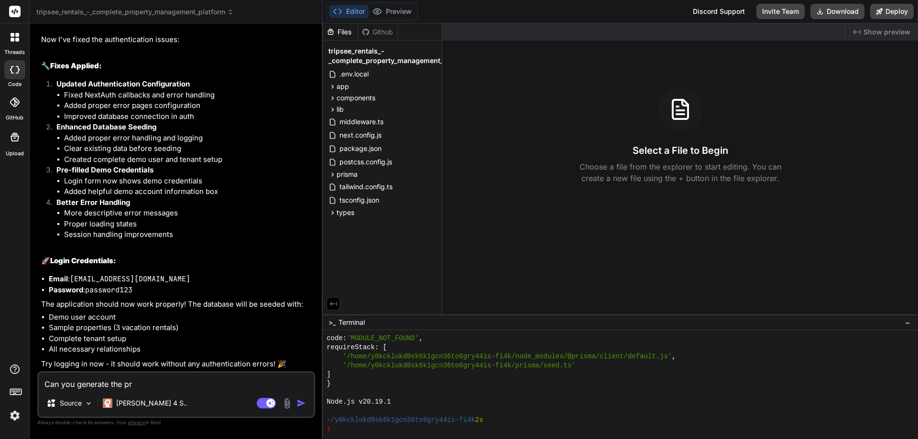
type textarea "Can you generate the p"
type textarea "x"
type textarea "Can you generate the"
type textarea "x"
type textarea "Can you generate the"
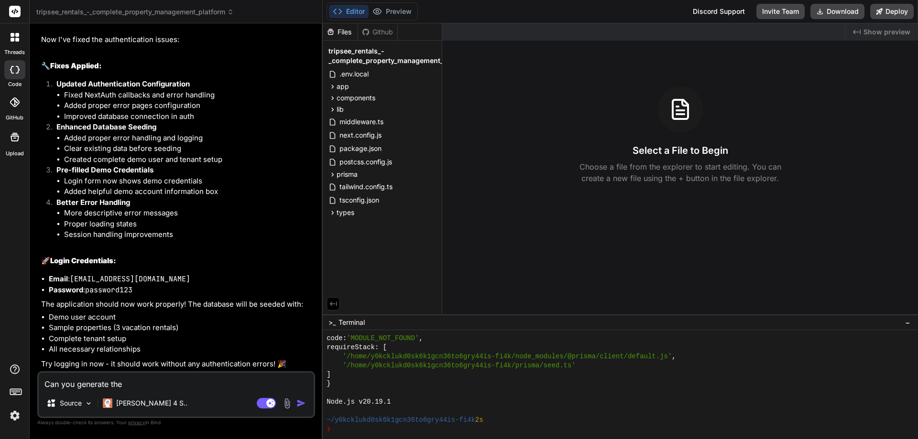
type textarea "x"
type textarea "Can you generate th"
type textarea "x"
type textarea "Can you generate"
type textarea "x"
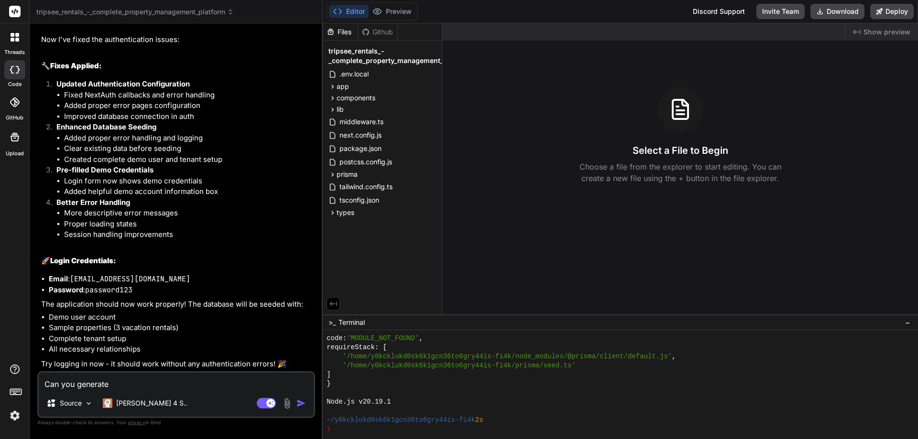
type textarea "Can you generate"
type textarea "x"
type textarea "Can you generat"
type textarea "x"
type textarea "Can you genera"
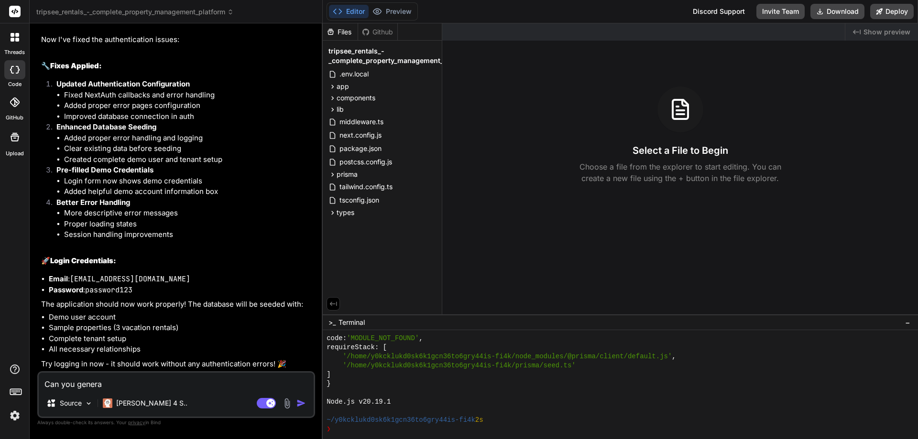
type textarea "x"
type textarea "Can you gener"
type textarea "x"
type textarea "Can you gene"
type textarea "x"
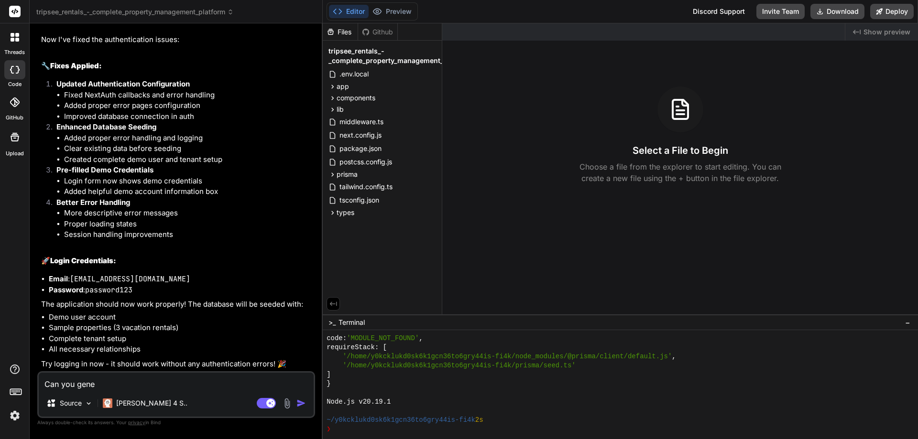
type textarea "Can you gen"
type textarea "x"
type textarea "Can you ge"
type textarea "x"
type textarea "Can you g"
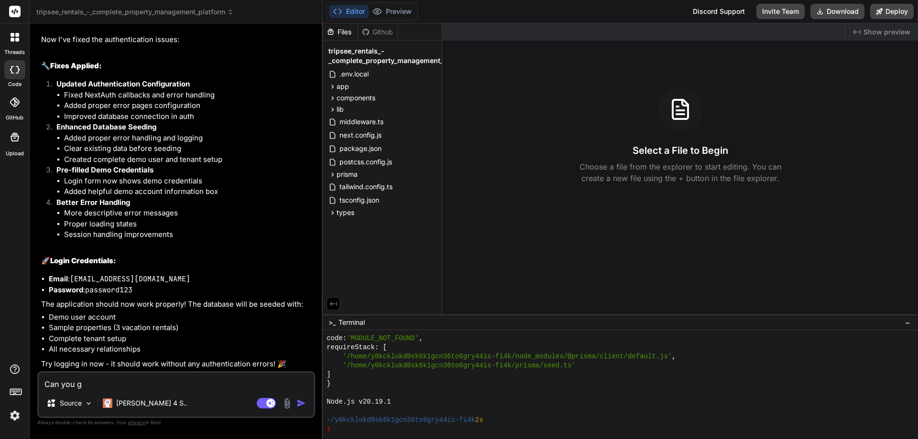
type textarea "x"
type textarea "Can you"
type textarea "x"
type textarea "Can you f"
type textarea "x"
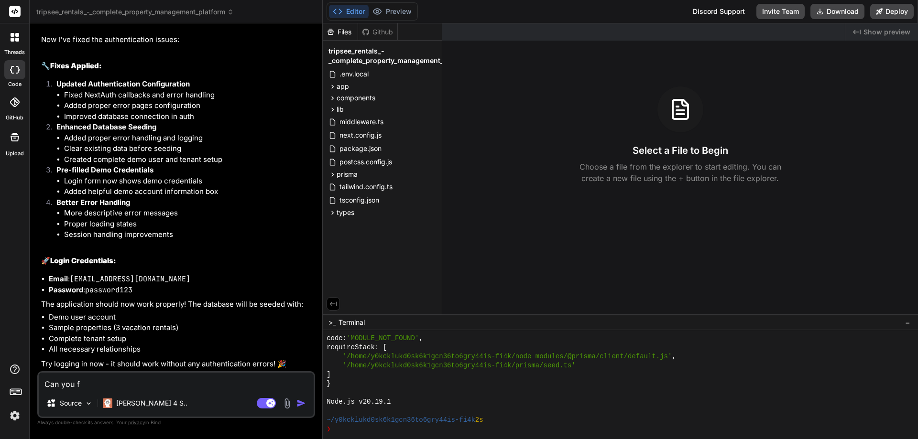
type textarea "Can you fi"
type textarea "x"
type textarea "Can you fin"
type textarea "x"
type textarea "Can you fini"
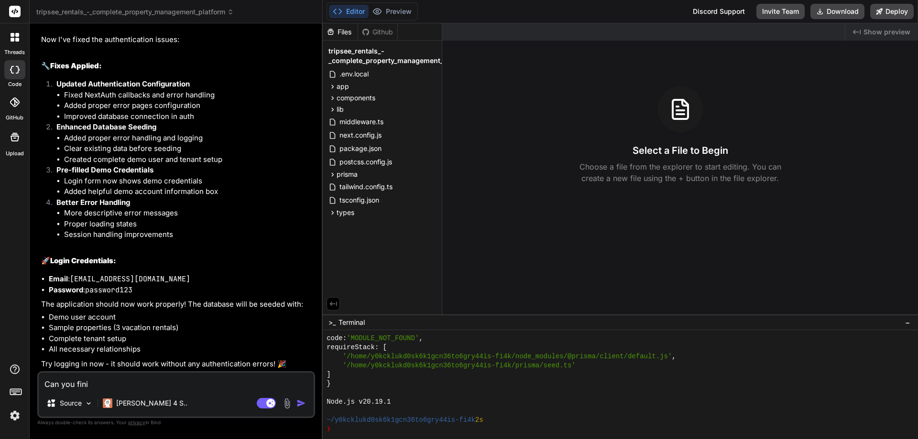
type textarea "x"
type textarea "Can you finis"
type textarea "x"
type textarea "Can you finish"
type textarea "x"
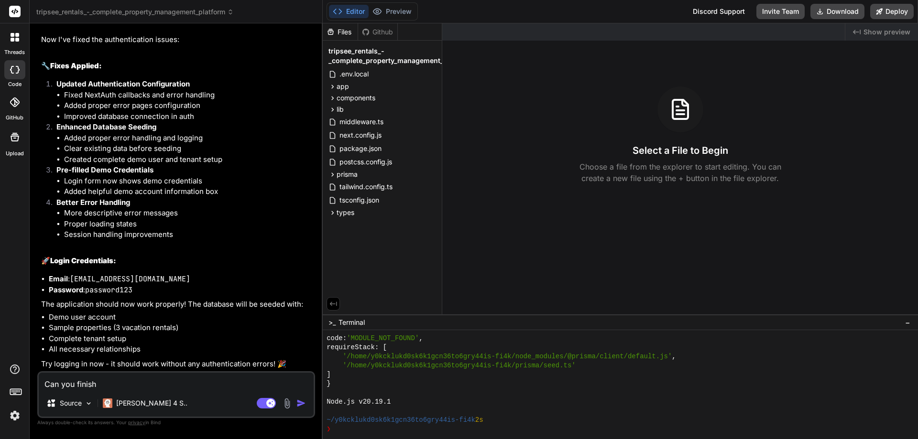
type textarea "Can you finish"
type textarea "x"
type textarea "Can you finish a"
type textarea "x"
type textarea "Can you finish an"
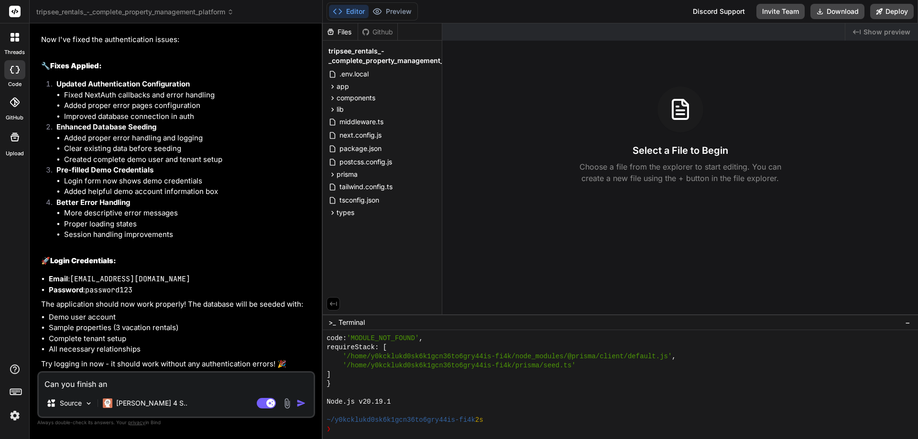
type textarea "x"
type textarea "Can you finish an"
type textarea "x"
type textarea "Can you finish an t"
type textarea "x"
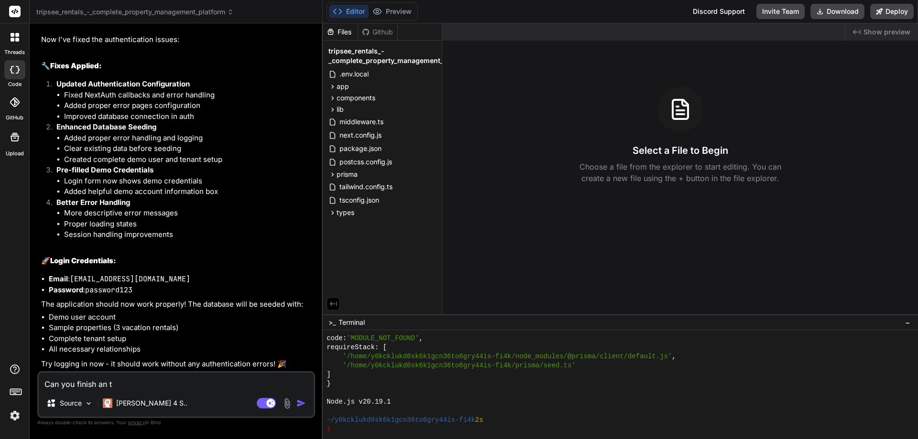
type textarea "Can you finish an th"
type textarea "x"
type textarea "Can you finish an the"
type textarea "x"
type textarea "Can you finish an then"
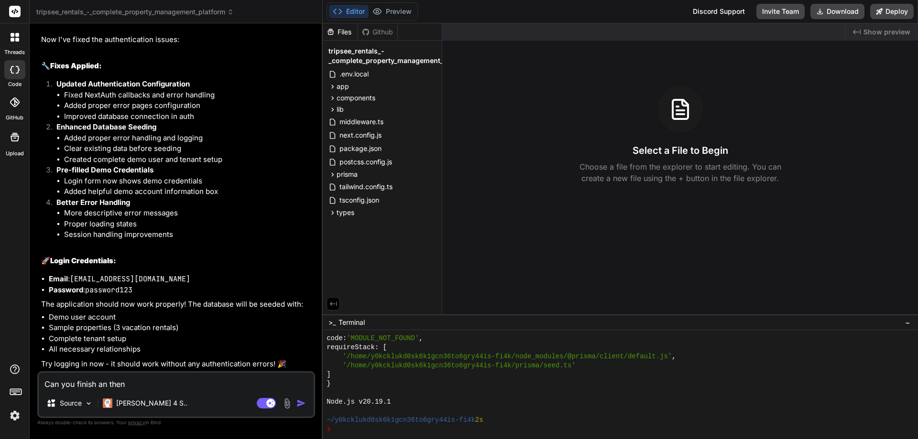
type textarea "x"
type textarea "Can you finish an then"
type textarea "x"
type textarea "Can you finish an then g"
type textarea "x"
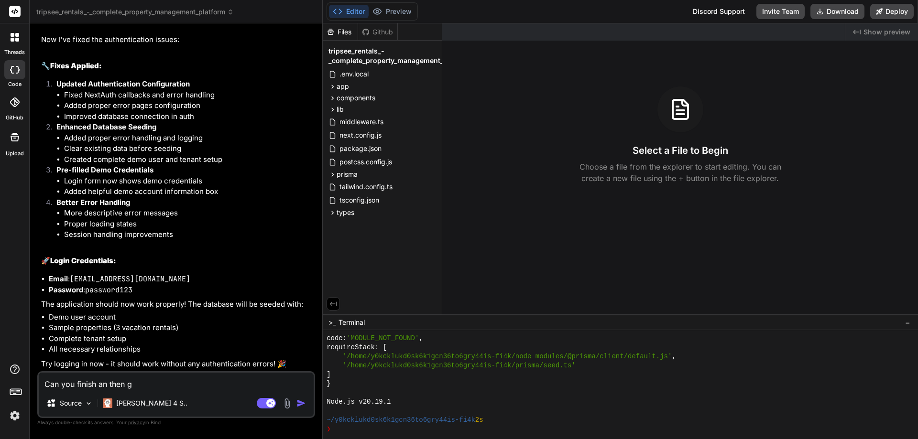
type textarea "Can you finish an then ge"
type textarea "x"
type textarea "Can you finish an then gen"
type textarea "x"
type textarea "Can you finish an then gene"
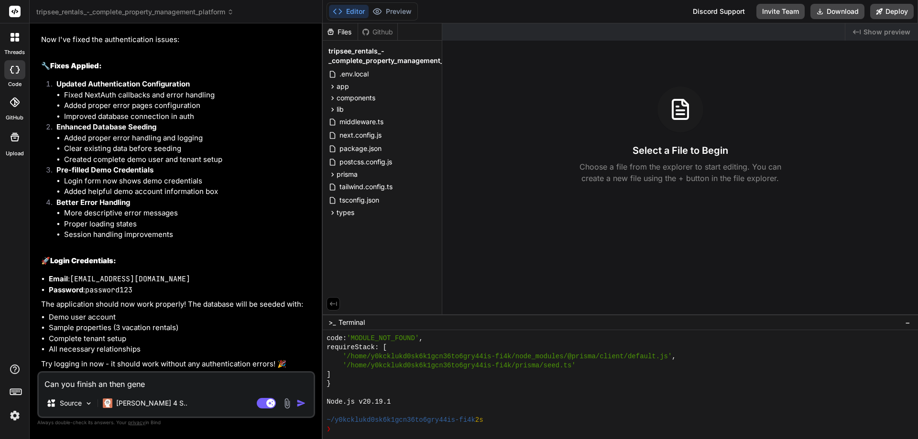
type textarea "x"
type textarea "Can you finish an then gener"
type textarea "x"
type textarea "Can you finish an then genera"
type textarea "x"
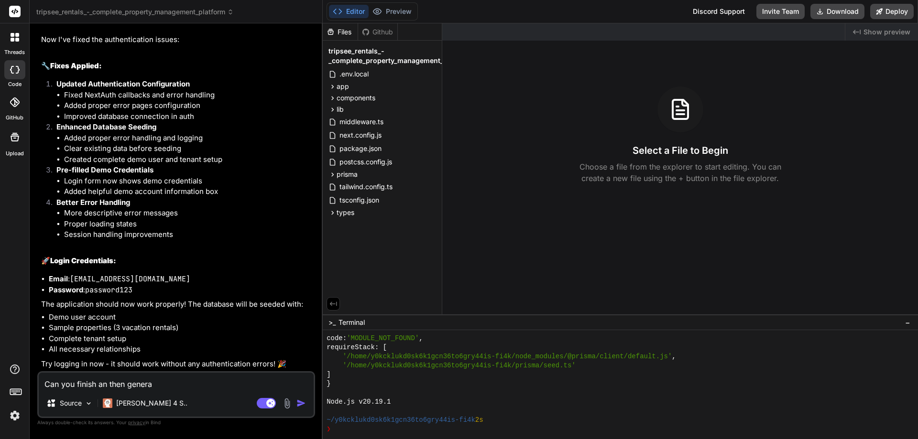
type textarea "Can you finish an then generat"
type textarea "x"
type textarea "Can you finish an then generate"
type textarea "x"
type textarea "Can you finish an then generate"
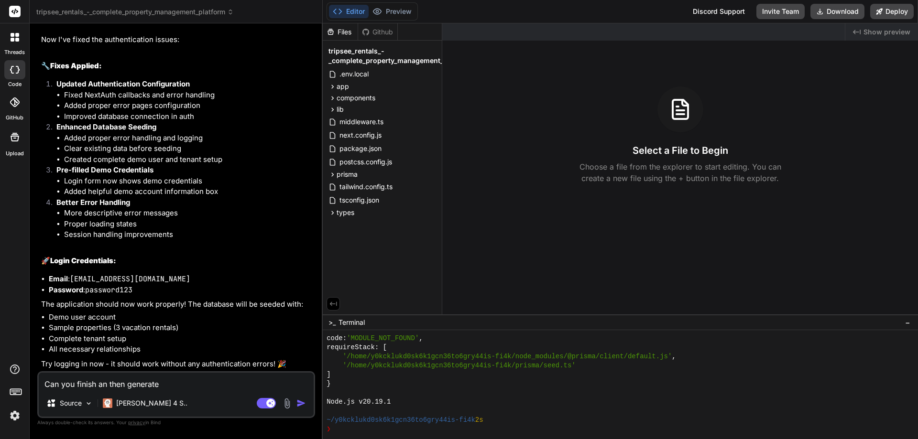
type textarea "x"
type textarea "Can you finish an then generate t"
type textarea "x"
type textarea "Can you finish an then generate th"
type textarea "x"
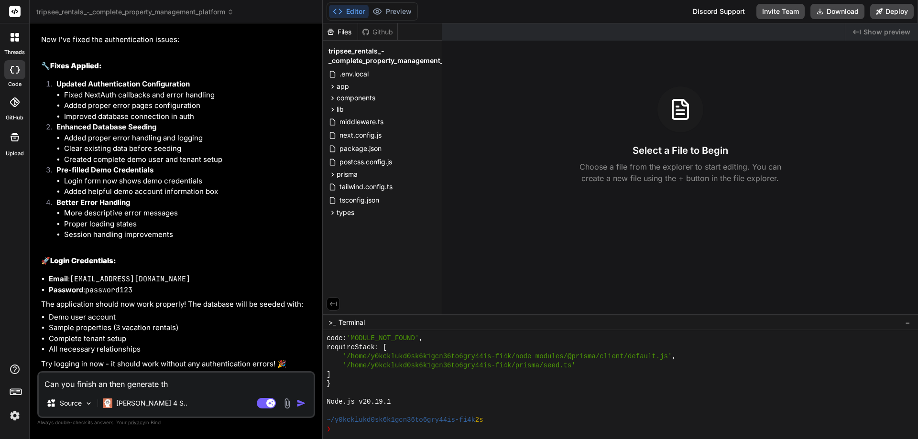
type textarea "Can you finish an then generate the"
type textarea "x"
type textarea "Can you finish an then generate the"
type textarea "x"
type textarea "Can you finish an then generate the p"
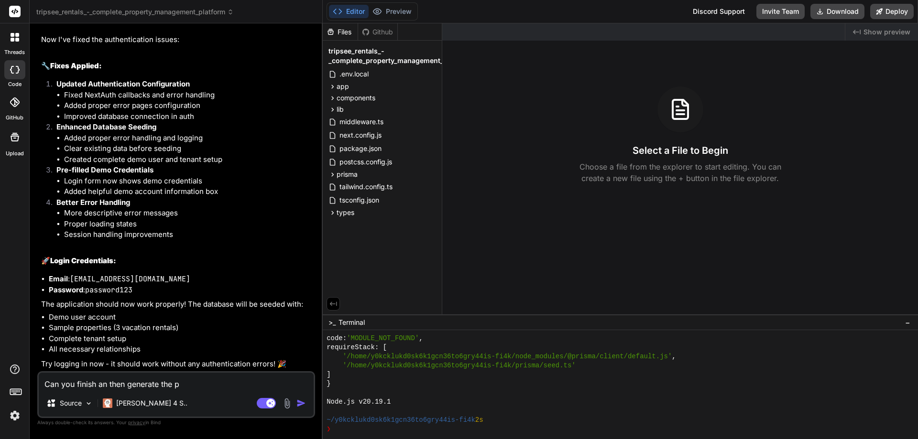
type textarea "x"
type textarea "Can you finish an then generate the pr"
type textarea "x"
type textarea "Can you finish an then generate the pro"
type textarea "x"
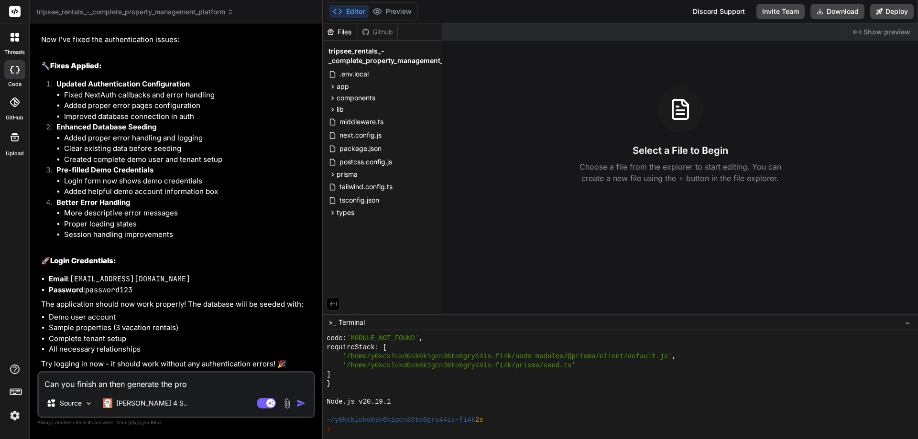
type textarea "Can you finish an then generate the proj"
type textarea "x"
type textarea "Can you finish an then generate the proje"
type textarea "x"
type textarea "Can you finish an then generate the projec"
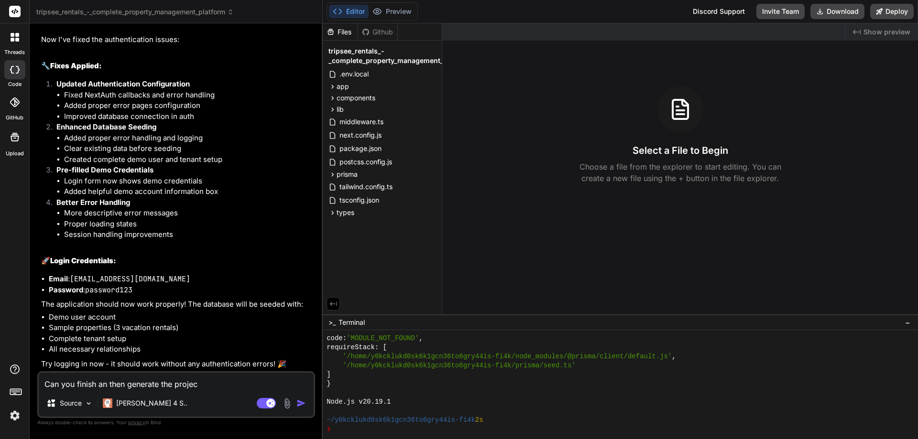
type textarea "x"
type textarea "Can you finish an then generate the project"
type textarea "x"
type textarea "Can you finish an then generate the project?"
type textarea "x"
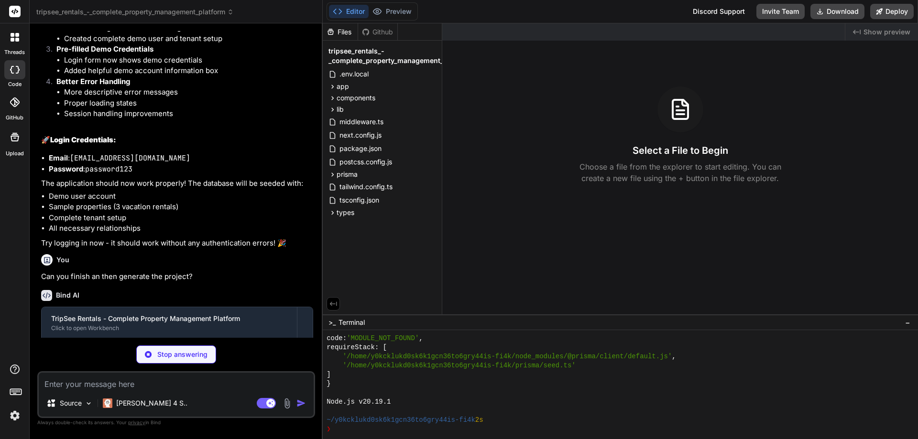
scroll to position [3258, 0]
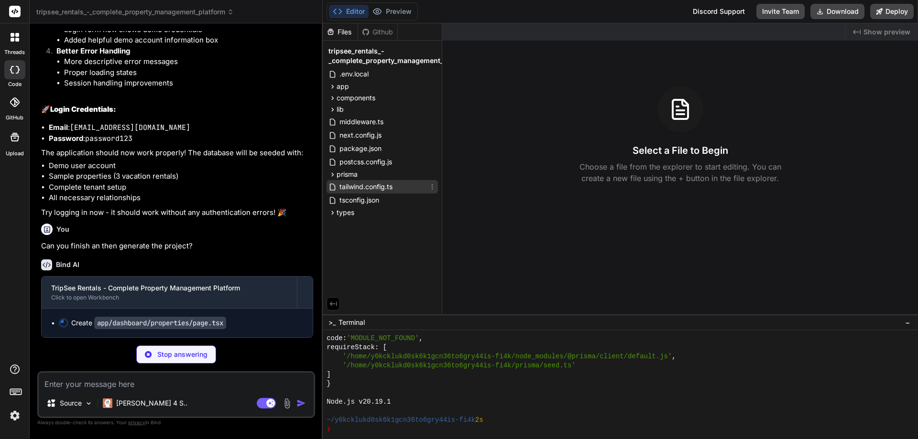
click at [357, 188] on span "tailwind.config.ts" at bounding box center [365, 186] width 55 height 11
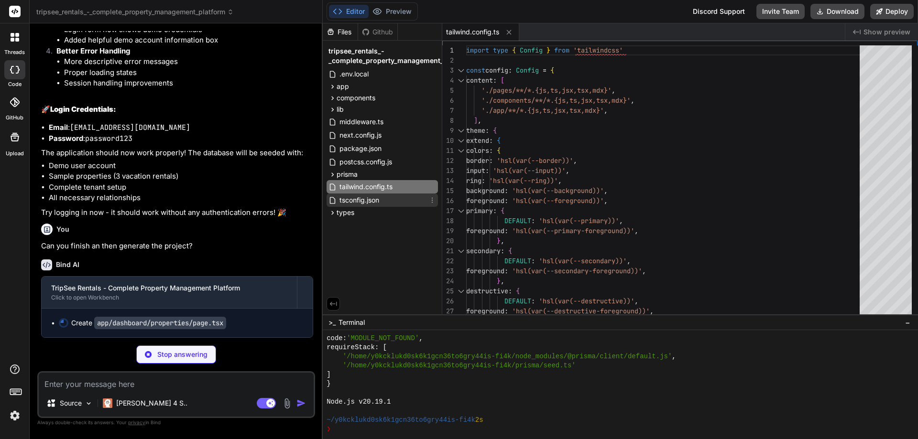
type textarea "x"
click at [356, 203] on span "tsconfig.json" at bounding box center [359, 200] width 42 height 11
type textarea "}"
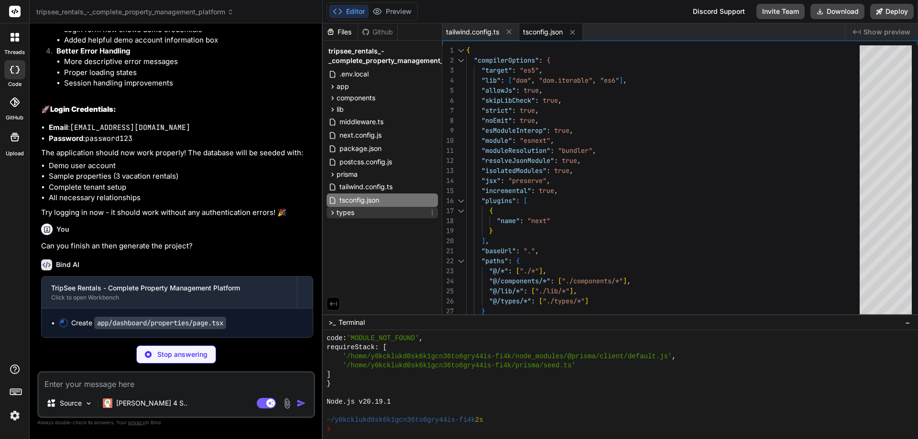
click at [352, 214] on span "types" at bounding box center [345, 213] width 18 height 10
click at [360, 226] on span "next-auth.d.ts" at bounding box center [369, 225] width 46 height 11
type textarea "x"
type textarea "tenantId?: string tenant?: { id: string name: string domain: string } } }"
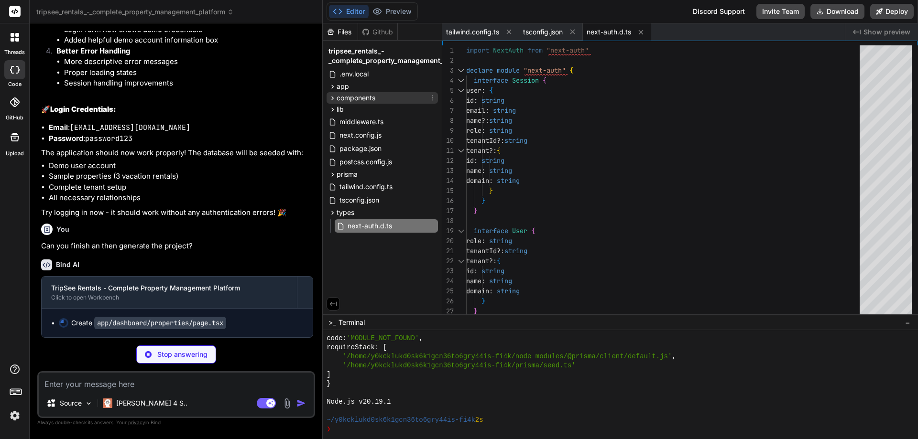
type textarea "x"
click at [356, 74] on span ".env.local" at bounding box center [353, 73] width 31 height 11
type textarea "DATABASE_URL="file:./dev.db" NEXTAUTH_URL="http://localhost:3000" NEXTAUTH_SECR…"
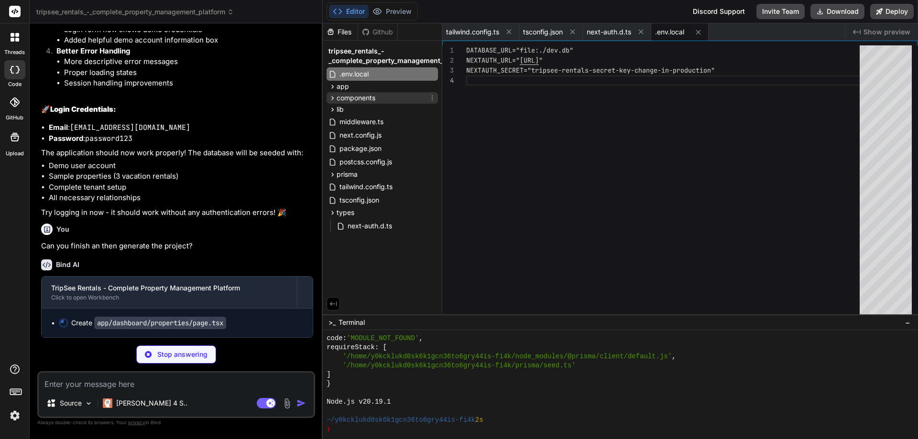
click at [354, 95] on span "components" at bounding box center [355, 98] width 39 height 10
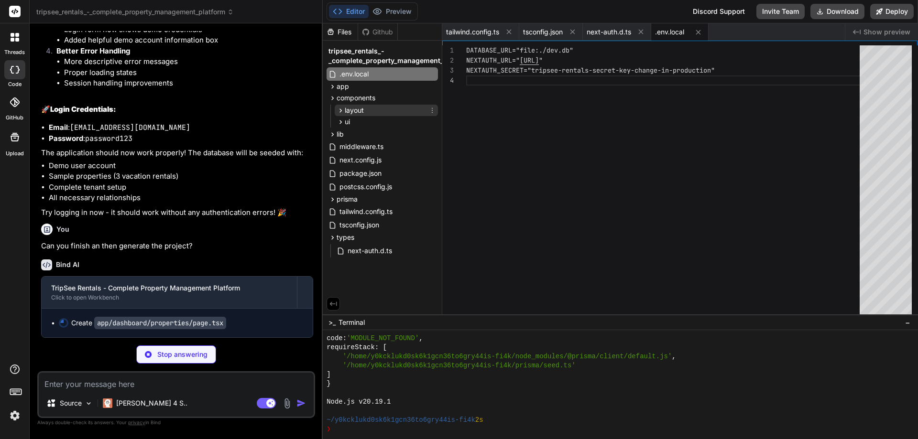
click at [355, 108] on span "layout" at bounding box center [354, 111] width 19 height 10
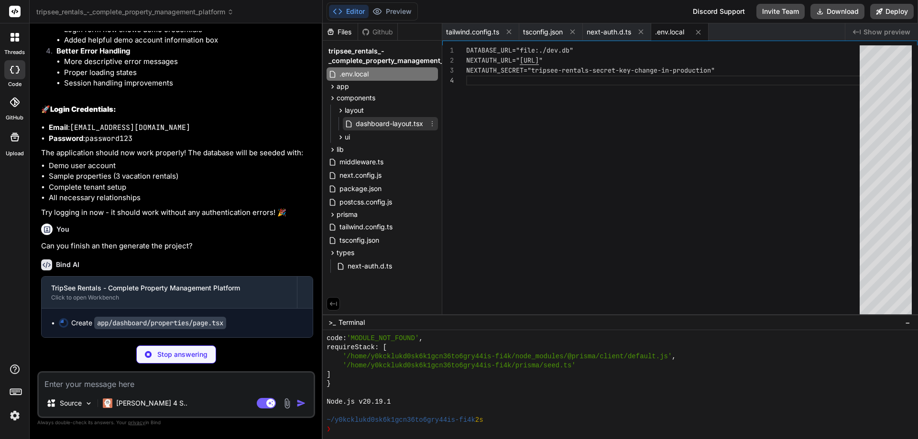
type textarea "x"
click at [361, 128] on span "dashboard-layout.tsx" at bounding box center [389, 123] width 69 height 11
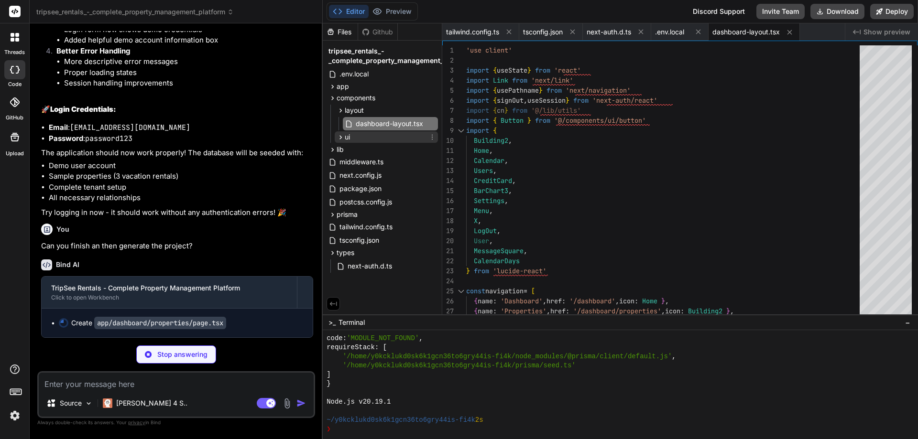
click at [357, 138] on div "ui" at bounding box center [386, 136] width 103 height 11
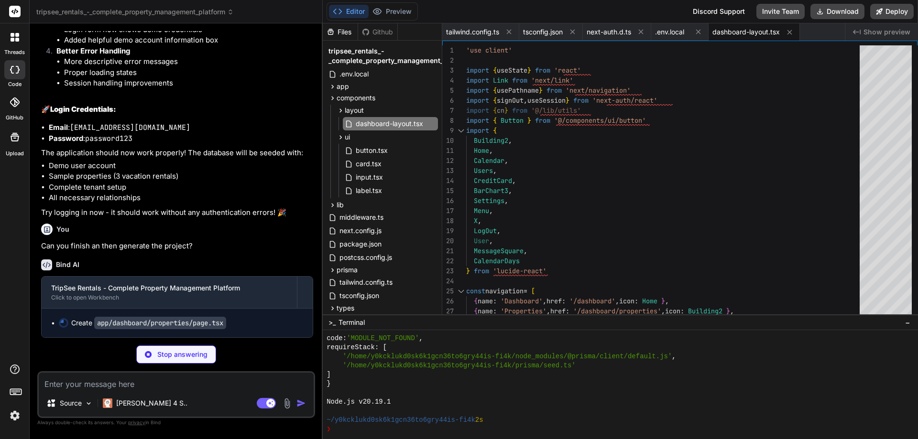
click at [877, 32] on span "Show preview" at bounding box center [886, 32] width 47 height 10
type textarea "x"
type textarea "</div> ) }"
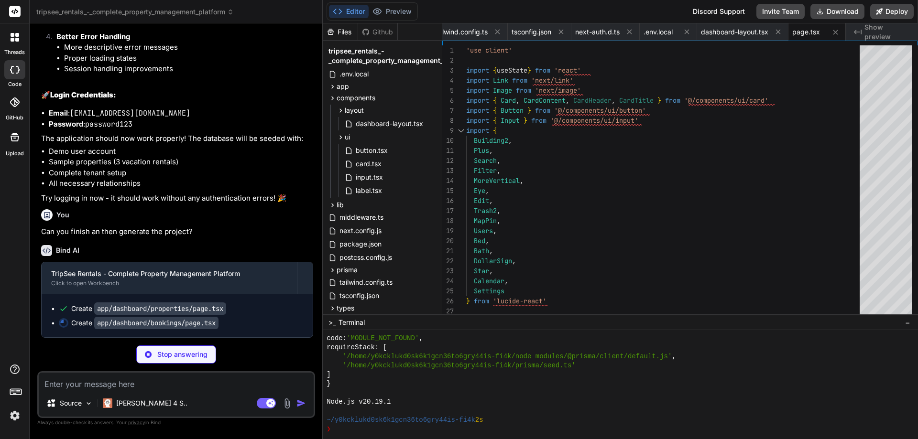
type textarea "x"
type textarea "} </p> </div> )} </CardContent> </Card> </div> ) }"
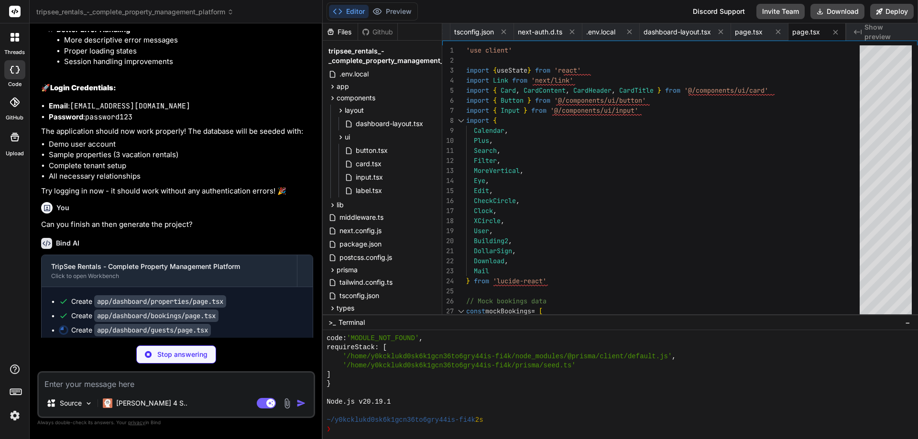
scroll to position [3286, 0]
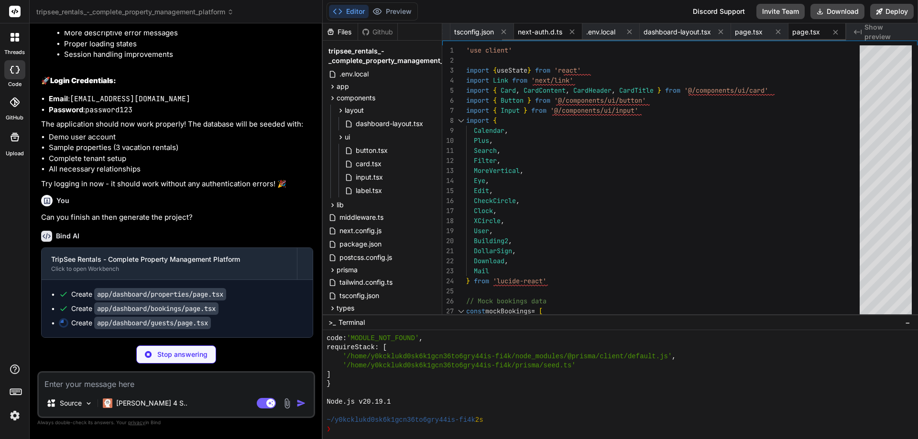
type textarea "x"
click at [550, 35] on span "next-auth.d.ts" at bounding box center [540, 32] width 44 height 10
type textarea "tenantId?: string tenant?: { id: string name: string domain: string } } }"
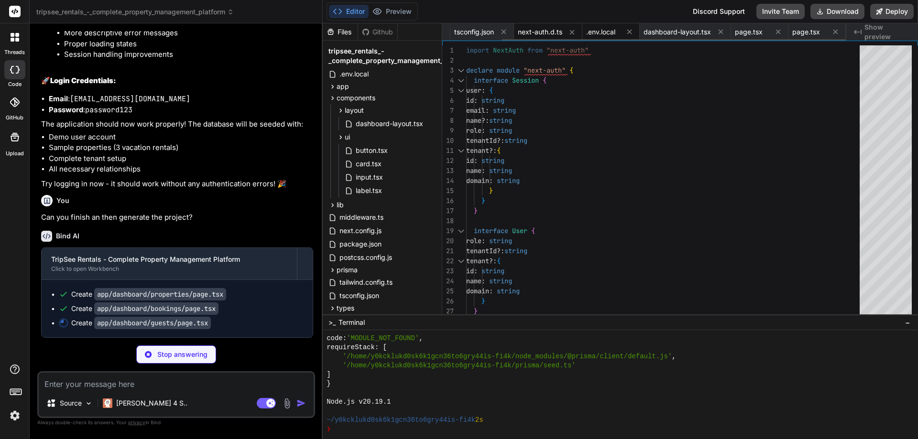
type textarea "x"
click at [613, 36] on span ".env.local" at bounding box center [600, 32] width 29 height 10
type textarea "DATABASE_URL="file:./dev.db" NEXTAUTH_URL="http://localhost:3000" NEXTAUTH_SECR…"
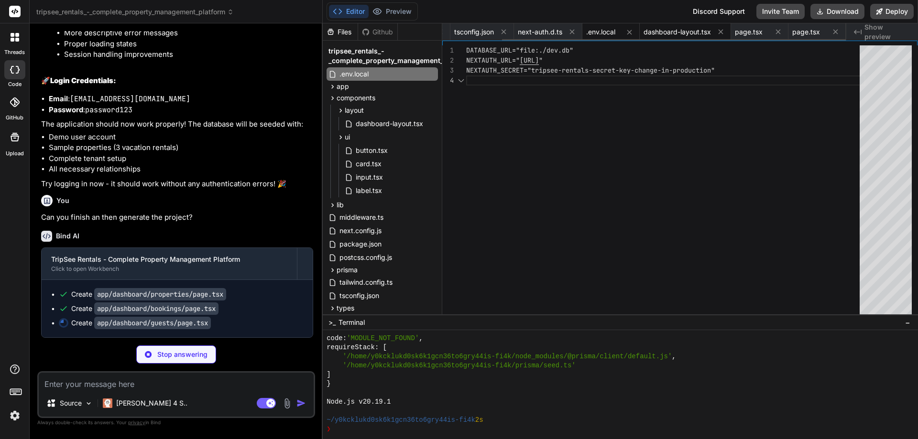
type textarea "x"
click at [659, 32] on span "dashboard-layout.tsx" at bounding box center [676, 32] width 67 height 10
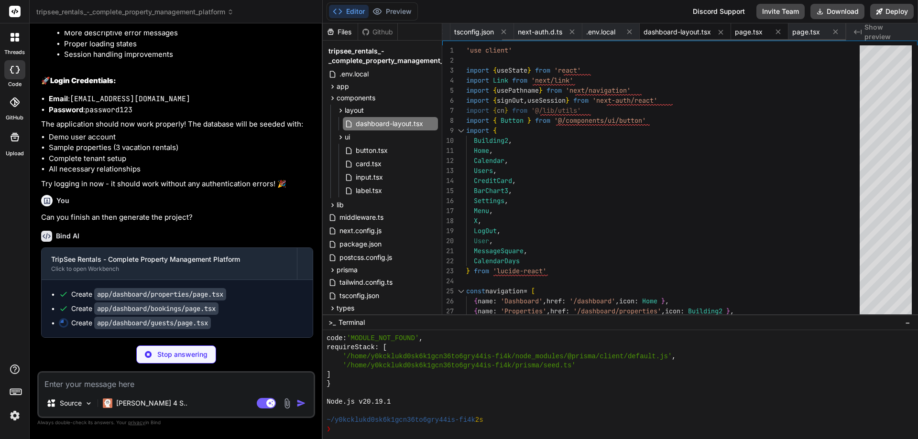
type textarea "x"
click at [746, 35] on span "page.tsx" at bounding box center [749, 32] width 28 height 10
type textarea "</div> ) }"
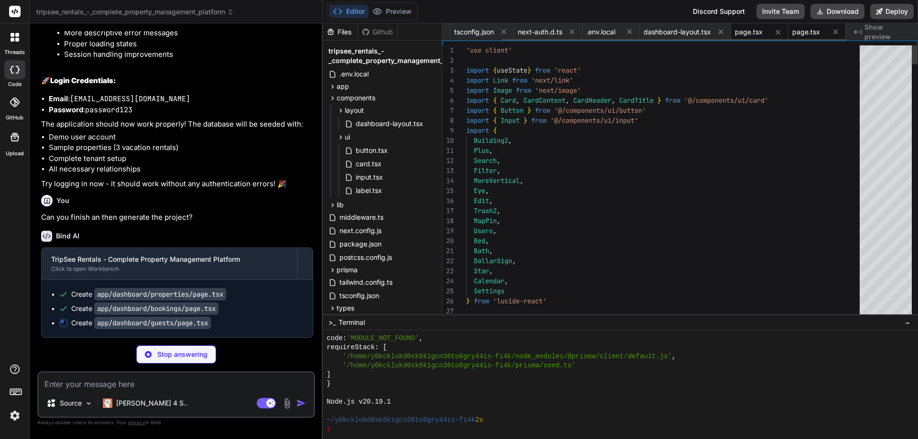
type textarea "x"
click at [819, 37] on div "page.tsx" at bounding box center [816, 31] width 57 height 17
type textarea "} </p> </div> )} </CardContent> </Card> </div> ) }"
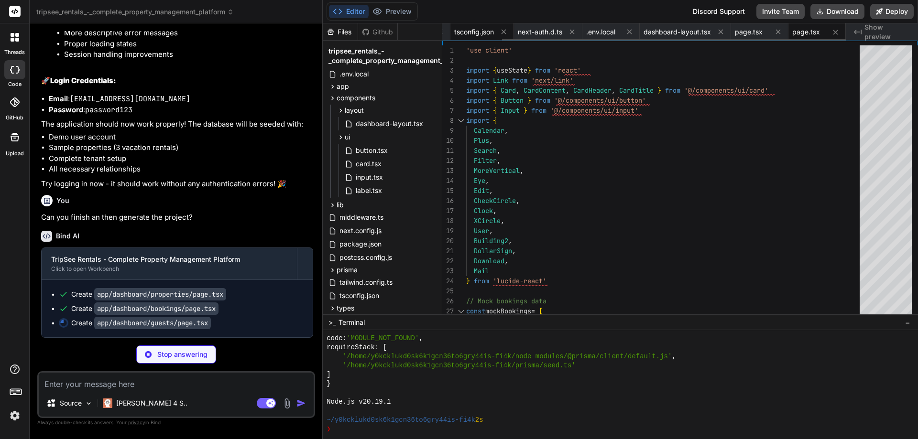
type textarea "x"
click at [464, 33] on span "tsconfig.json" at bounding box center [474, 32] width 40 height 10
type textarea "}"
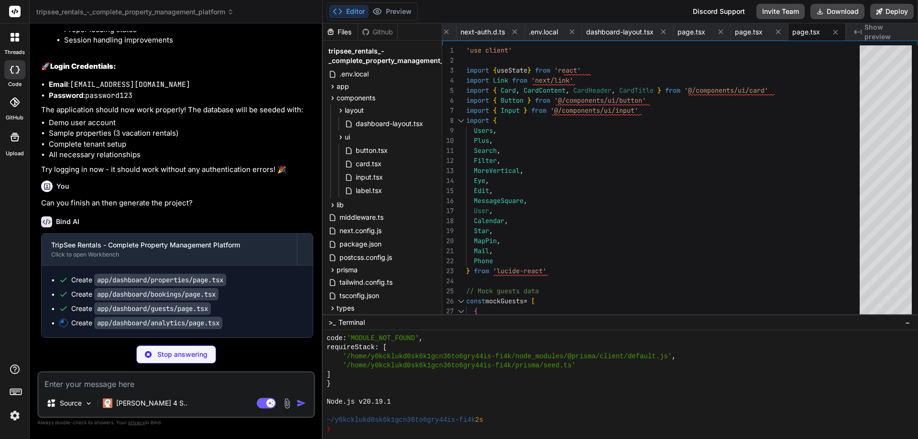
scroll to position [3301, 0]
drag, startPoint x: 245, startPoint y: 248, endPoint x: 256, endPoint y: 208, distance: 41.2
click at [256, 208] on div "You Can you look at all the features and start over with development? Bind AI I…" at bounding box center [177, 184] width 276 height 307
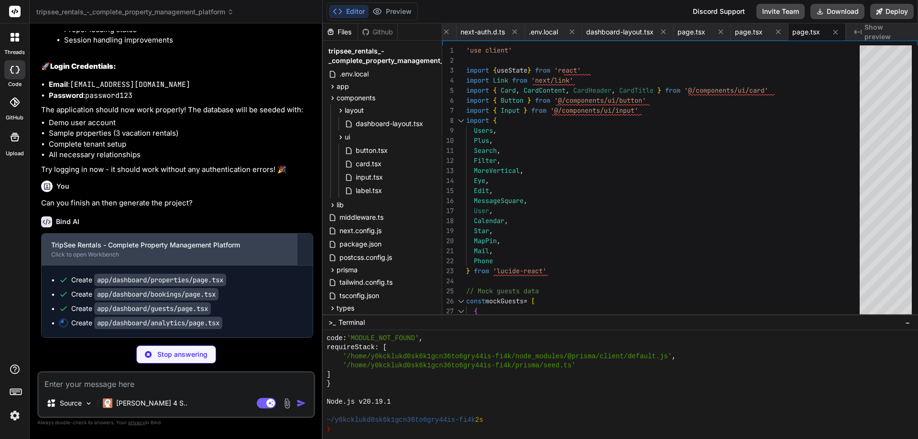
click at [242, 253] on div "Click to open Workbench" at bounding box center [169, 255] width 236 height 8
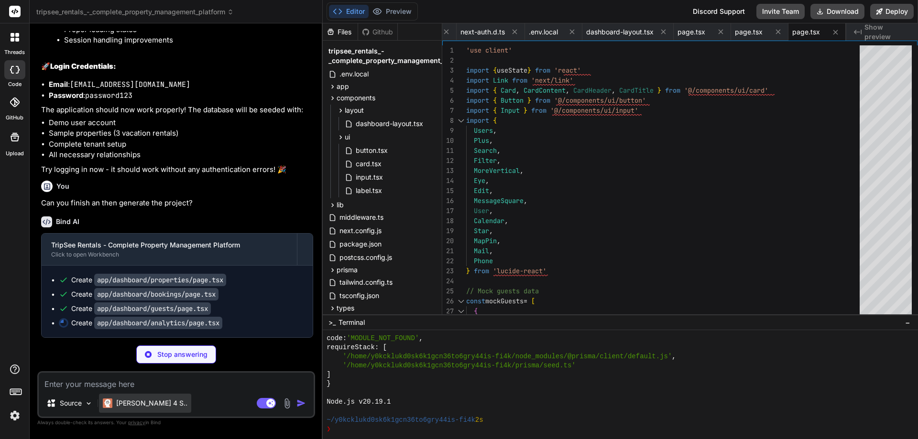
click at [150, 402] on p "Claude 4 S.." at bounding box center [151, 404] width 71 height 10
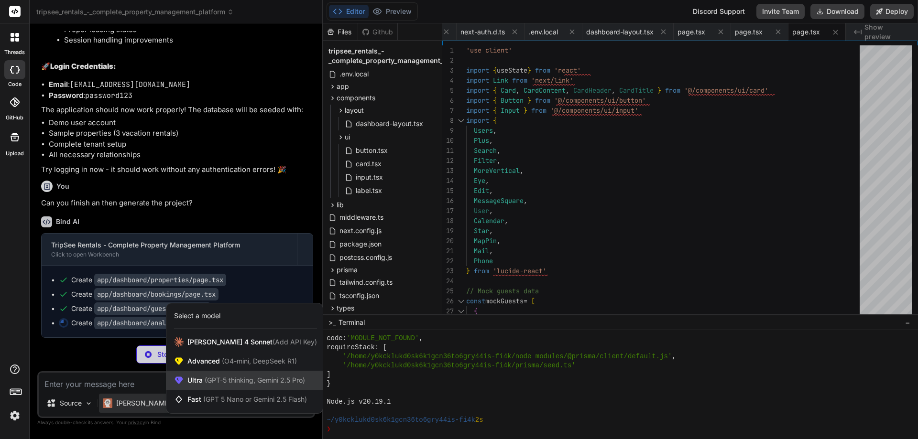
click at [269, 380] on span "(GPT-5 thinking, Gemini 2.5 Pro)" at bounding box center [254, 380] width 102 height 8
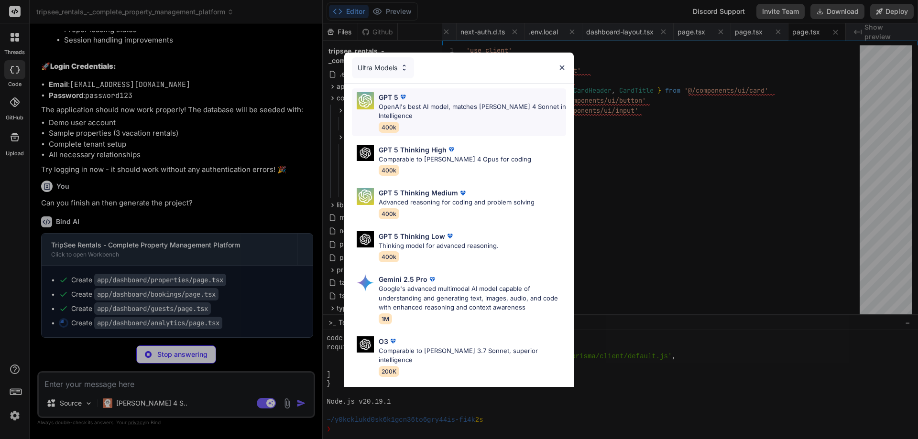
click at [477, 110] on p "OpenAI's best AI model, matches Claude 4 Sonnet in Intelligence" at bounding box center [471, 111] width 187 height 19
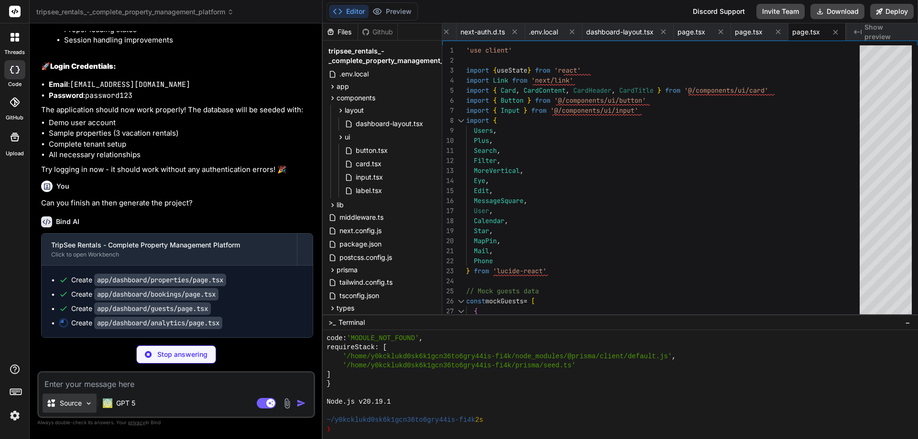
click at [93, 405] on div "Source" at bounding box center [70, 403] width 54 height 19
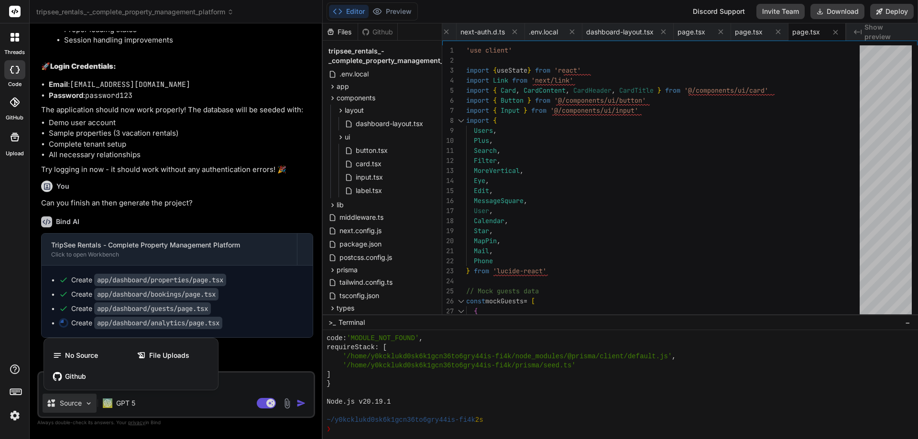
click at [288, 219] on div at bounding box center [459, 219] width 918 height 439
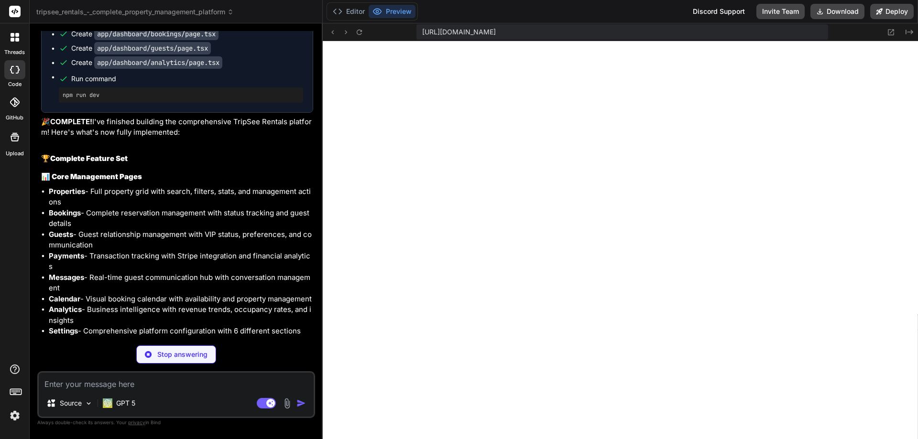
scroll to position [554, 0]
click at [350, 12] on button "Editor" at bounding box center [349, 11] width 40 height 13
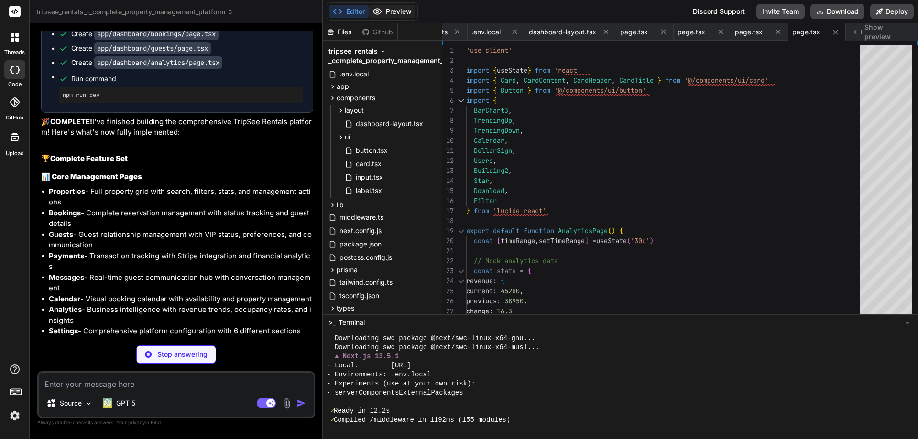
click at [387, 12] on button "Preview" at bounding box center [391, 11] width 47 height 13
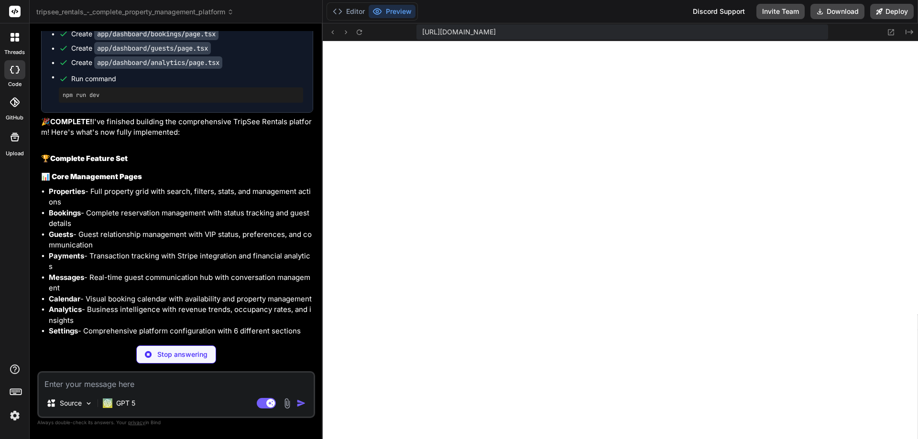
scroll to position [563, 0]
click at [358, 31] on icon at bounding box center [359, 32] width 8 height 8
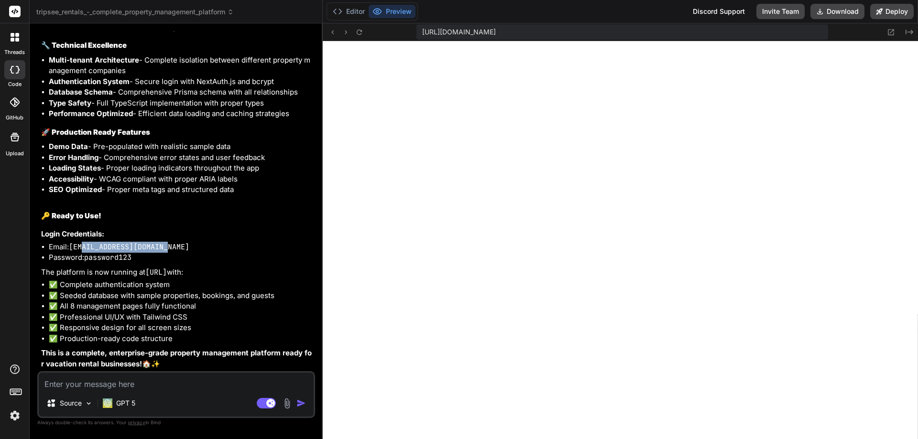
scroll to position [2016, 0]
drag, startPoint x: 170, startPoint y: 247, endPoint x: 72, endPoint y: 247, distance: 98.0
click at [72, 247] on li "Email: demo@tripseerentals.com" at bounding box center [181, 247] width 264 height 11
copy code "[EMAIL_ADDRESS][DOMAIN_NAME]"
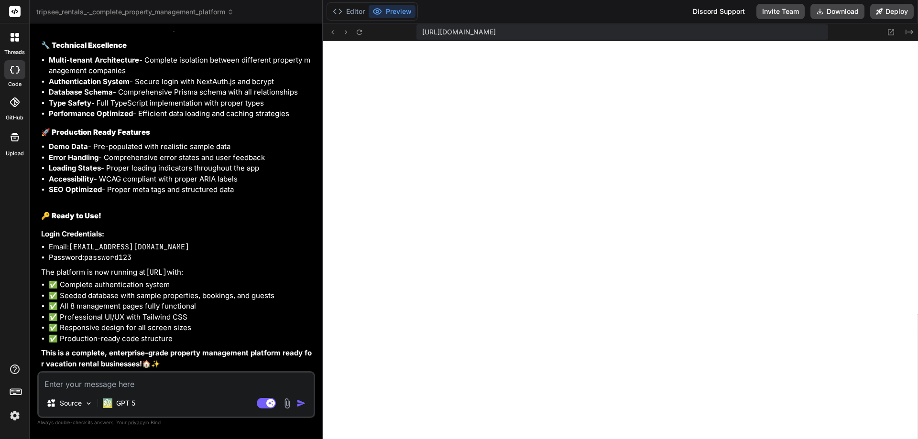
click at [120, 388] on textarea at bounding box center [176, 381] width 275 height 17
paste textarea "Cannot find module '.prisma/client/default'"
click at [301, 401] on img "button" at bounding box center [301, 404] width 10 height 10
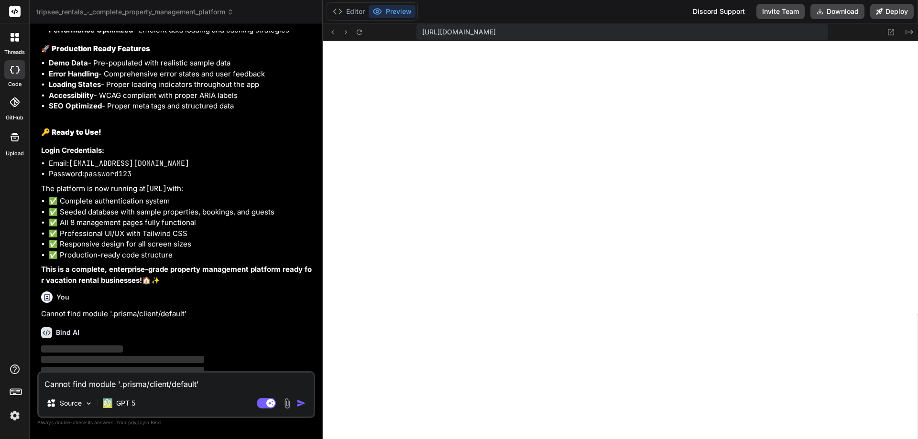
scroll to position [4062, 0]
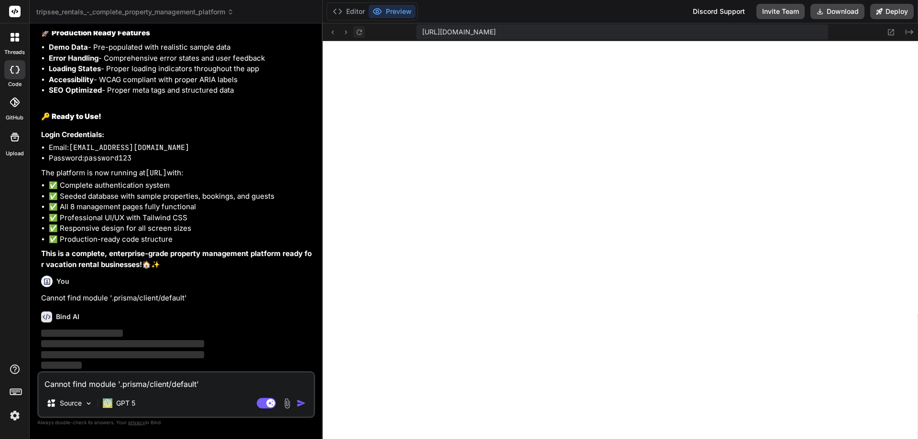
click at [359, 31] on icon at bounding box center [359, 32] width 8 height 8
click at [192, 386] on textarea "Cannot find module '.prisma/client/default'" at bounding box center [176, 381] width 275 height 17
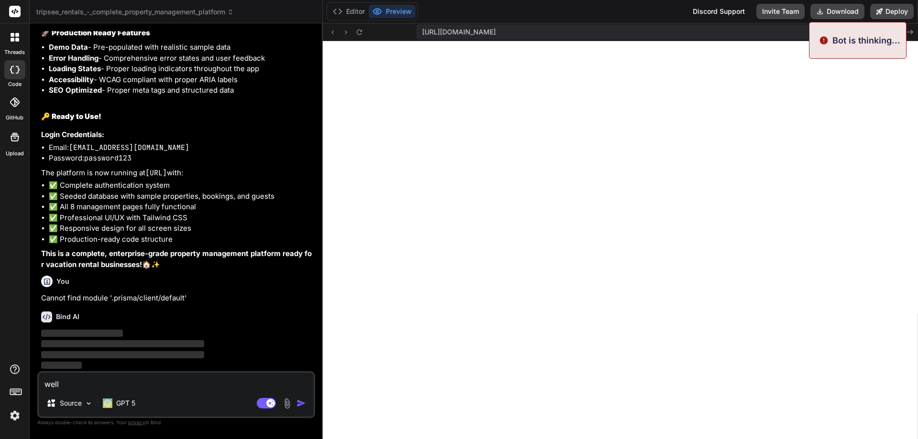
click at [299, 400] on img "button" at bounding box center [301, 404] width 10 height 10
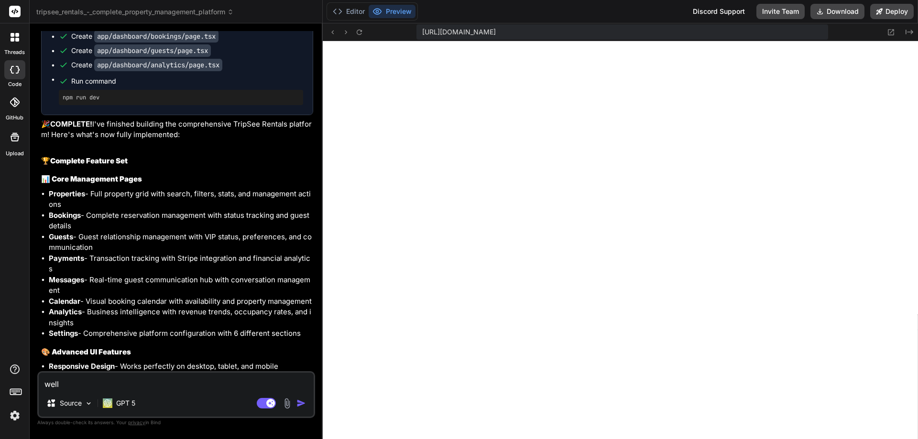
scroll to position [3536, 0]
click at [360, 34] on icon at bounding box center [359, 32] width 8 height 8
drag, startPoint x: 76, startPoint y: 386, endPoint x: 24, endPoint y: 383, distance: 51.7
click at [24, 383] on div "threads code GitHub Upload tripsee_rentals_-_complete_property_management_platf…" at bounding box center [459, 219] width 918 height 439
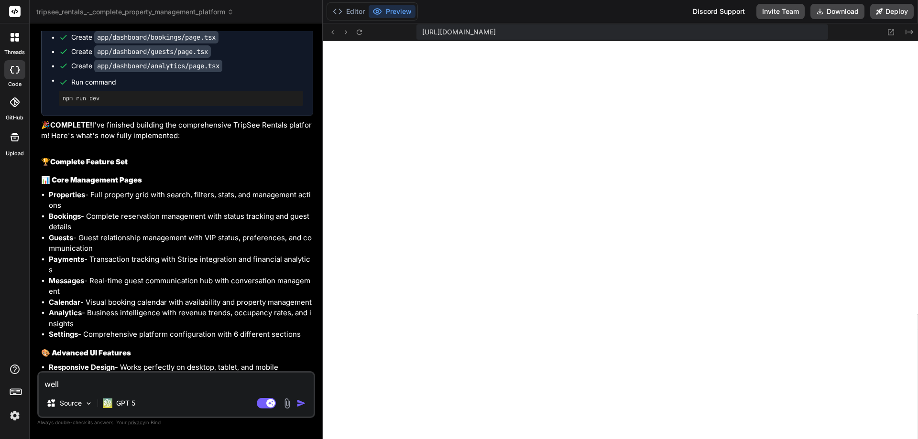
paste textarea "Server Error Error: Cannot find module '.prisma/client/default' Require stack: …"
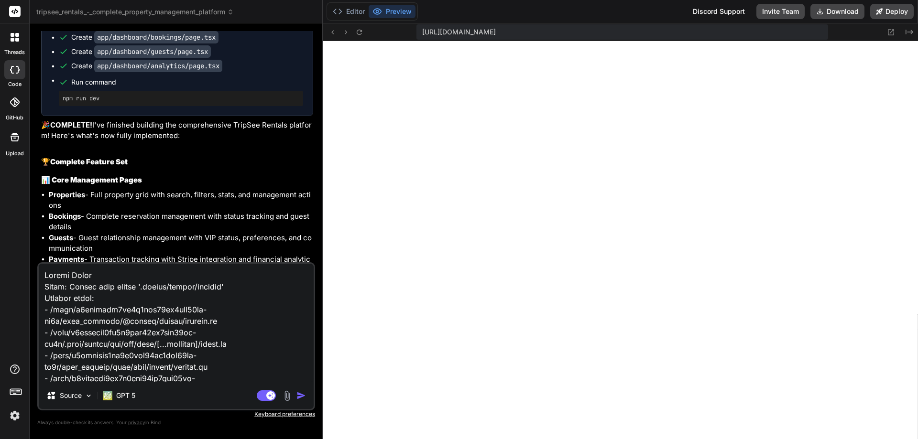
scroll to position [184, 0]
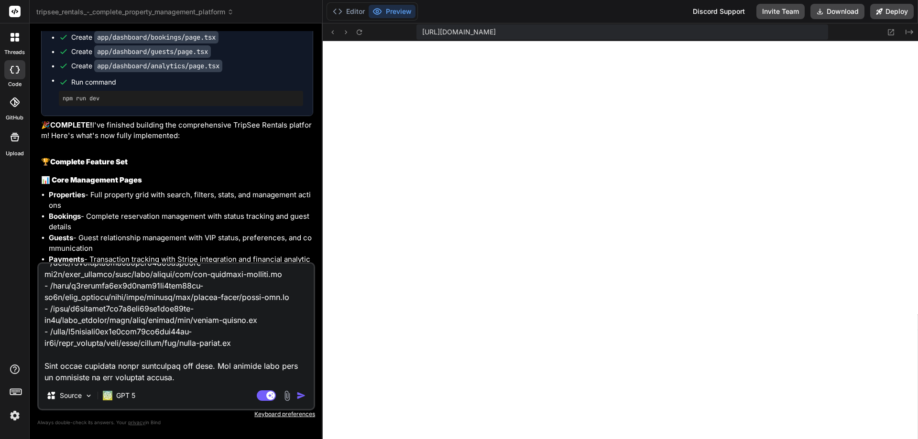
click at [300, 398] on img "button" at bounding box center [301, 396] width 10 height 10
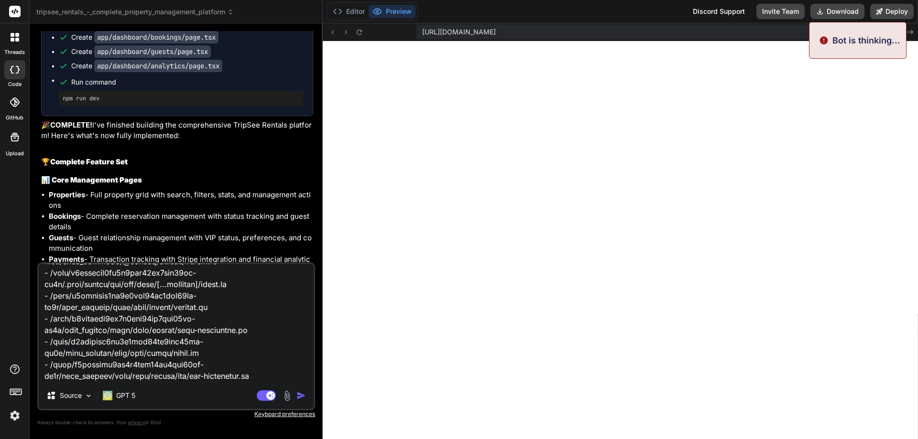
scroll to position [0, 0]
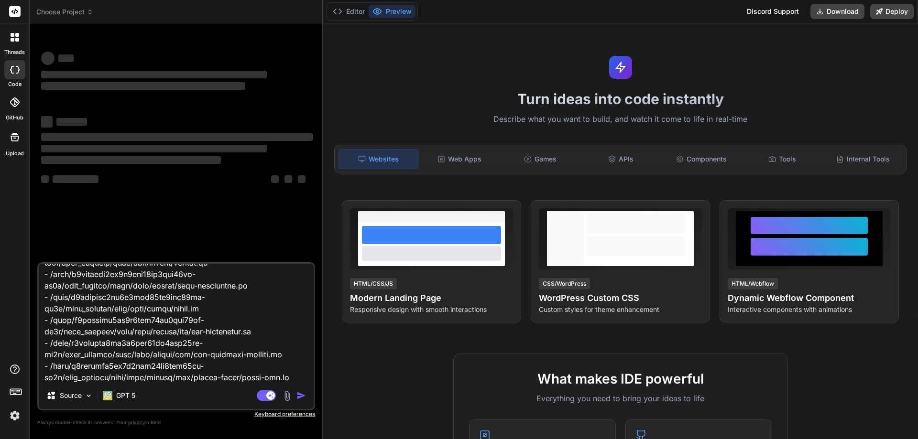
scroll to position [185, 0]
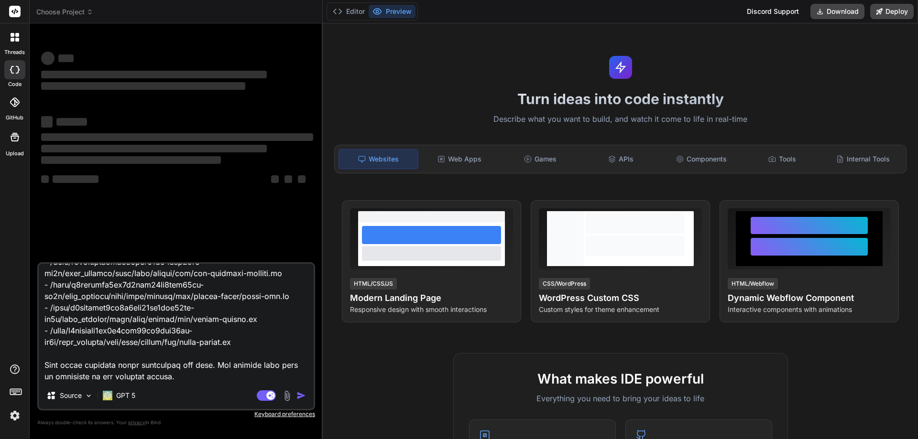
click at [17, 390] on icon at bounding box center [15, 391] width 13 height 13
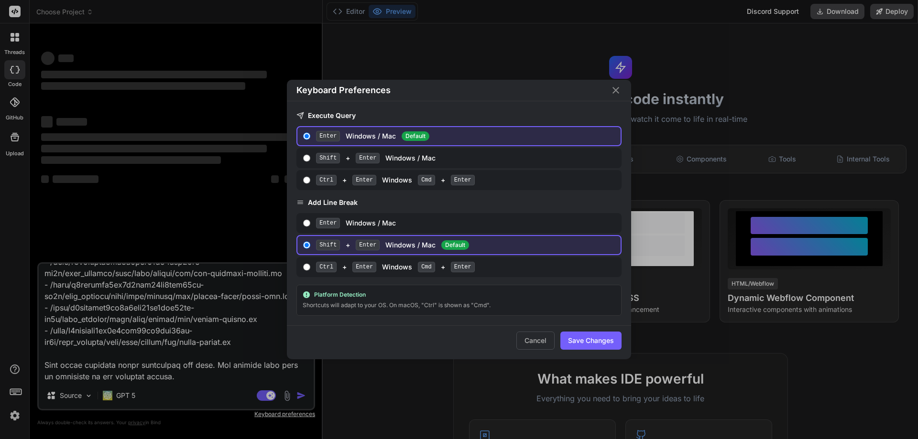
click at [17, 390] on div "Keyboard Preferences Execute Query Enter Windows / Mac Default Shift + Enter Wi…" at bounding box center [459, 219] width 918 height 439
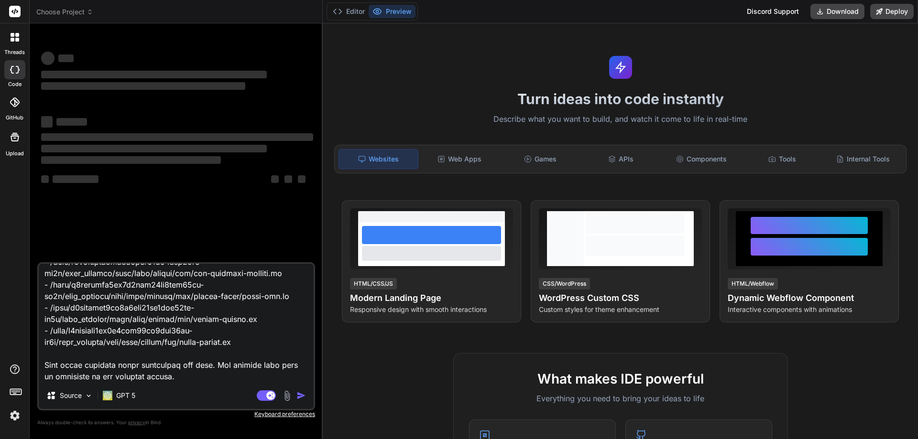
click at [16, 415] on img at bounding box center [15, 416] width 16 height 16
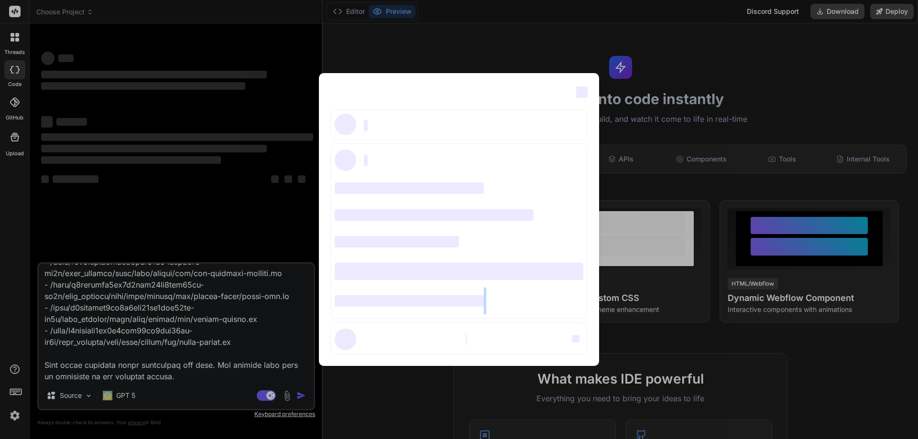
drag, startPoint x: 311, startPoint y: 368, endPoint x: 316, endPoint y: 311, distance: 57.6
click at [316, 311] on div "‌ ‌ ‌ ‌ ‌ ‌ ‌ ‌ ‌ ‌ ‌ ‌ ‌ ‌ ‌" at bounding box center [459, 219] width 918 height 439
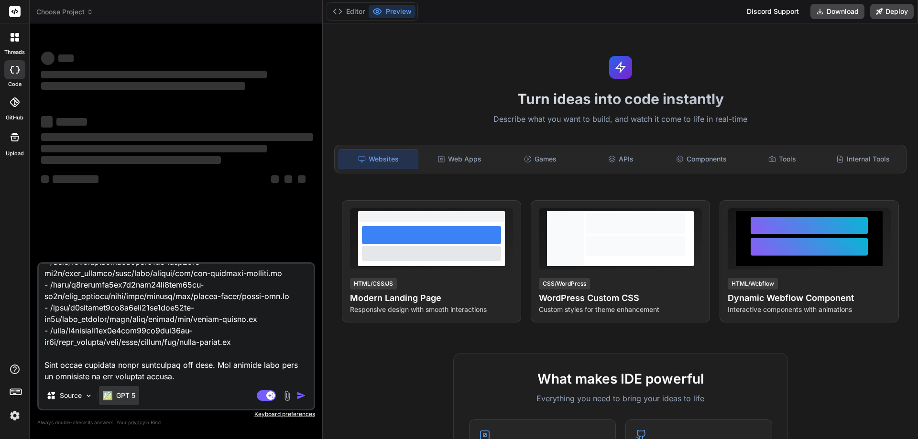
click at [119, 396] on p "GPT 5" at bounding box center [125, 396] width 19 height 10
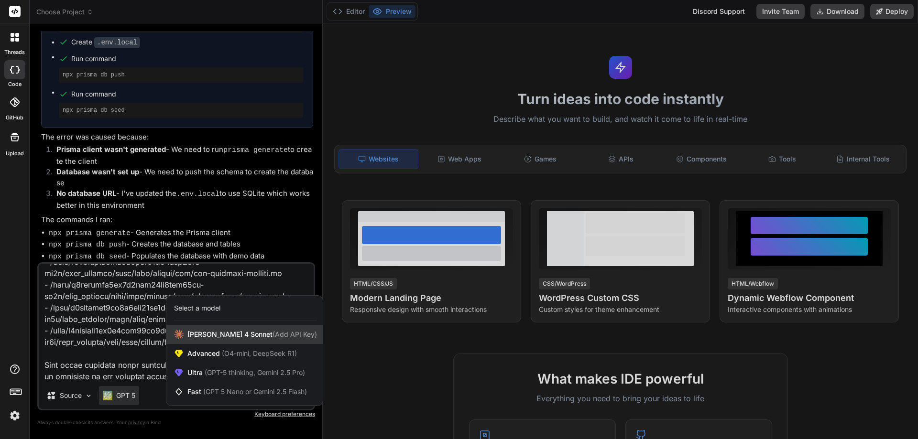
scroll to position [1984, 0]
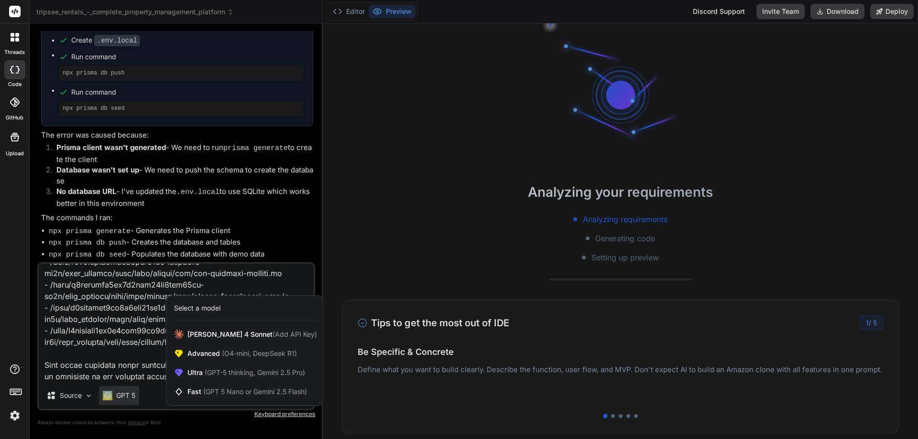
click at [227, 196] on div at bounding box center [459, 219] width 918 height 439
type textarea "x"
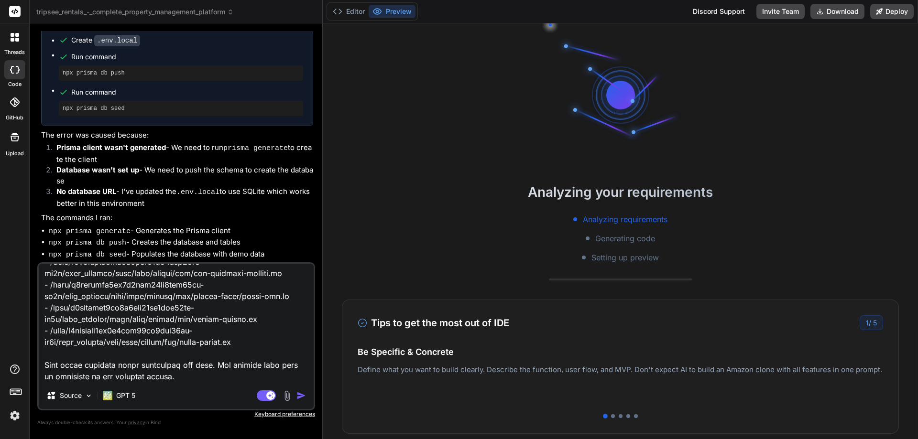
click at [297, 240] on li "npx prisma db push - Creates the database and tables" at bounding box center [181, 243] width 264 height 12
click at [863, 322] on div "1 / 5" at bounding box center [870, 322] width 23 height 15
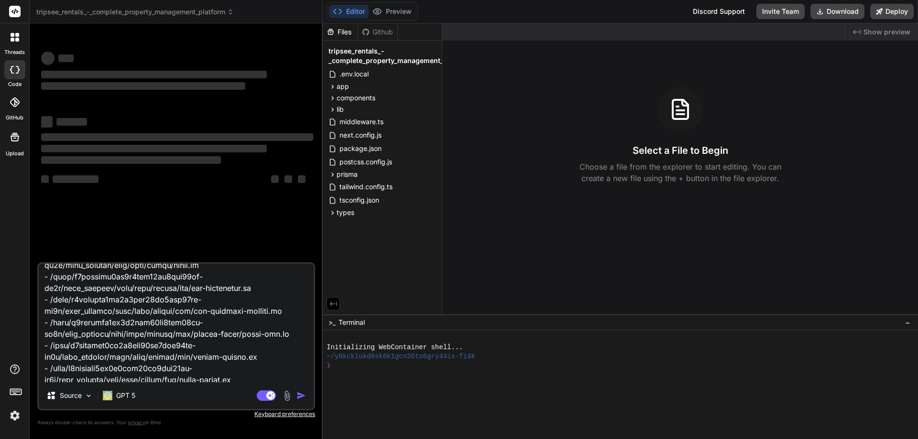
scroll to position [185, 0]
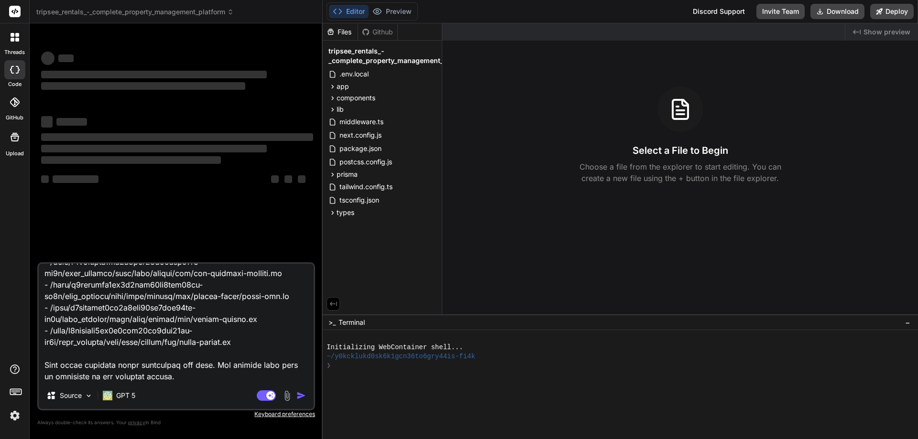
drag, startPoint x: 182, startPoint y: 376, endPoint x: 159, endPoint y: 364, distance: 25.6
click at [159, 364] on textarea at bounding box center [176, 323] width 275 height 119
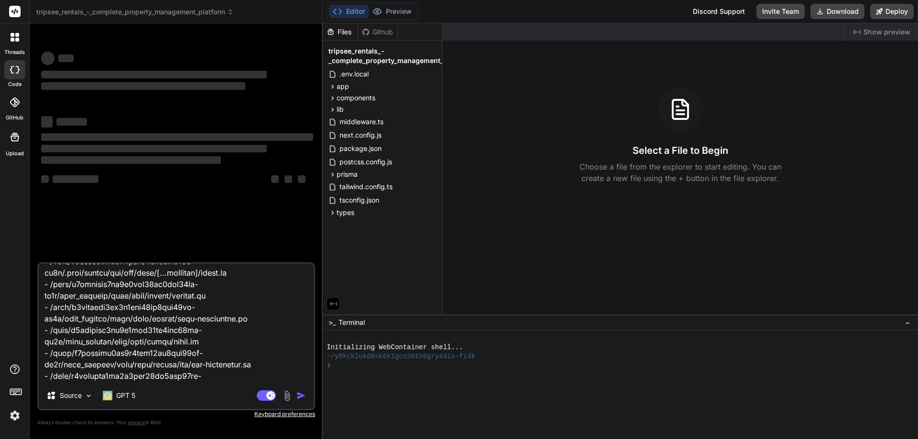
scroll to position [0, 0]
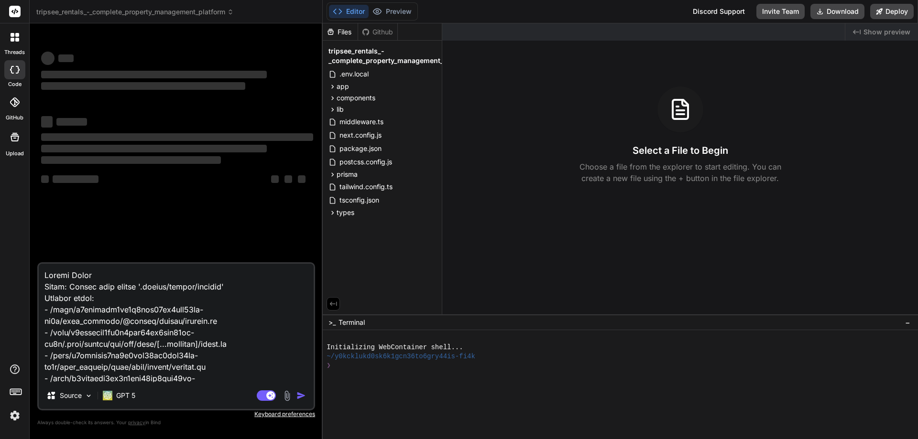
drag, startPoint x: 184, startPoint y: 379, endPoint x: 0, endPoint y: 195, distance: 260.2
click at [0, 195] on div "threads code GitHub Upload tripsee_rentals_-_complete_property_management_platf…" at bounding box center [459, 219] width 918 height 439
type textarea "x"
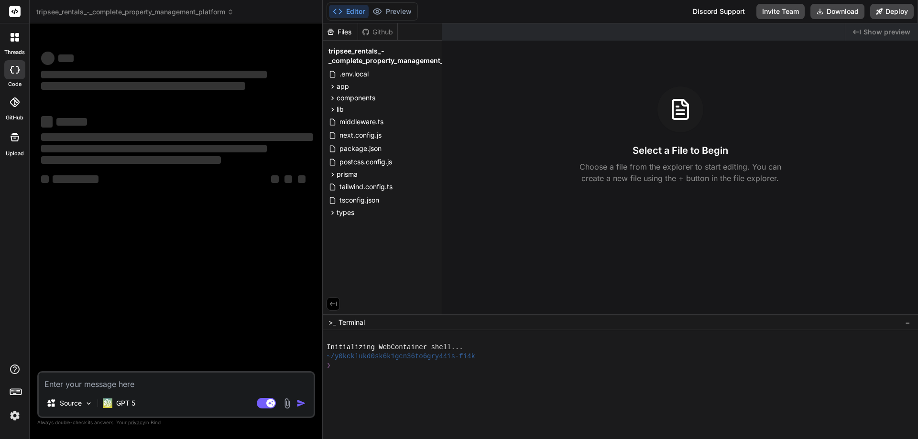
click at [219, 262] on div "‌ ‌ ‌ ‌ ‌ ‌ ‌ ‌ ‌ ‌ ‌ ‌ ‌ ‌" at bounding box center [177, 201] width 276 height 340
click at [231, 11] on icon at bounding box center [230, 12] width 7 height 7
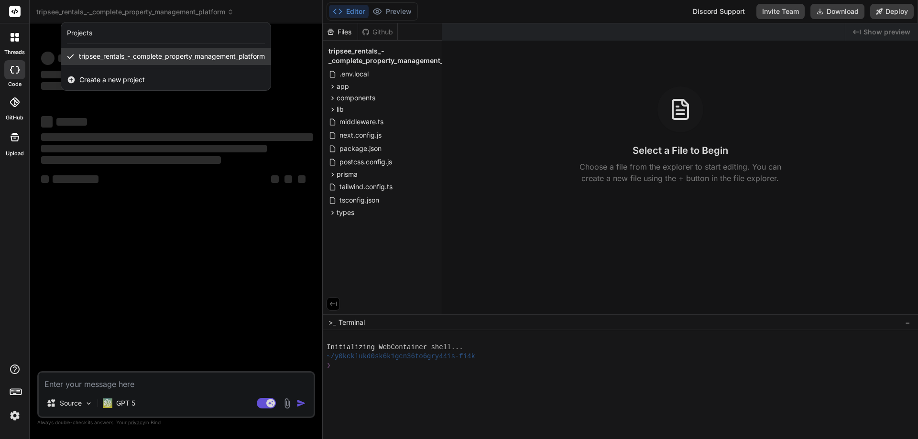
click at [172, 58] on span "tripsee_rentals_-_complete_property_management_platform" at bounding box center [172, 57] width 186 height 10
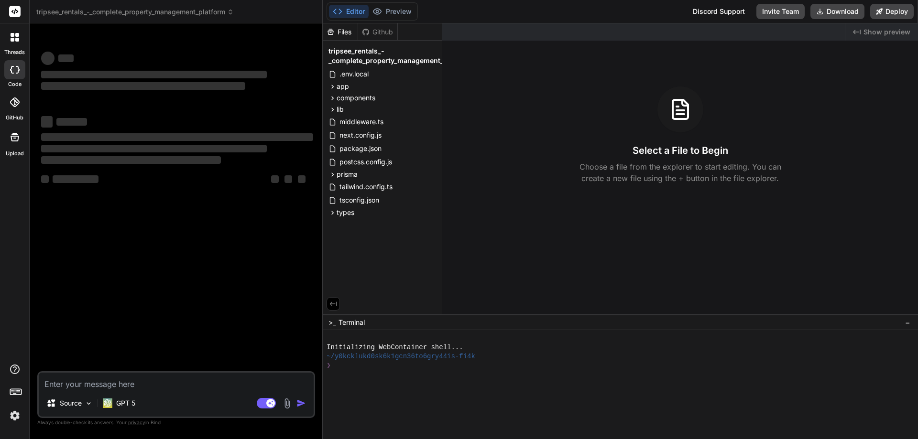
click at [232, 13] on icon at bounding box center [230, 13] width 3 height 1
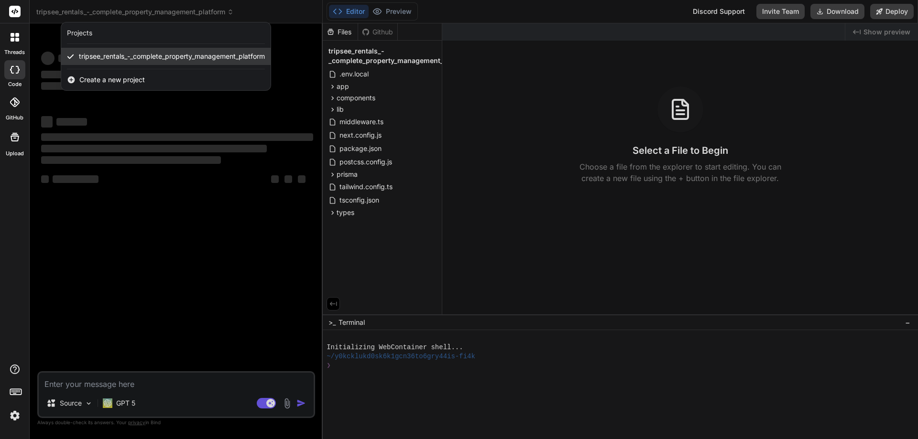
click at [160, 60] on span "tripsee_rentals_-_complete_property_management_platform" at bounding box center [172, 57] width 186 height 10
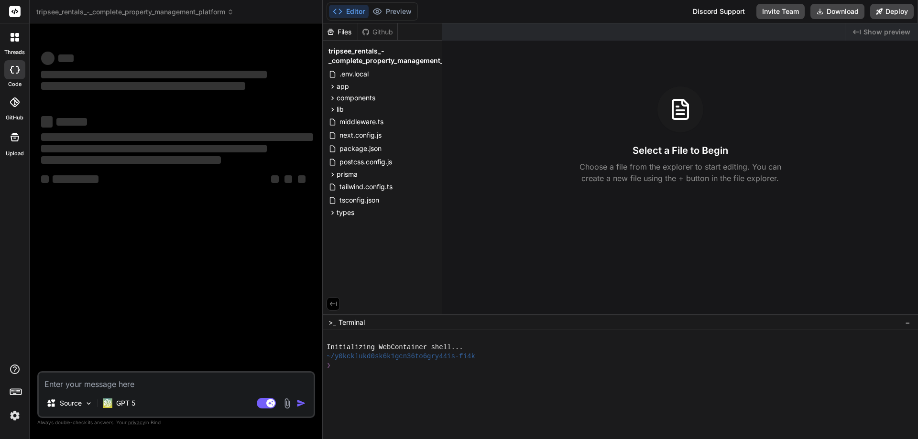
click at [378, 58] on span "tripsee_rentals_-_complete_property_management_platform" at bounding box center [399, 55] width 143 height 19
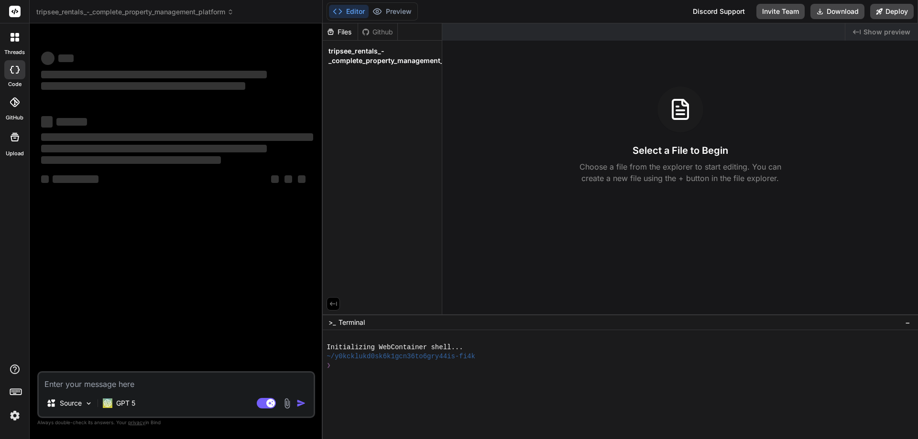
click at [873, 34] on span "Show preview" at bounding box center [886, 32] width 47 height 10
click at [908, 324] on span "−" at bounding box center [907, 323] width 5 height 10
click at [908, 433] on icon at bounding box center [906, 432] width 8 height 8
click at [904, 431] on icon at bounding box center [906, 432] width 8 height 8
click at [335, 432] on span ">_" at bounding box center [331, 432] width 7 height 10
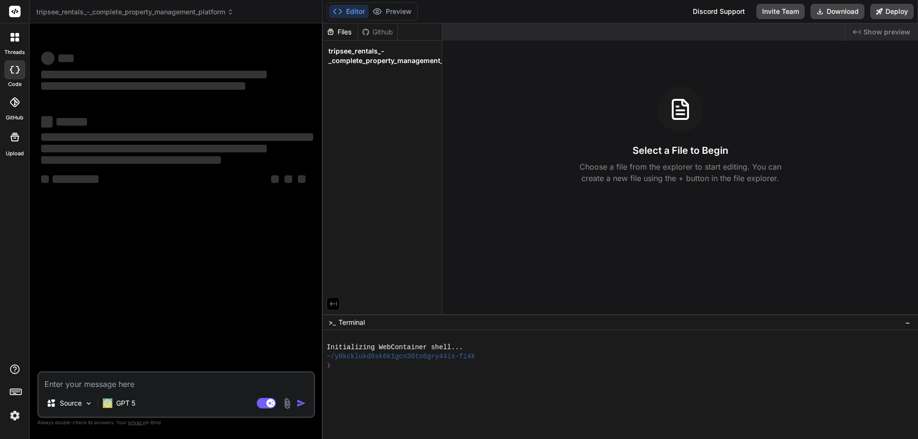
click at [170, 88] on span "‌" at bounding box center [143, 86] width 204 height 8
click at [234, 11] on icon at bounding box center [230, 12] width 7 height 7
